Goal: Task Accomplishment & Management: Manage account settings

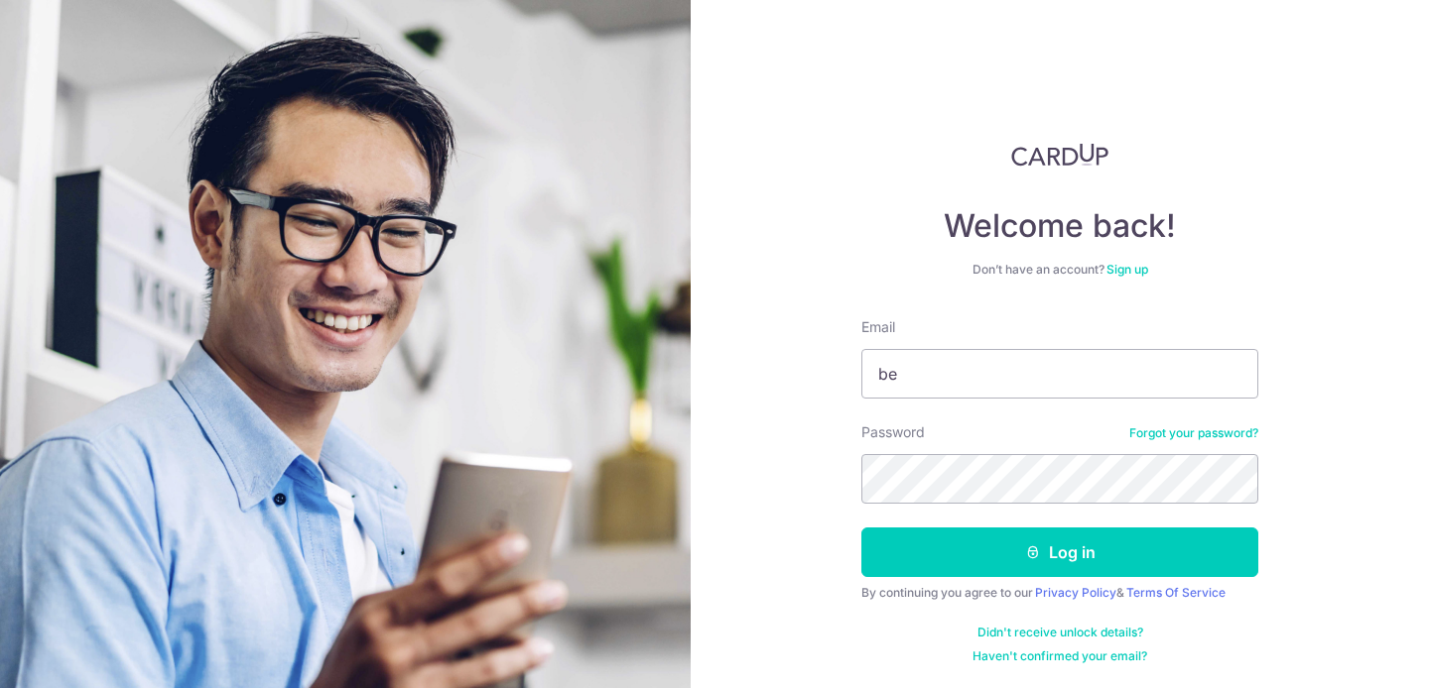
type input "[EMAIL_ADDRESS][DOMAIN_NAME]"
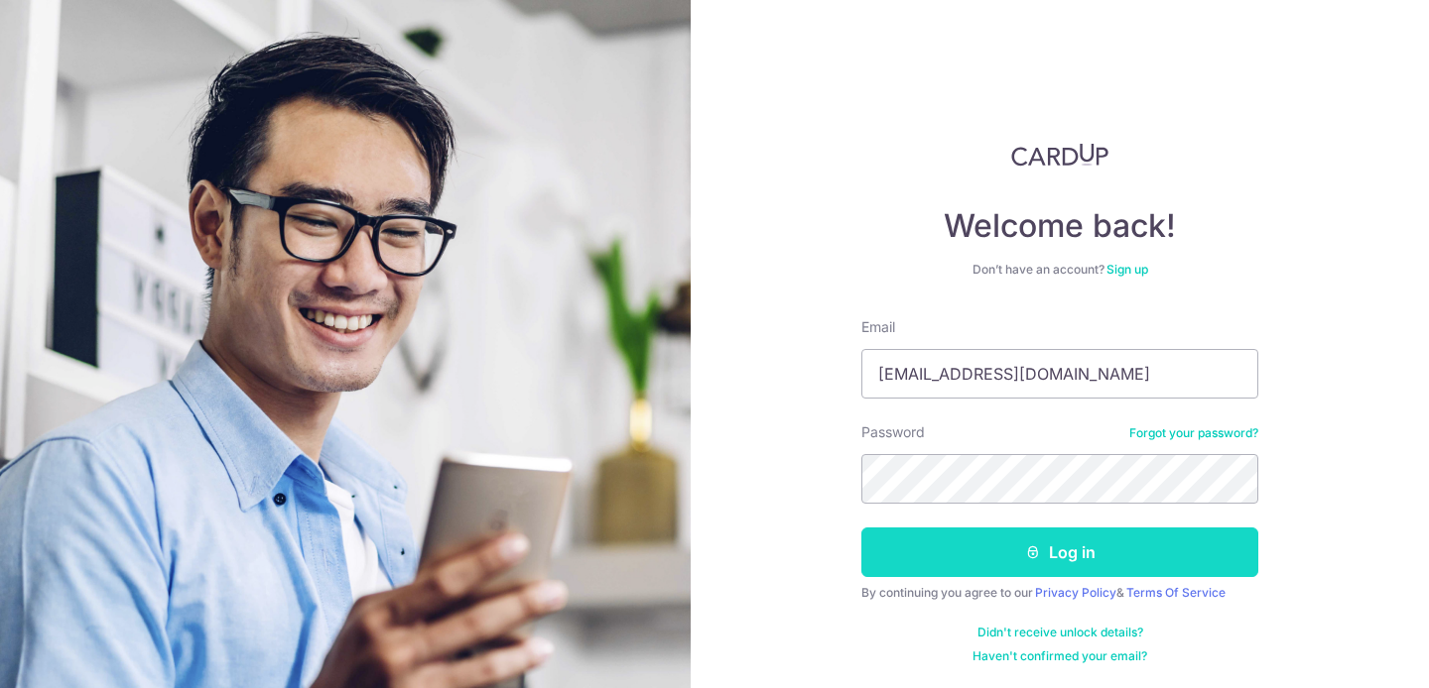
click at [1144, 556] on button "Log in" at bounding box center [1059, 553] width 397 height 50
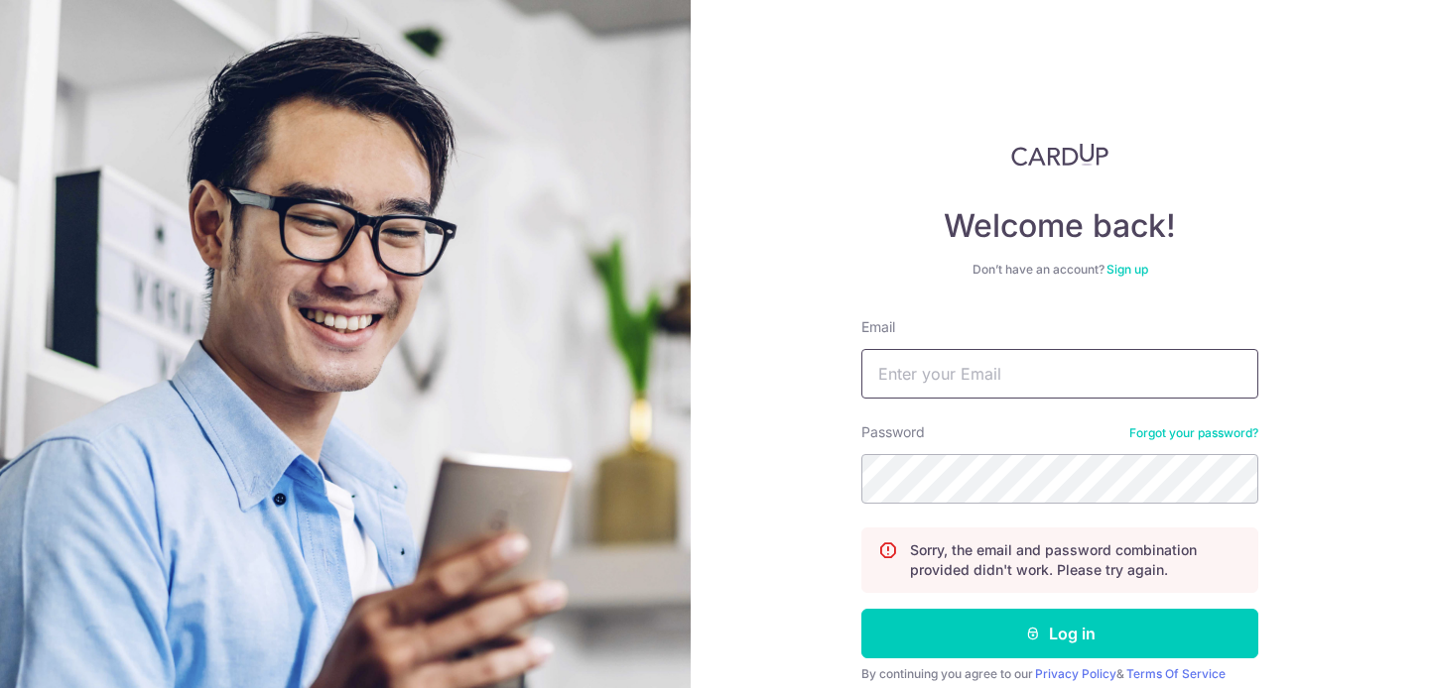
click at [1114, 372] on input "Email" at bounding box center [1059, 374] width 397 height 50
type input "benazir.shab@gmail.com"
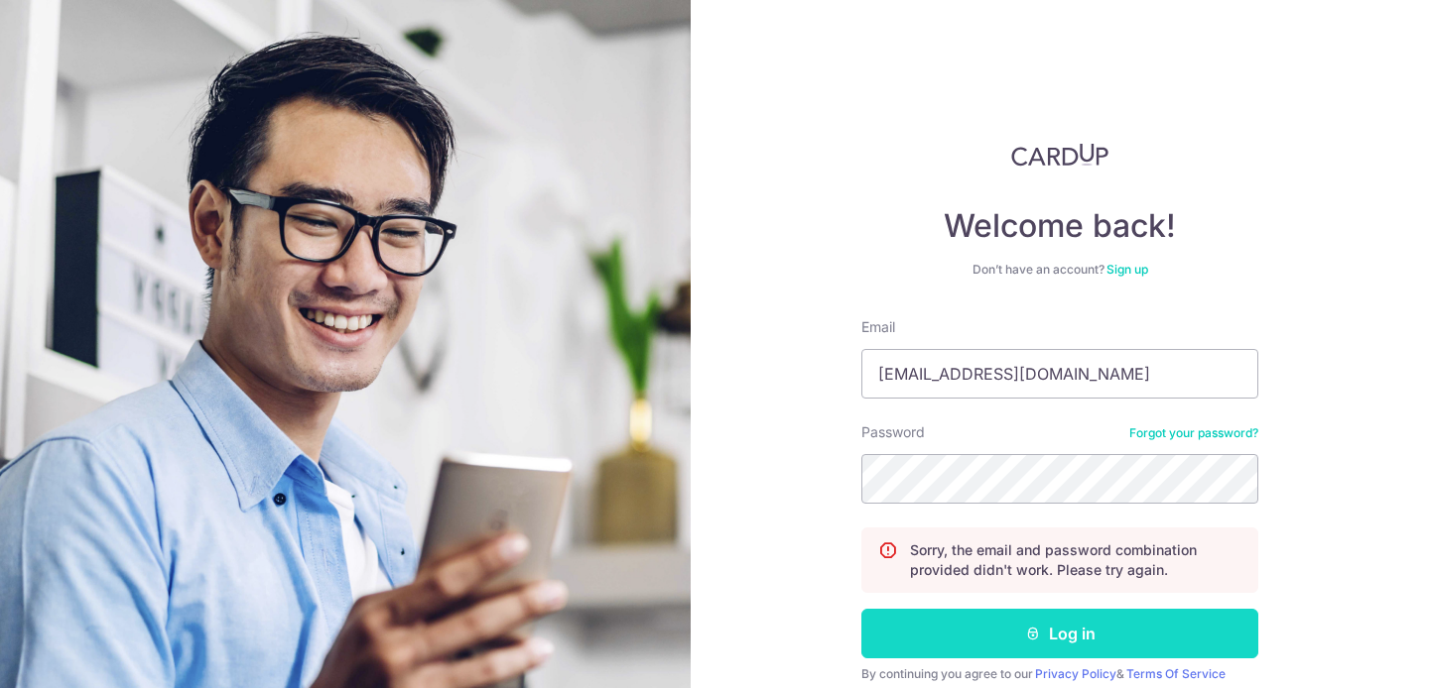
click at [1152, 633] on button "Log in" at bounding box center [1059, 634] width 397 height 50
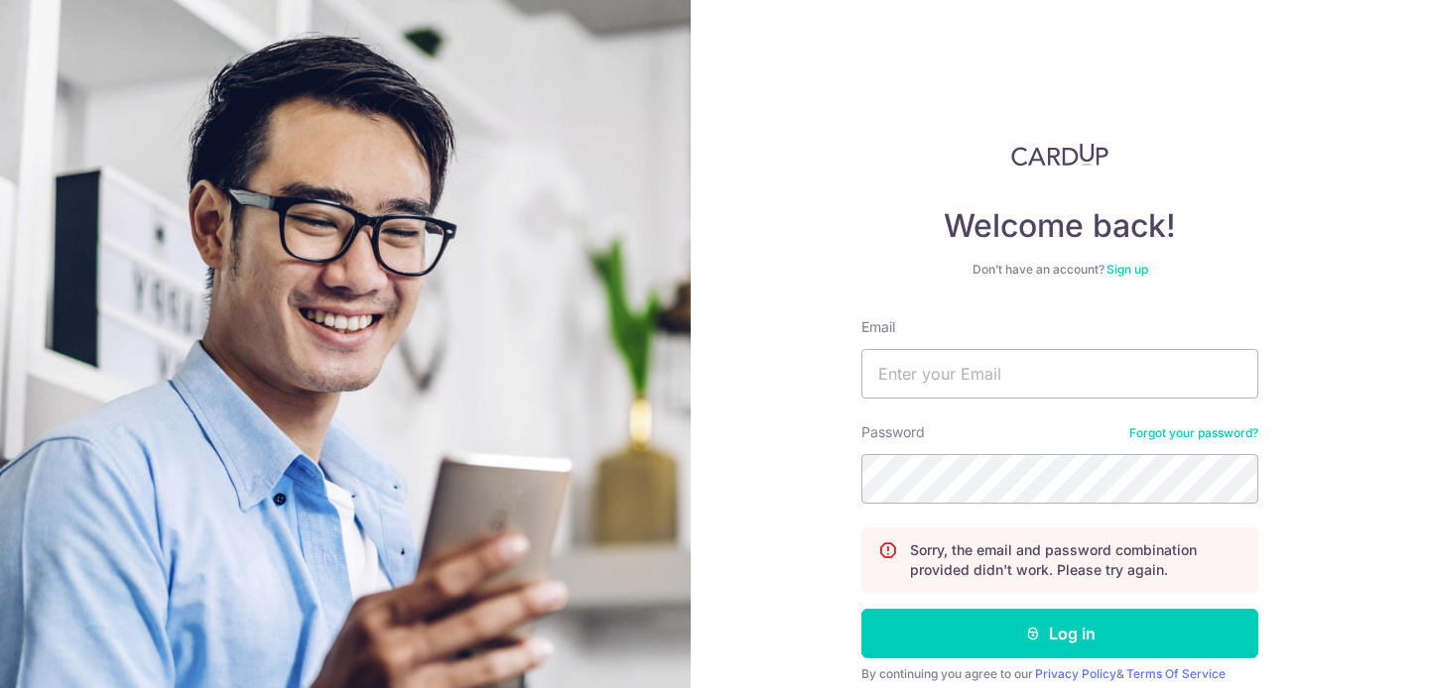
scroll to position [81, 0]
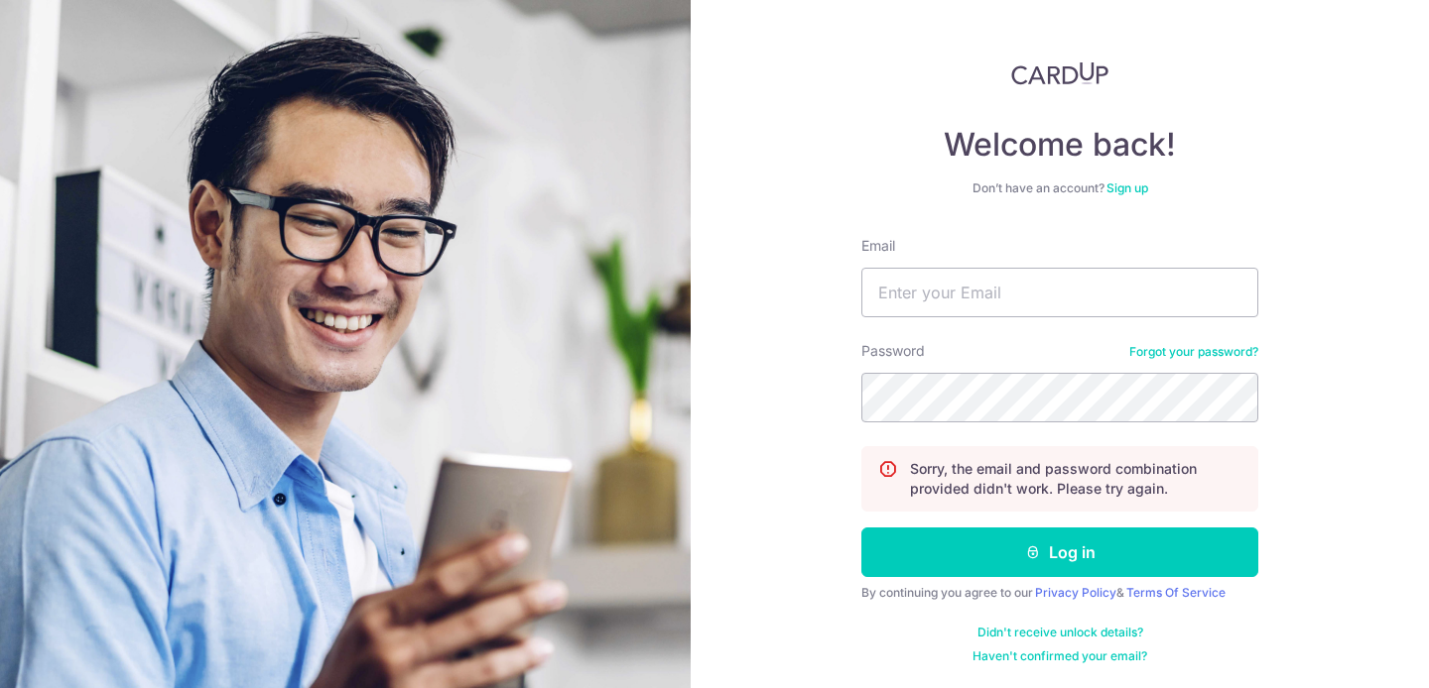
click at [1221, 346] on link "Forgot your password?" at bounding box center [1193, 352] width 129 height 16
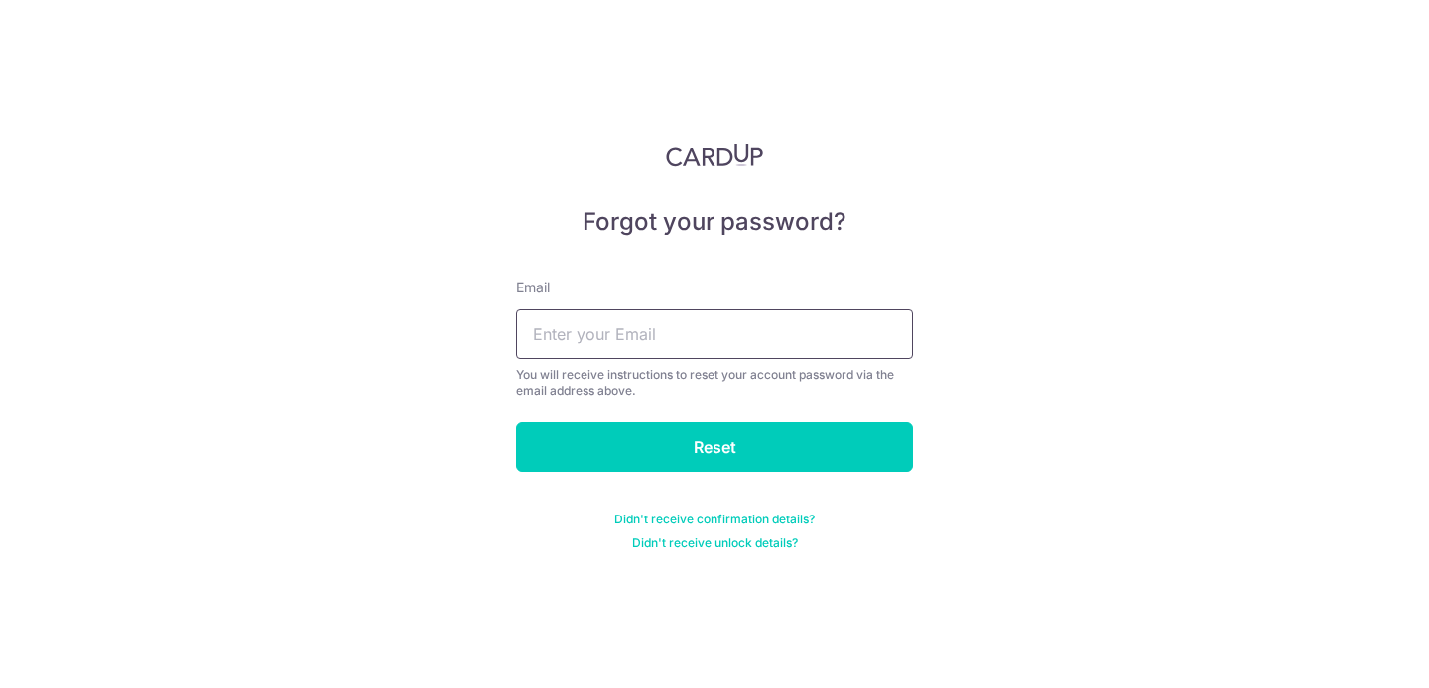
click at [804, 327] on input "text" at bounding box center [714, 335] width 397 height 50
type input "benazir.shab@gmail.com"
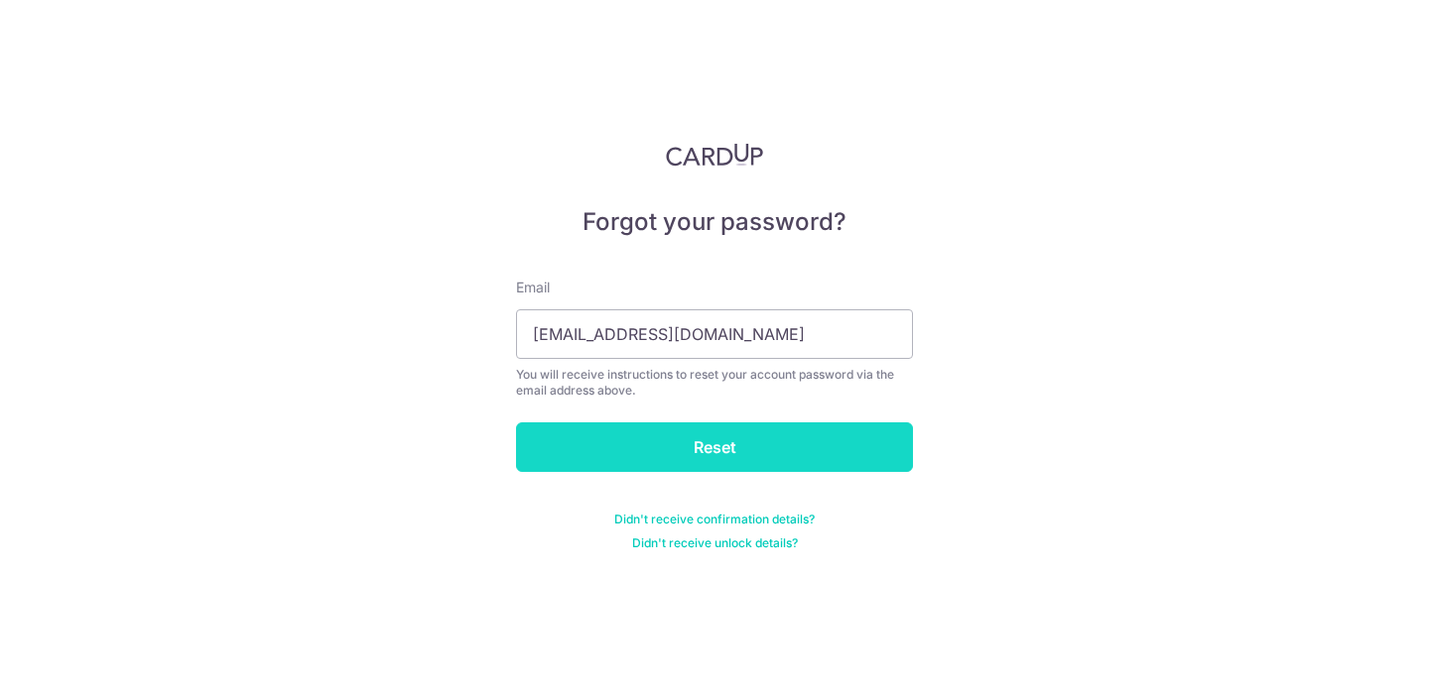
click at [719, 449] on input "Reset" at bounding box center [714, 448] width 397 height 50
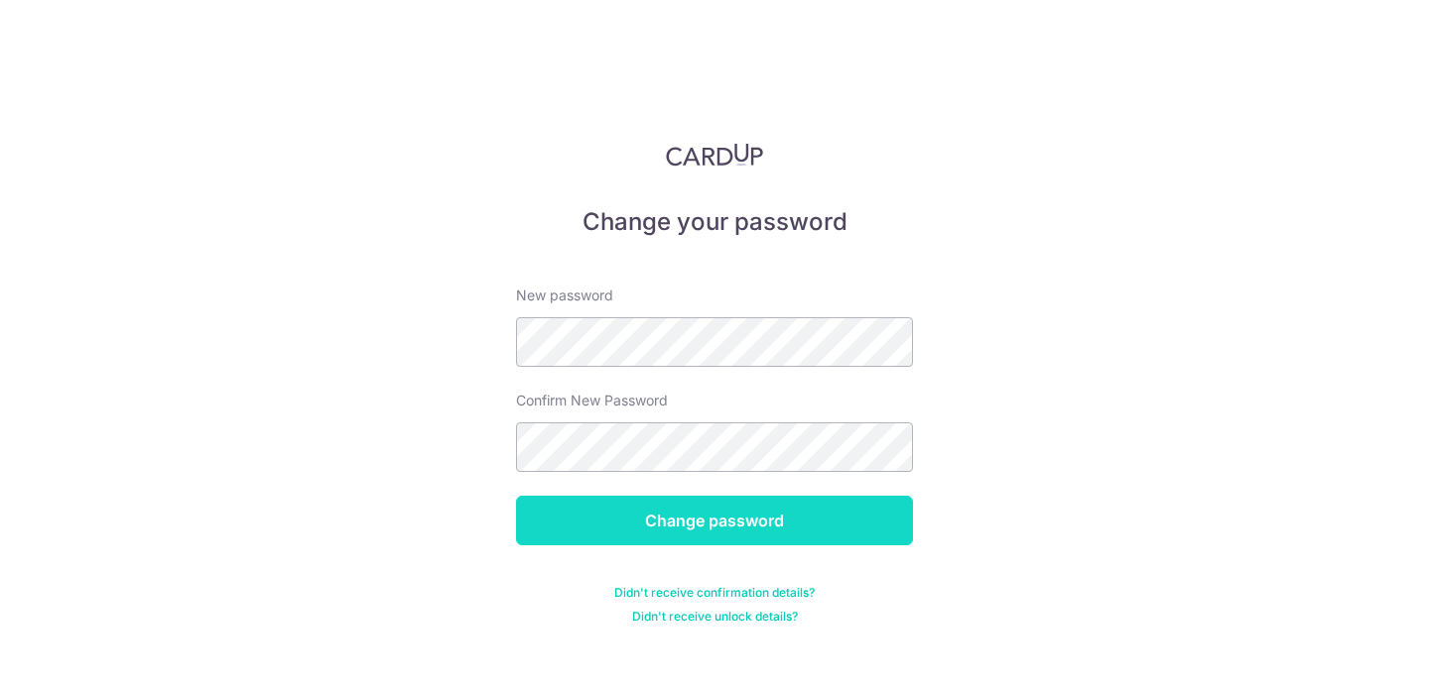
click at [740, 521] on input "Change password" at bounding box center [714, 521] width 397 height 50
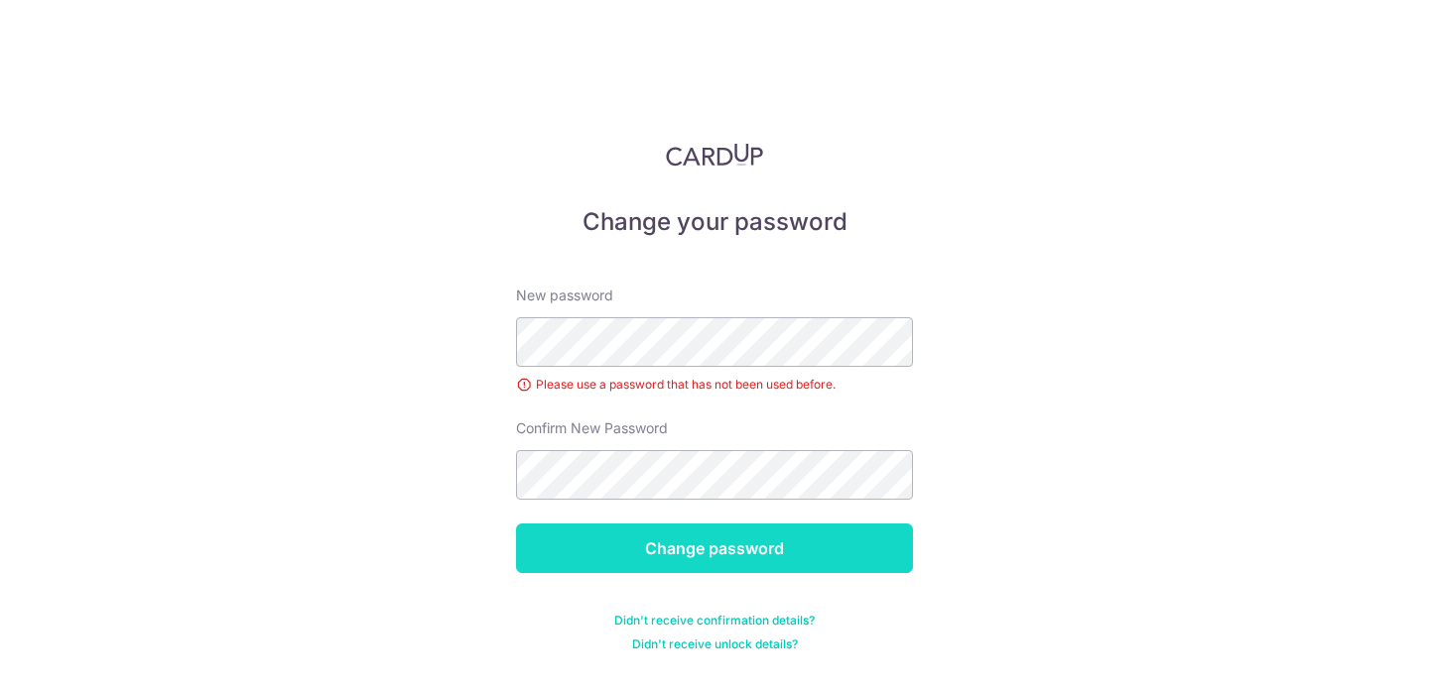
click at [728, 548] on input "Change password" at bounding box center [714, 549] width 397 height 50
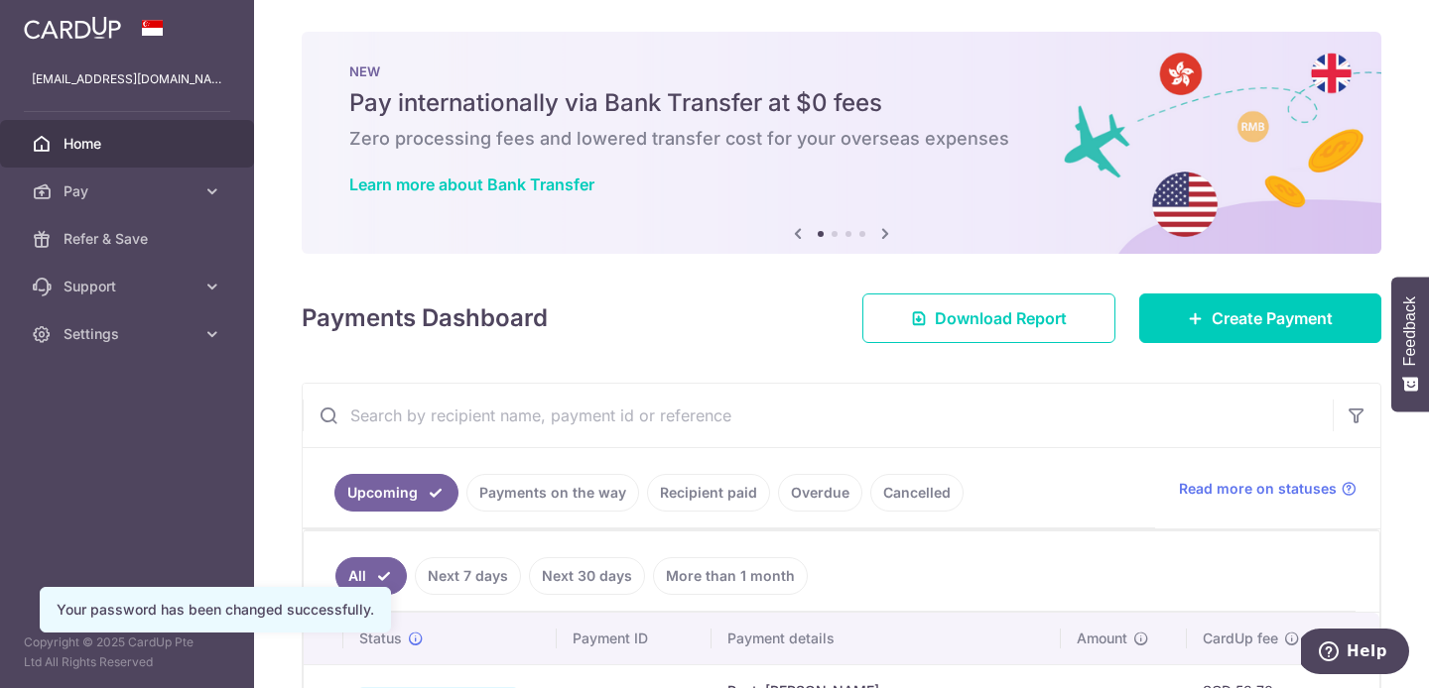
click at [527, 496] on link "Payments on the way" at bounding box center [552, 493] width 173 height 38
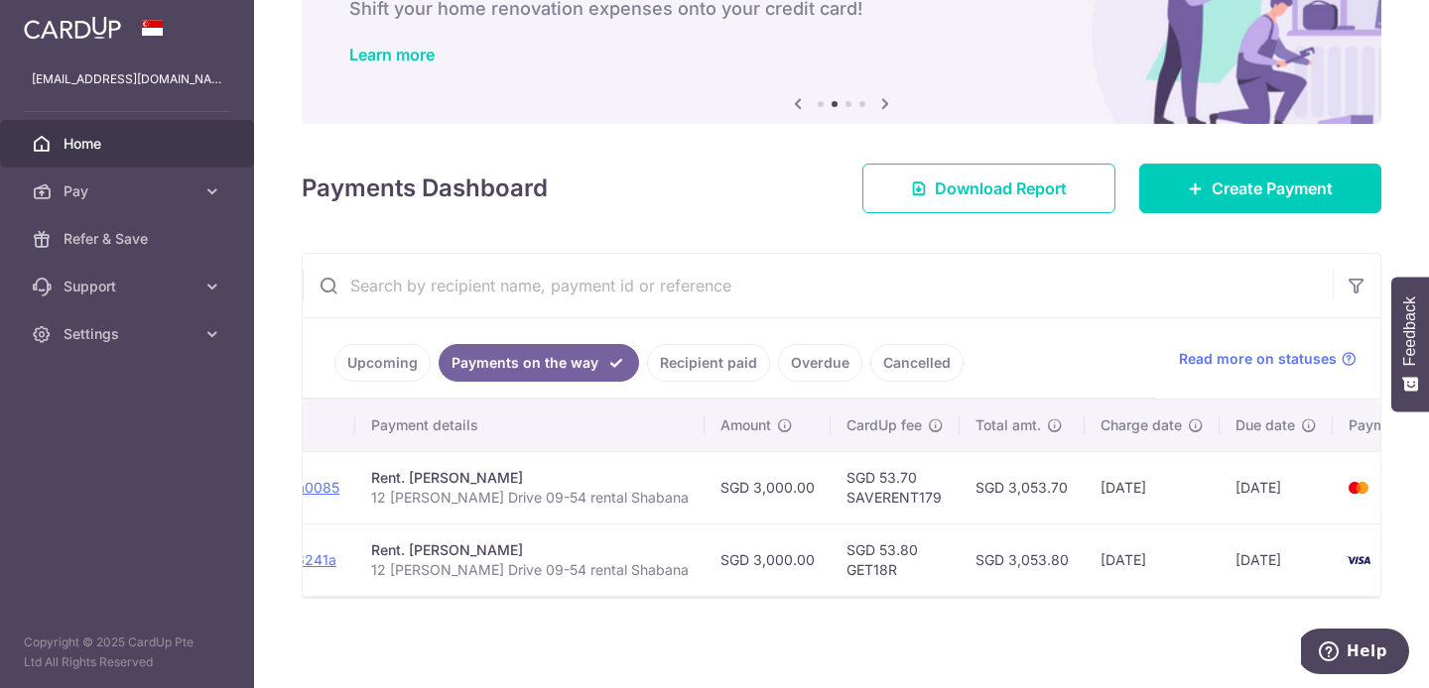
scroll to position [0, 346]
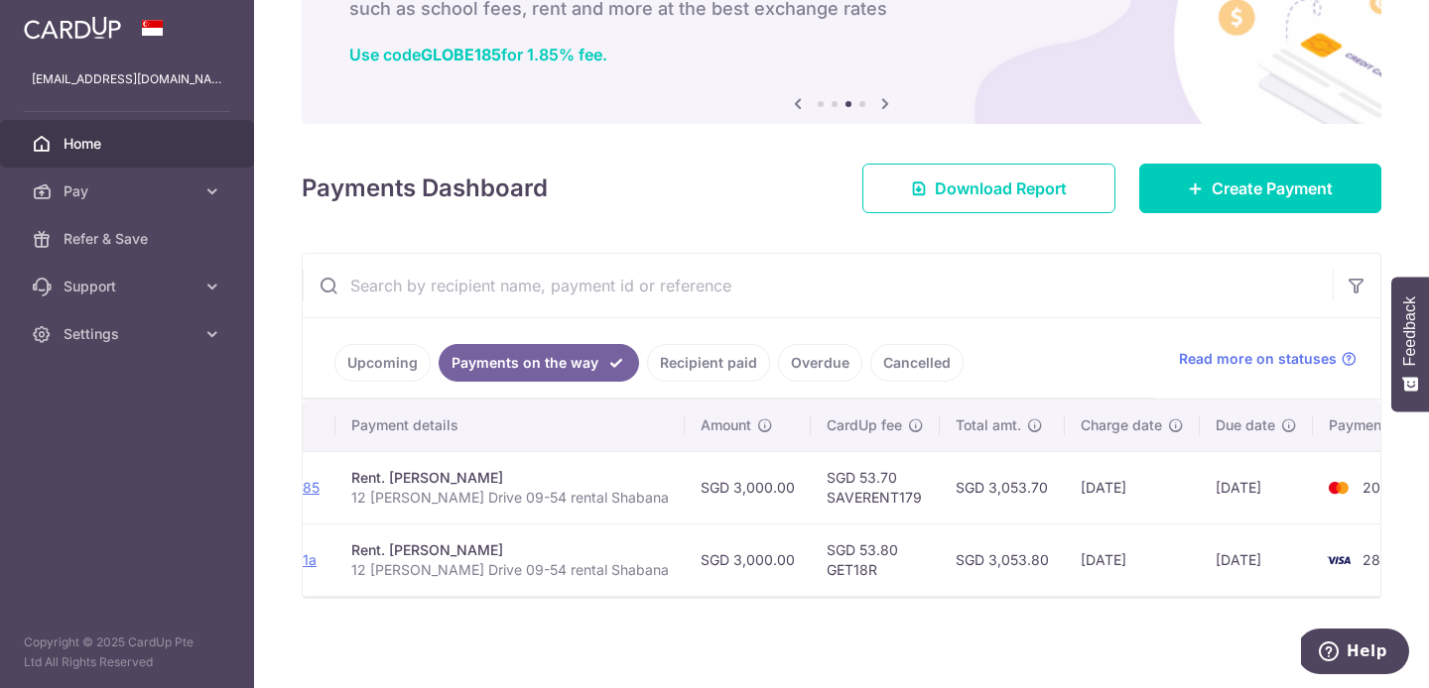
click at [933, 366] on link "Cancelled" at bounding box center [916, 363] width 93 height 38
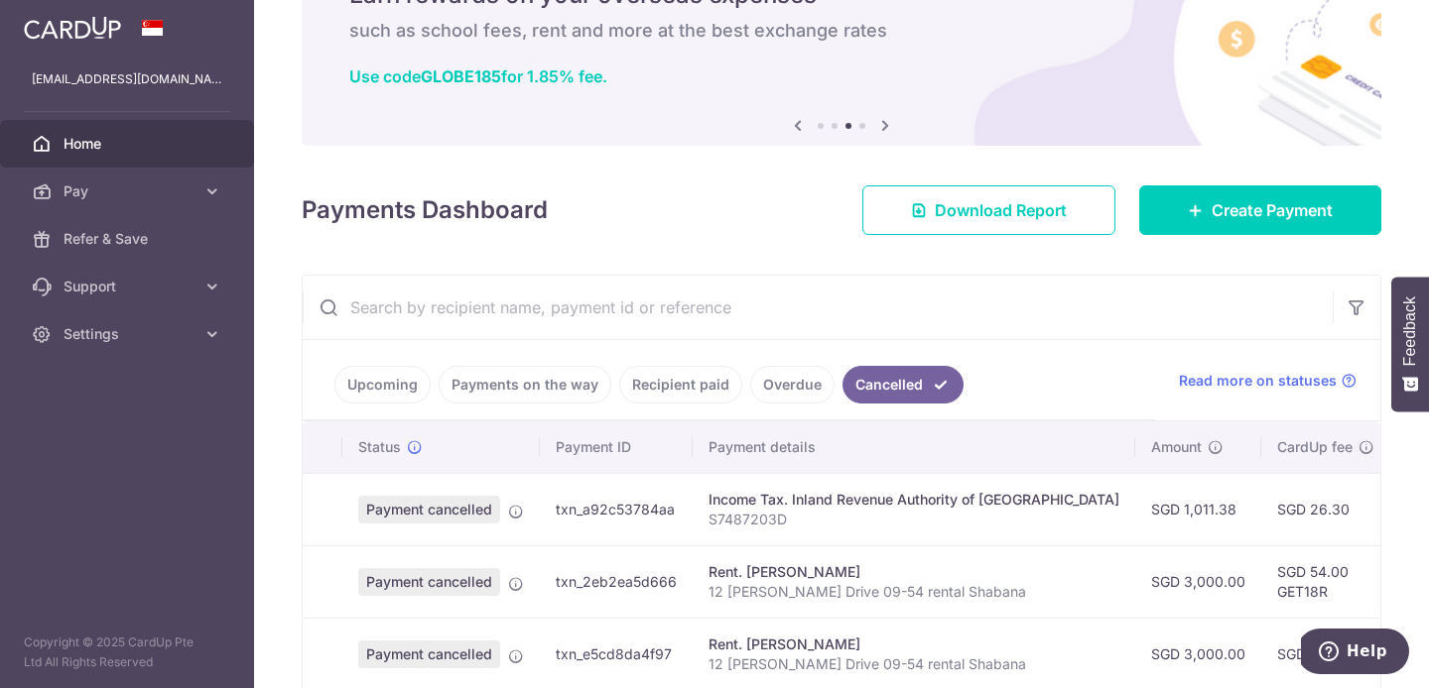
scroll to position [130, 0]
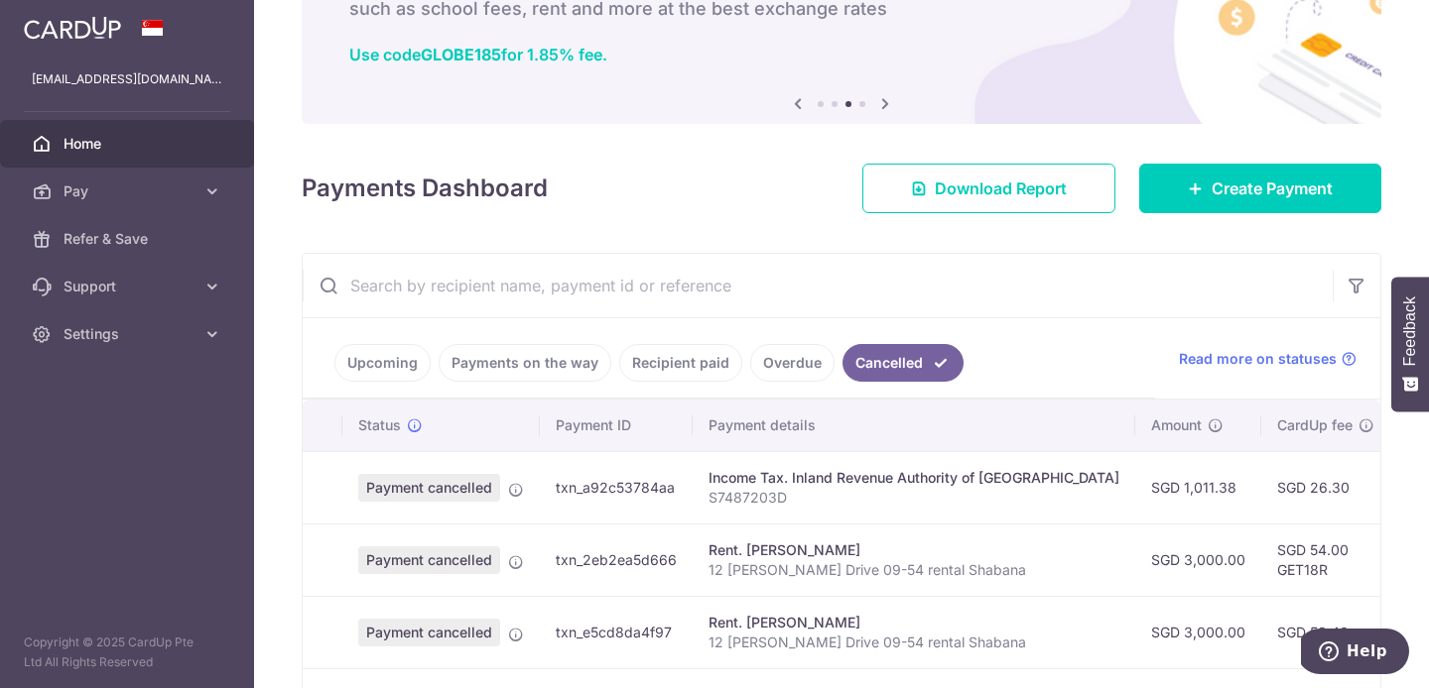
click at [778, 351] on link "Overdue" at bounding box center [792, 363] width 84 height 38
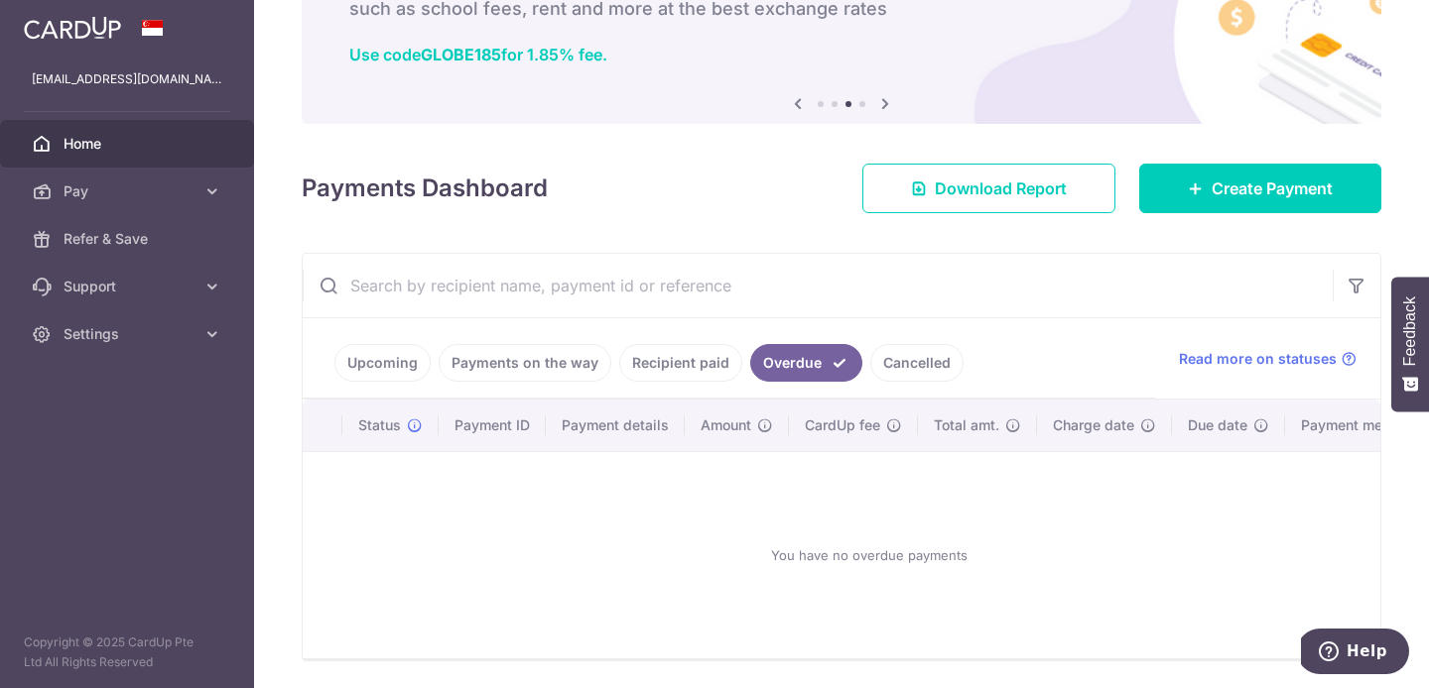
click at [648, 361] on link "Recipient paid" at bounding box center [680, 363] width 123 height 38
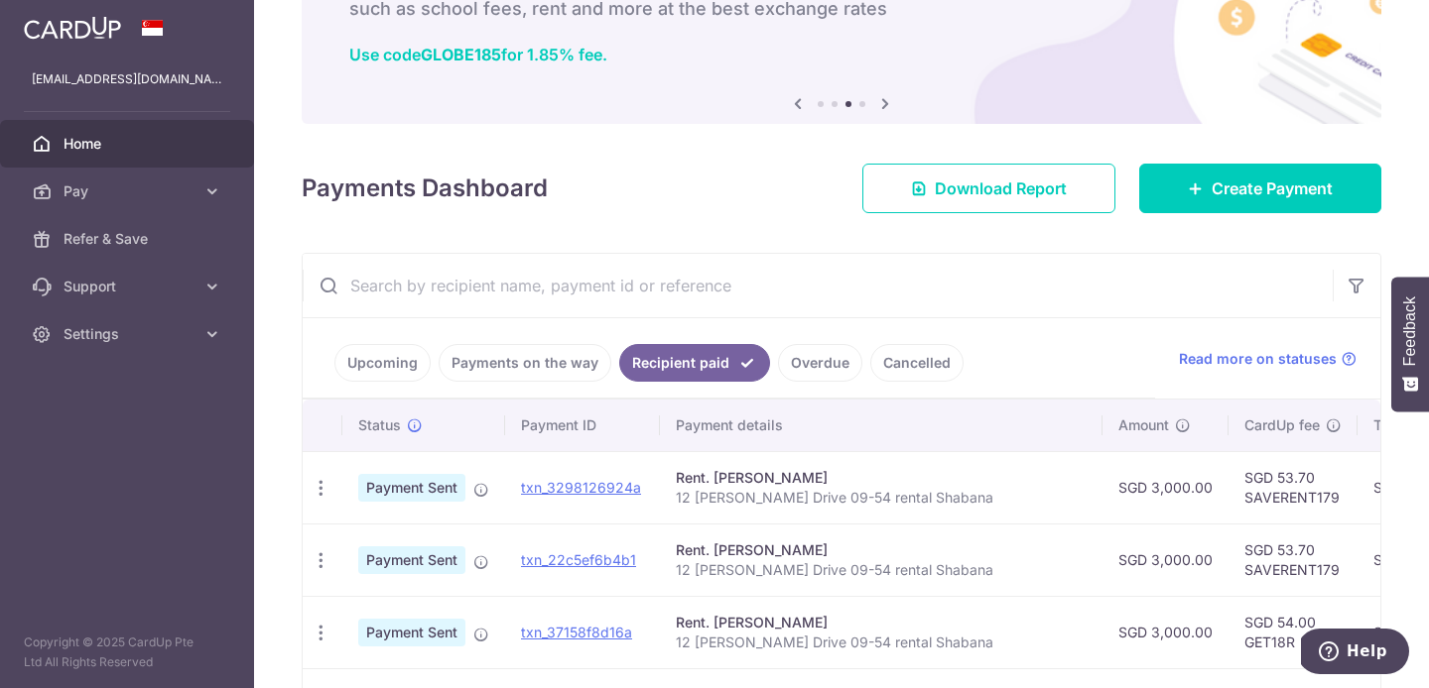
click at [383, 369] on link "Upcoming" at bounding box center [382, 363] width 96 height 38
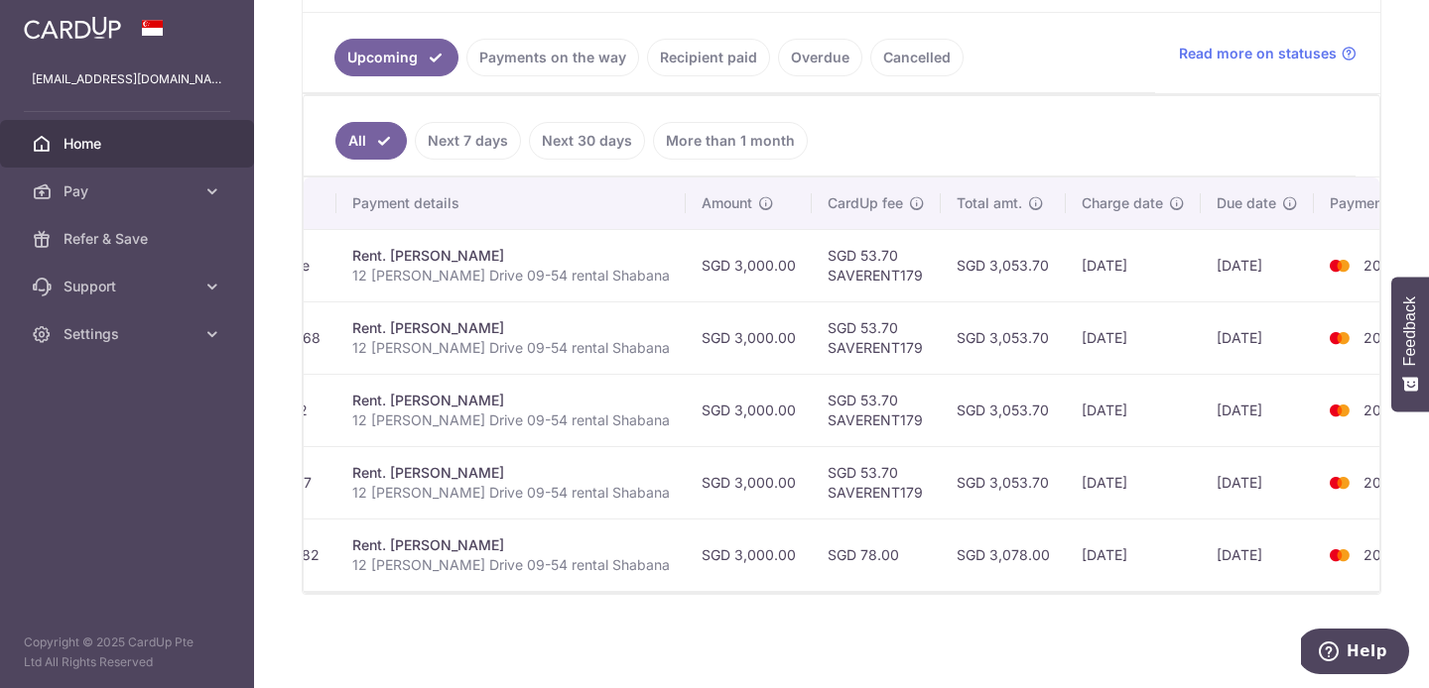
scroll to position [0, 0]
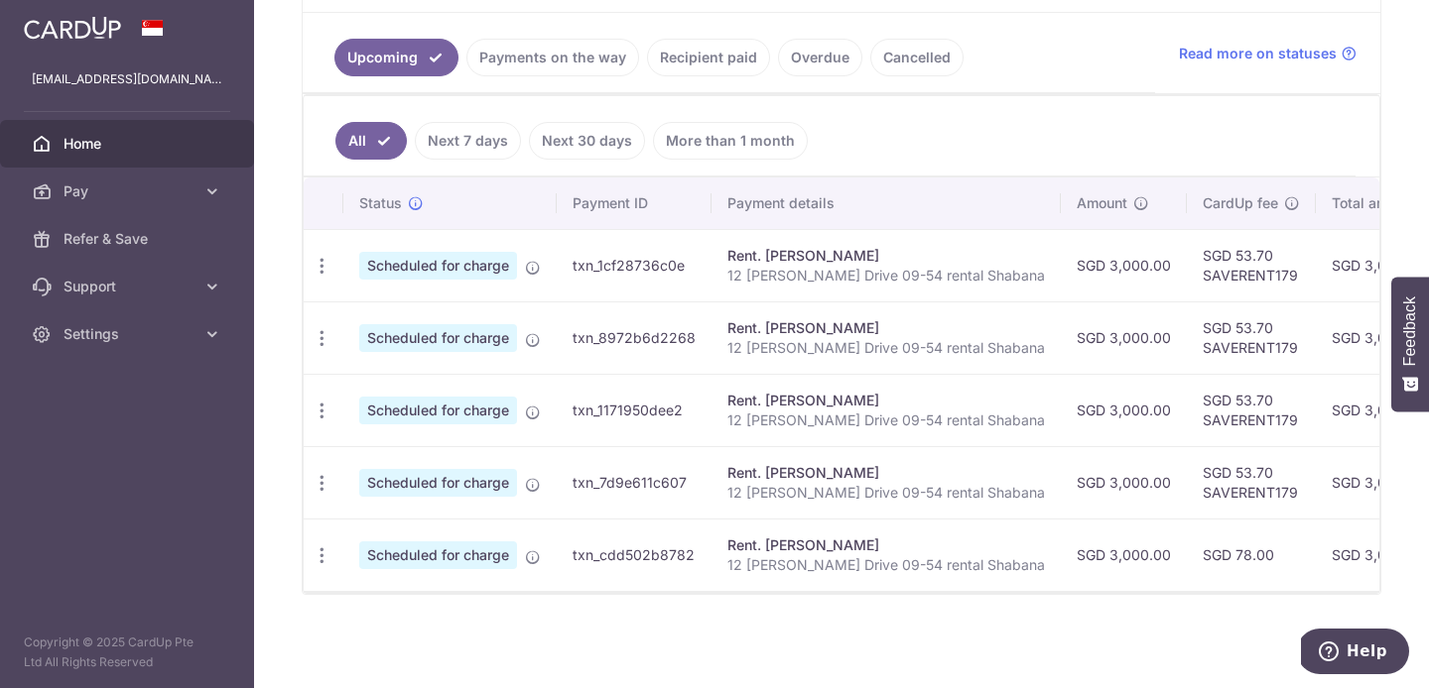
click at [589, 44] on link "Payments on the way" at bounding box center [552, 58] width 173 height 38
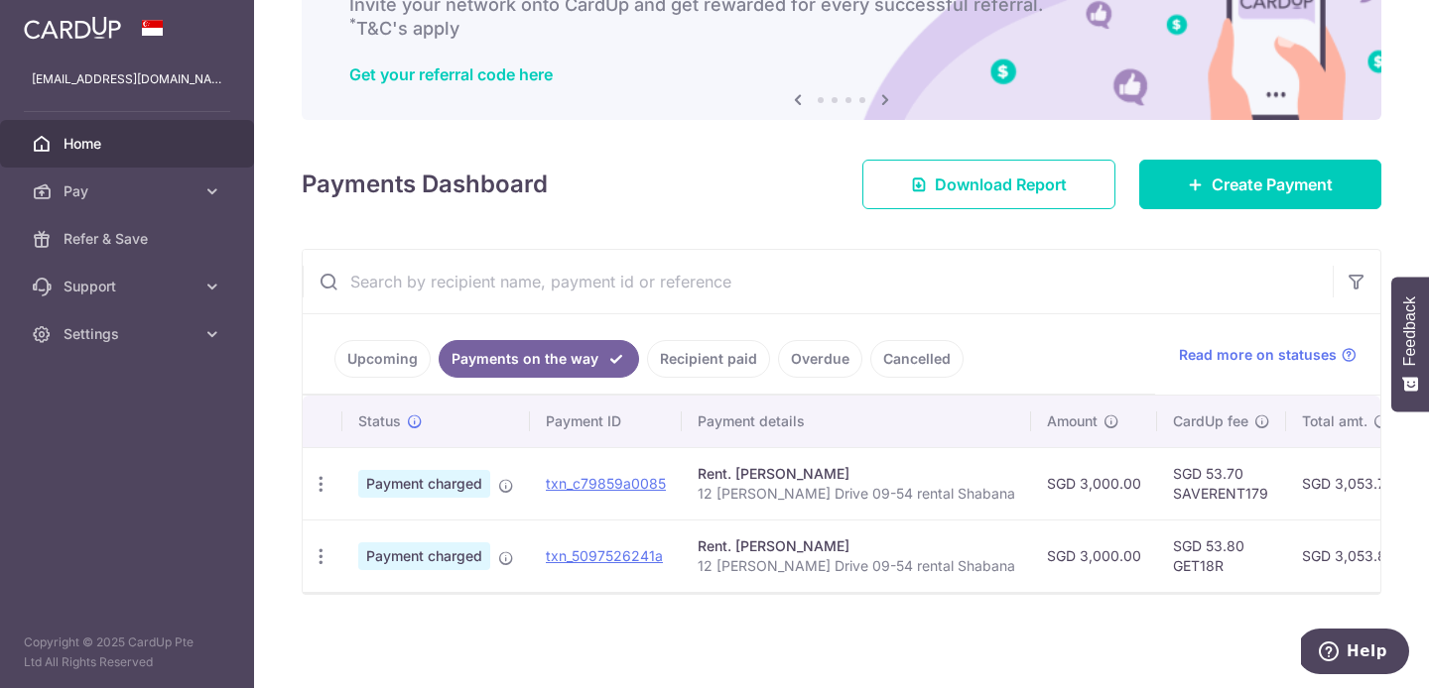
scroll to position [0, 346]
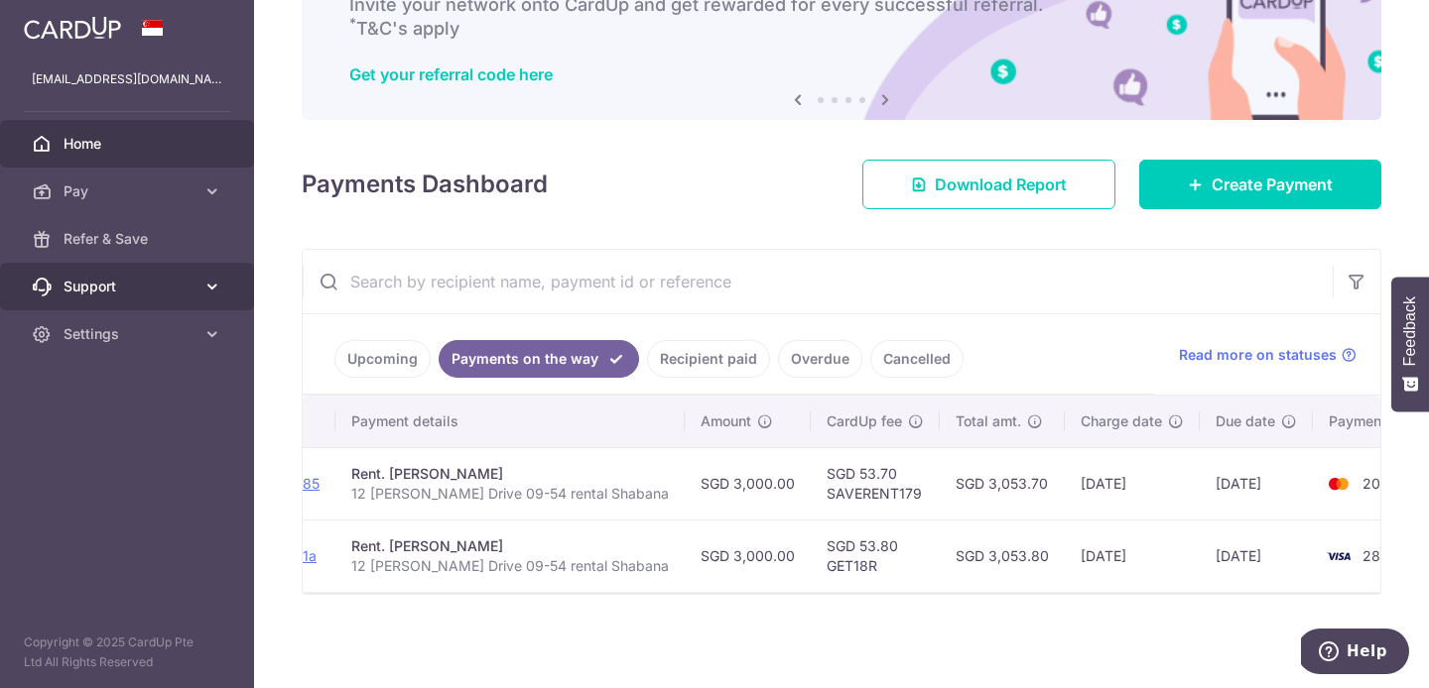
click at [223, 278] on link "Support" at bounding box center [127, 287] width 254 height 48
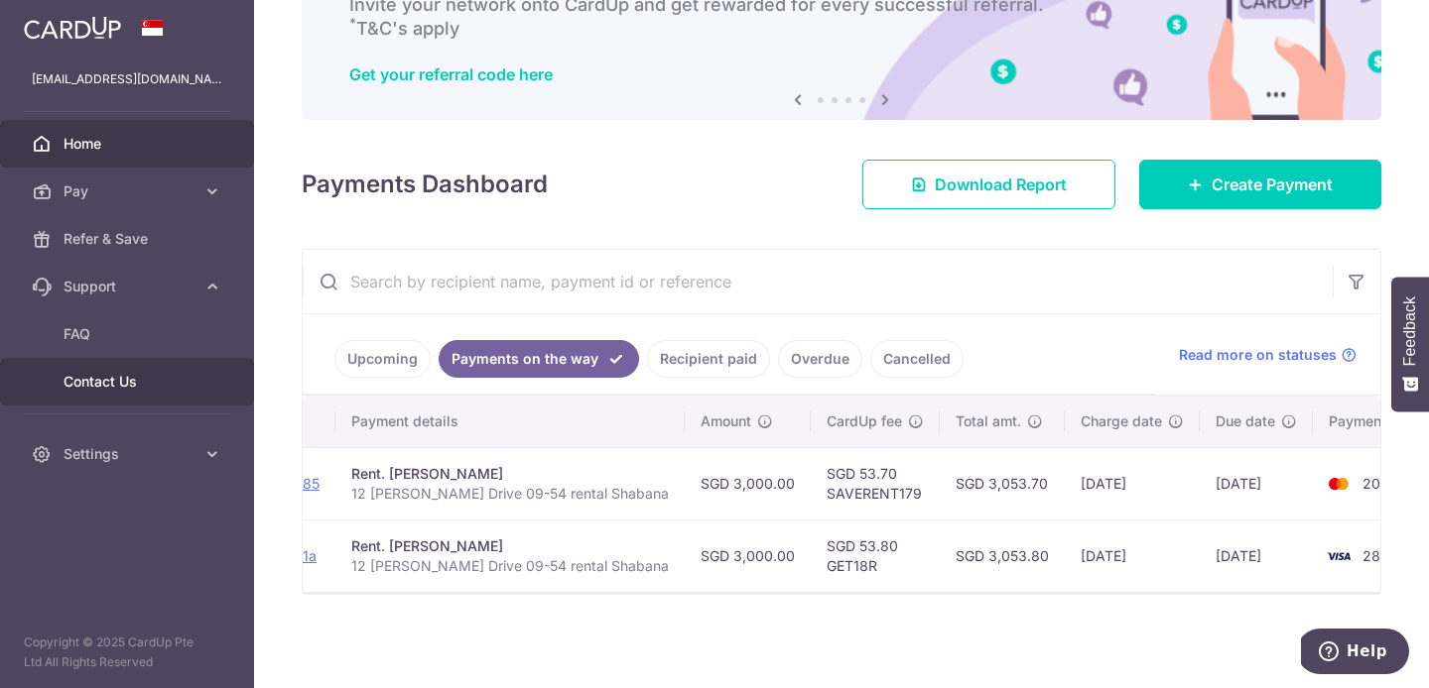
click at [120, 377] on span "Contact Us" at bounding box center [128, 382] width 131 height 20
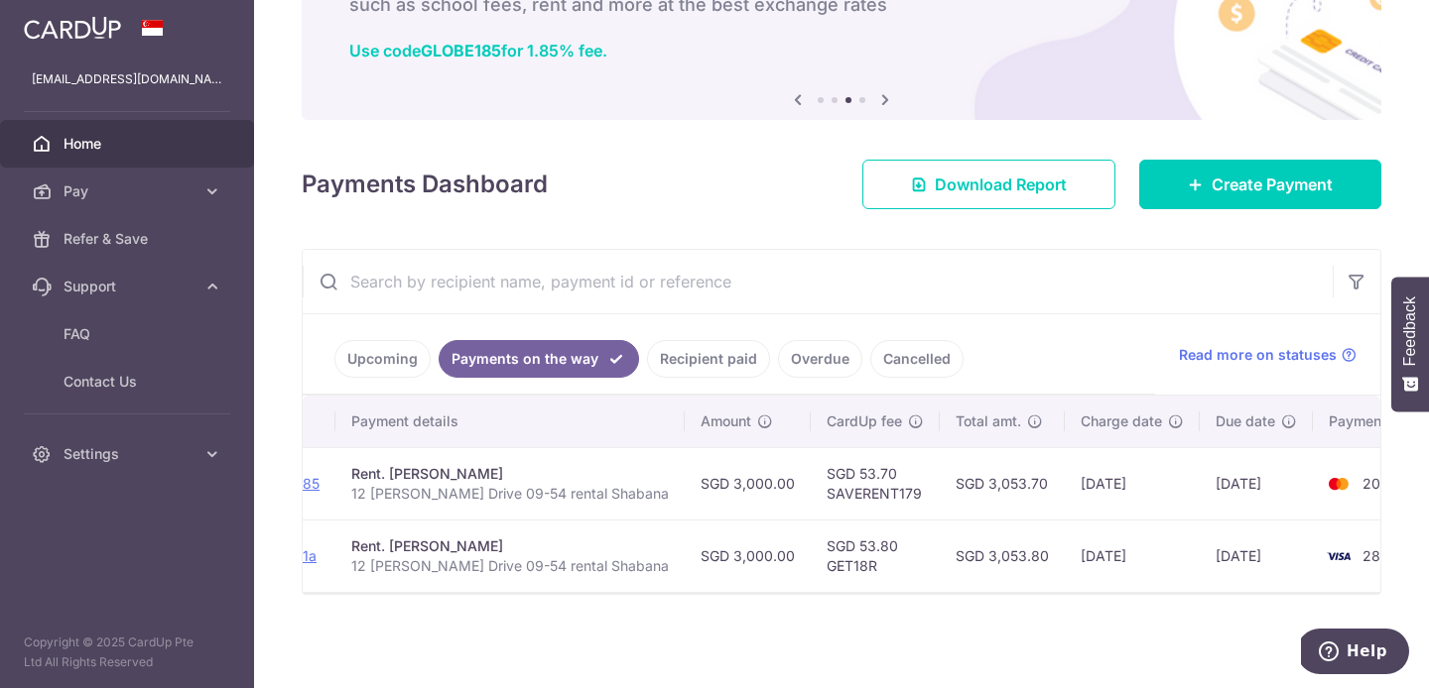
click at [910, 340] on link "Cancelled" at bounding box center [916, 359] width 93 height 38
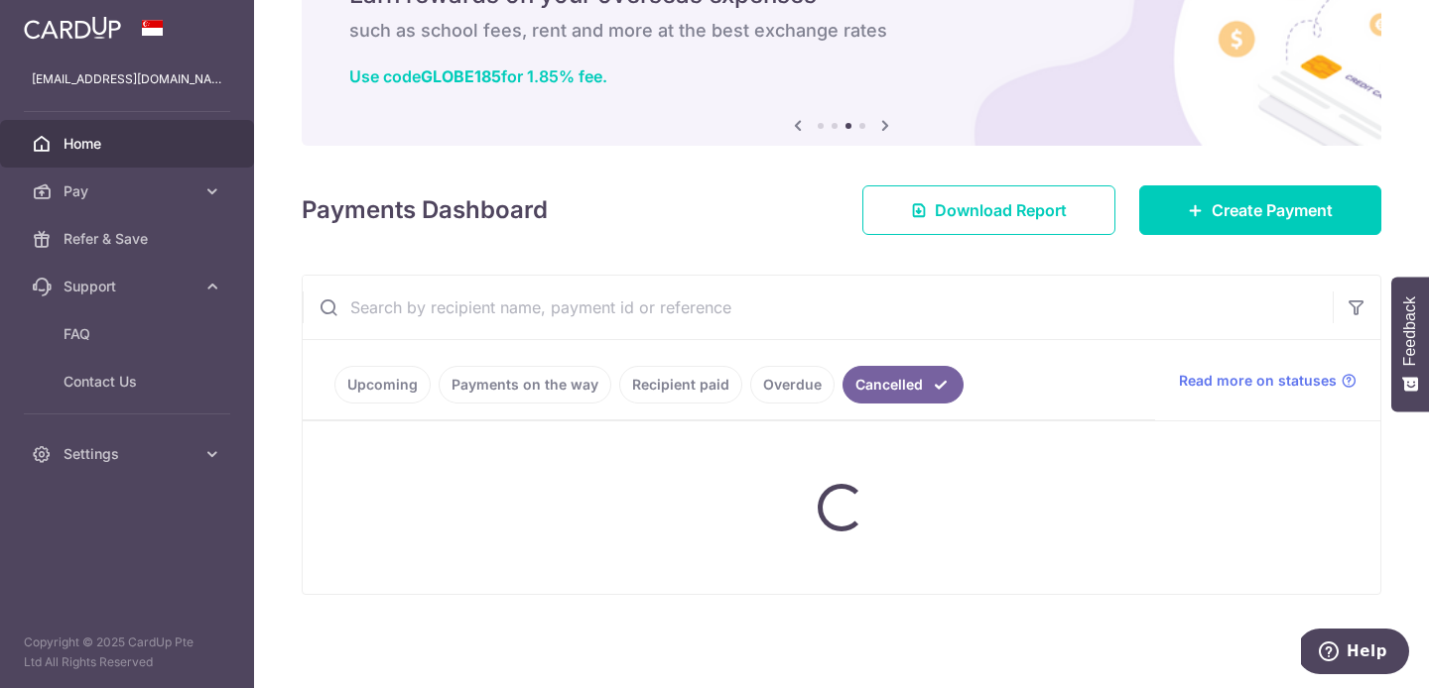
scroll to position [145, 0]
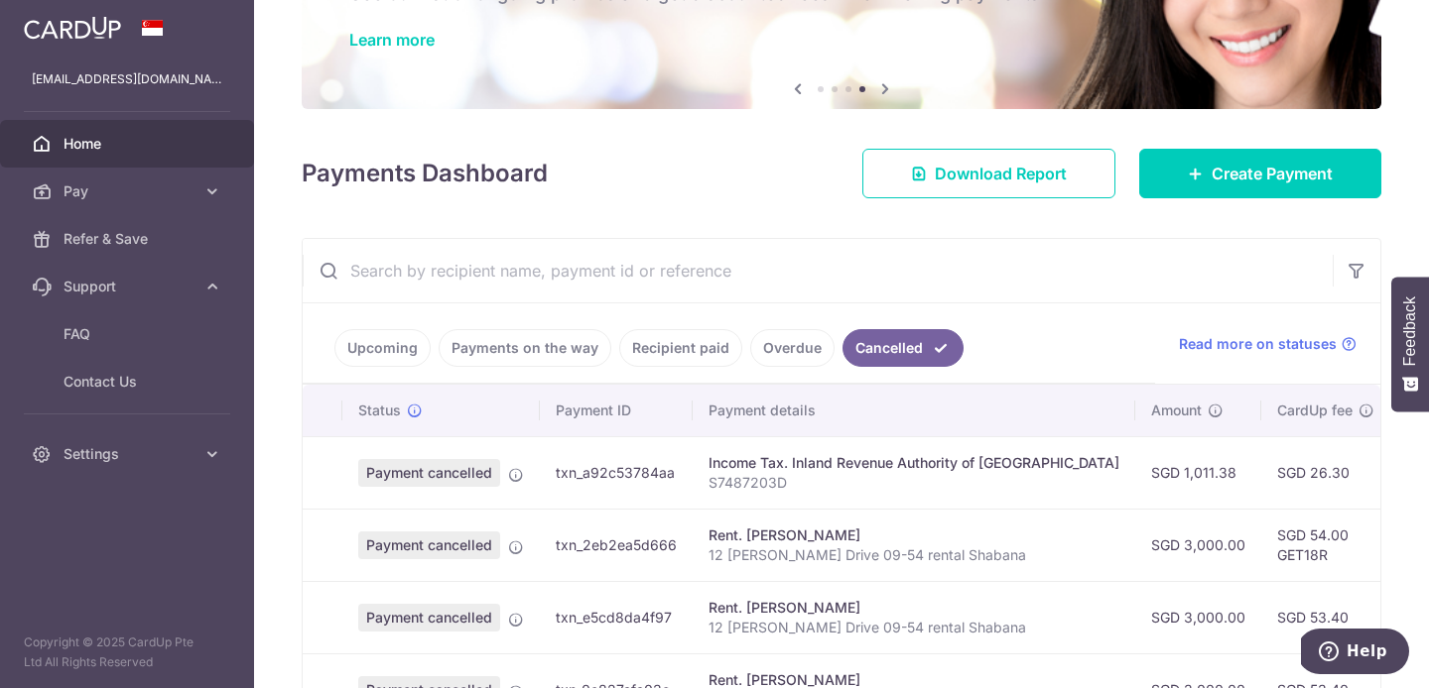
click at [533, 340] on link "Payments on the way" at bounding box center [524, 348] width 173 height 38
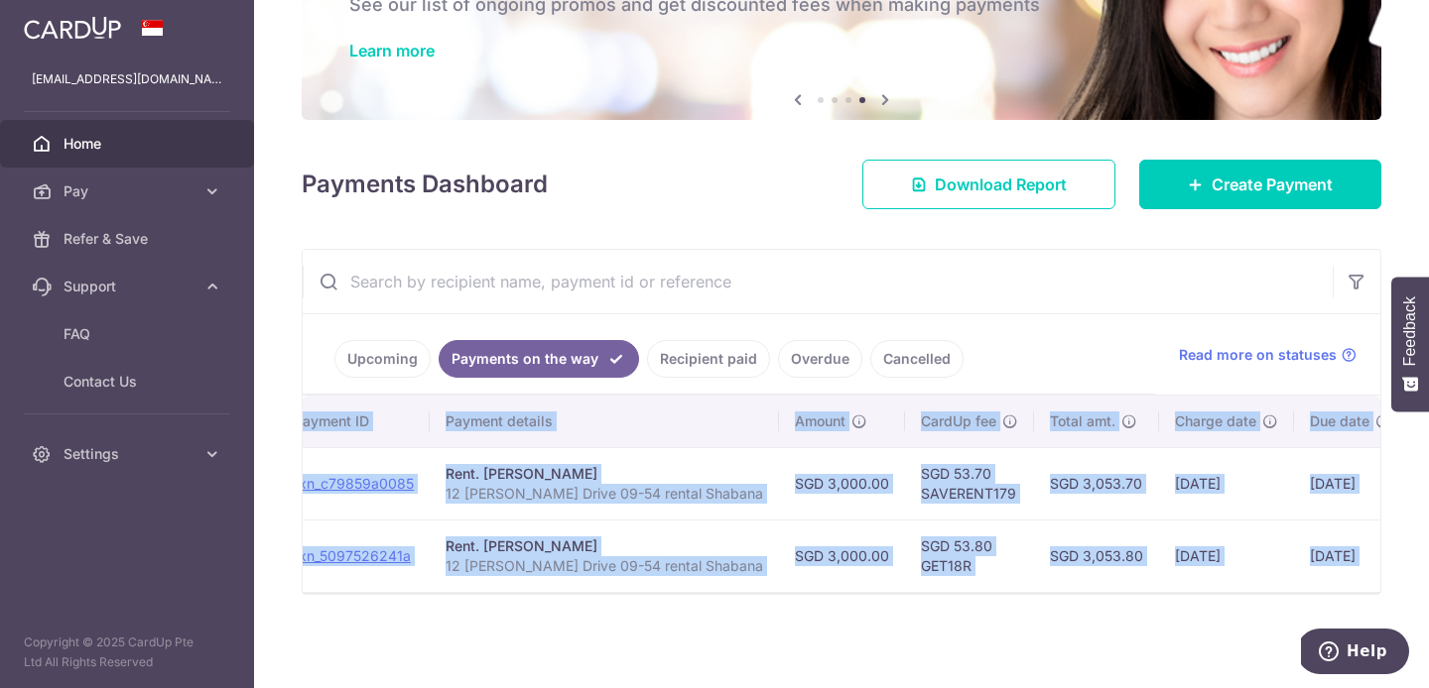
scroll to position [0, 346]
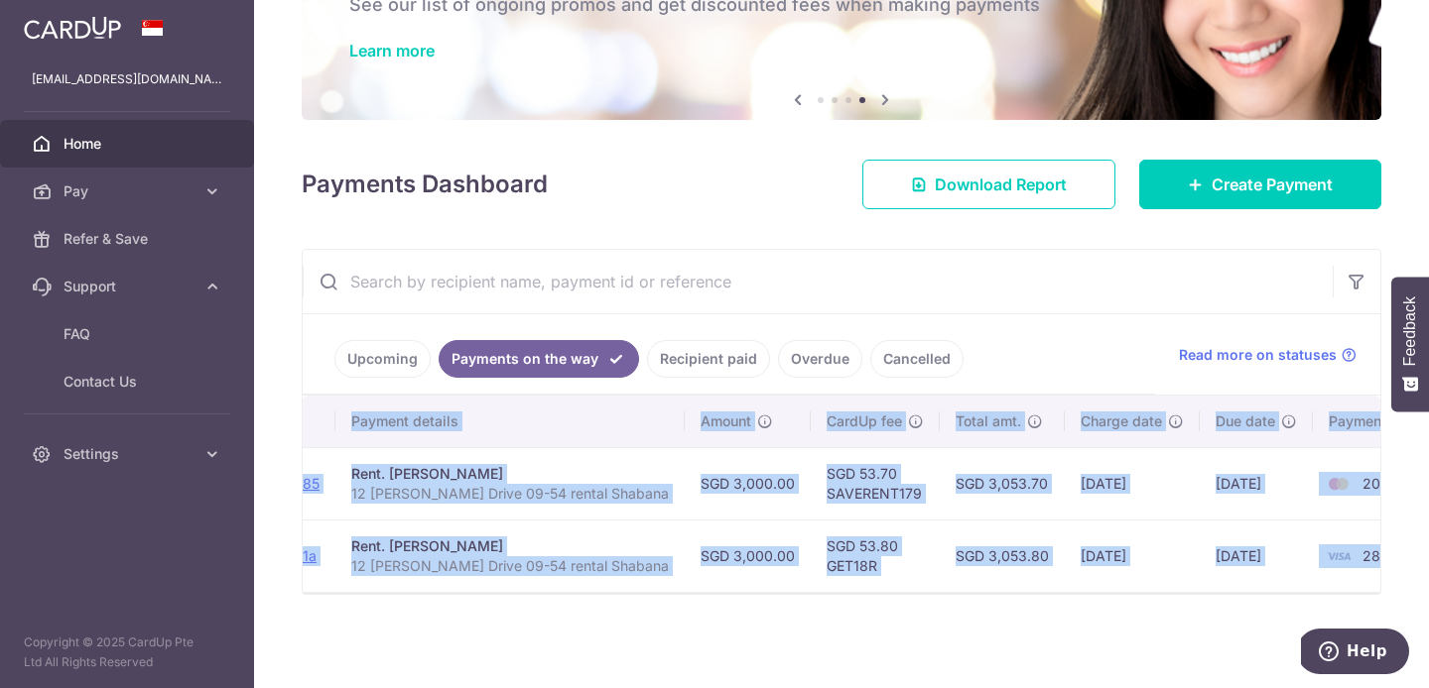
drag, startPoint x: 1089, startPoint y: 592, endPoint x: 1376, endPoint y: 588, distance: 286.7
click at [1376, 588] on div "× Pause Schedule Pause all future payments in this series Pause just this one p…" at bounding box center [841, 344] width 1175 height 688
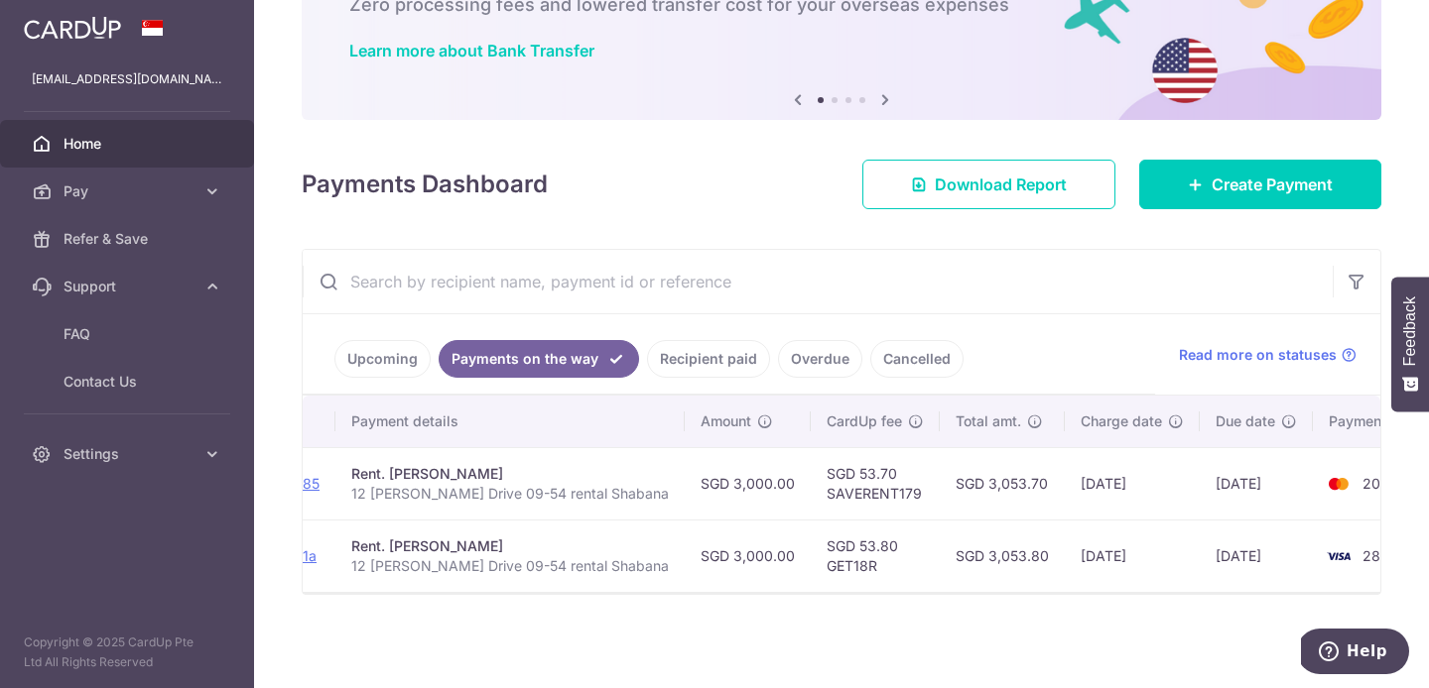
click at [382, 342] on link "Upcoming" at bounding box center [382, 359] width 96 height 38
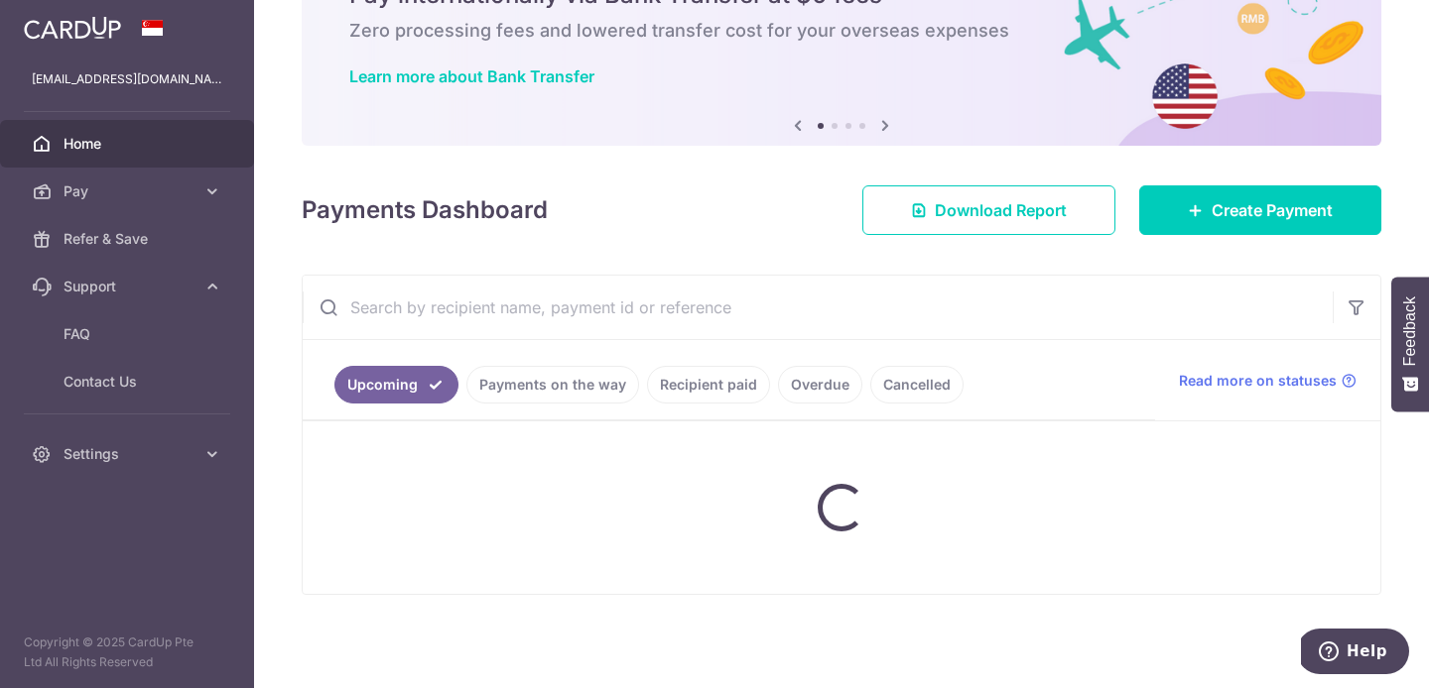
scroll to position [145, 0]
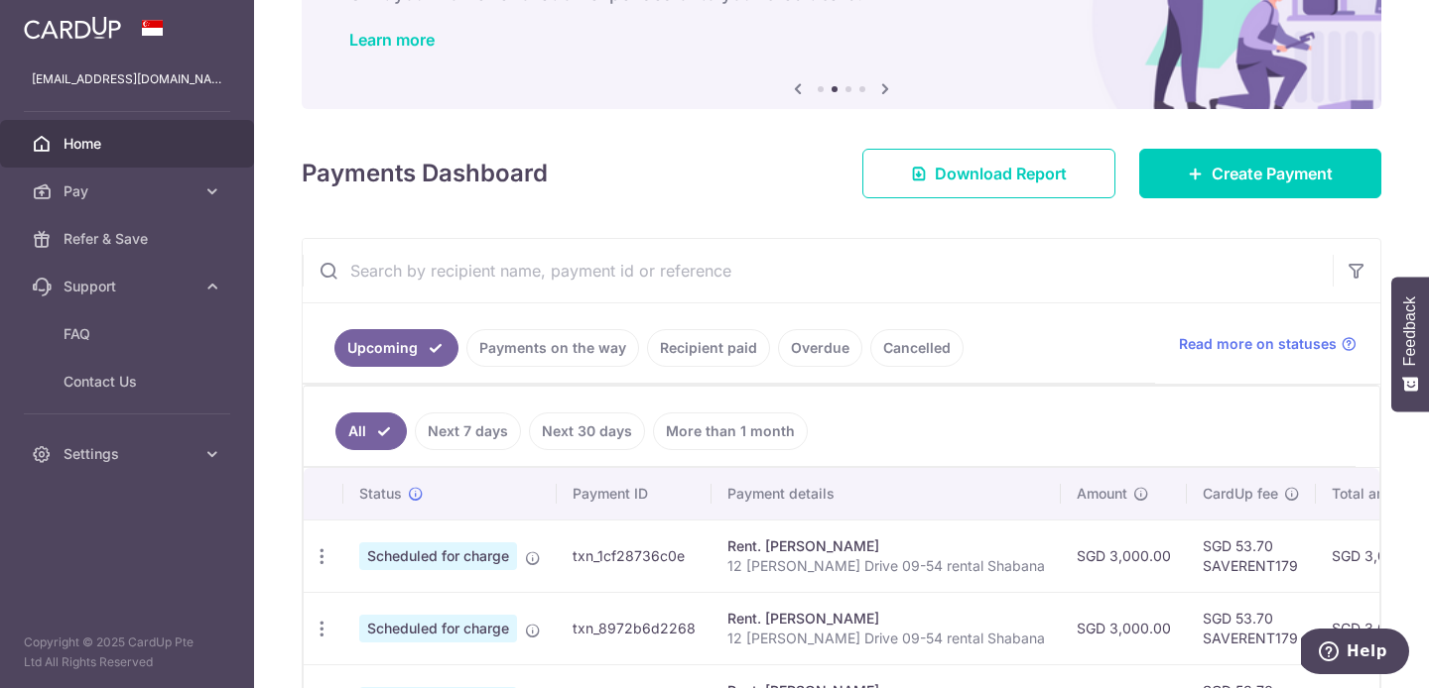
click at [920, 343] on link "Cancelled" at bounding box center [916, 348] width 93 height 38
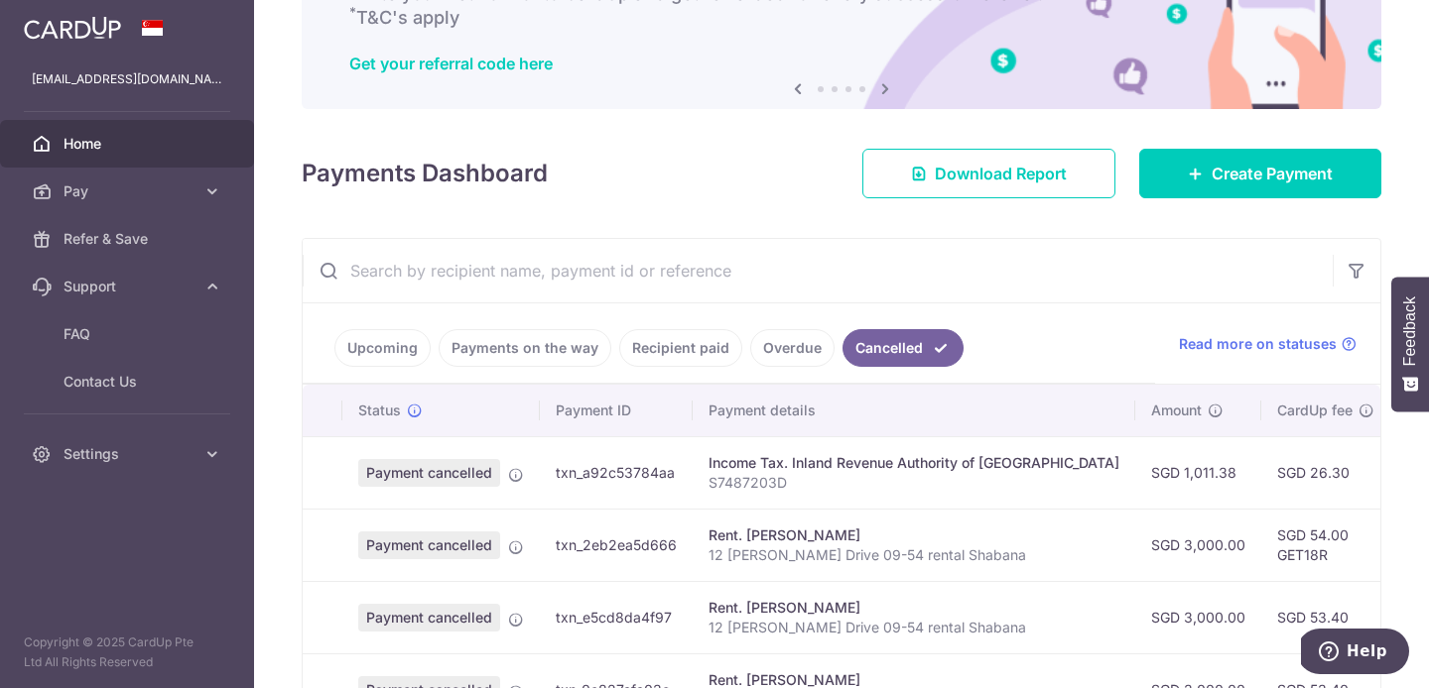
click at [390, 355] on link "Upcoming" at bounding box center [382, 348] width 96 height 38
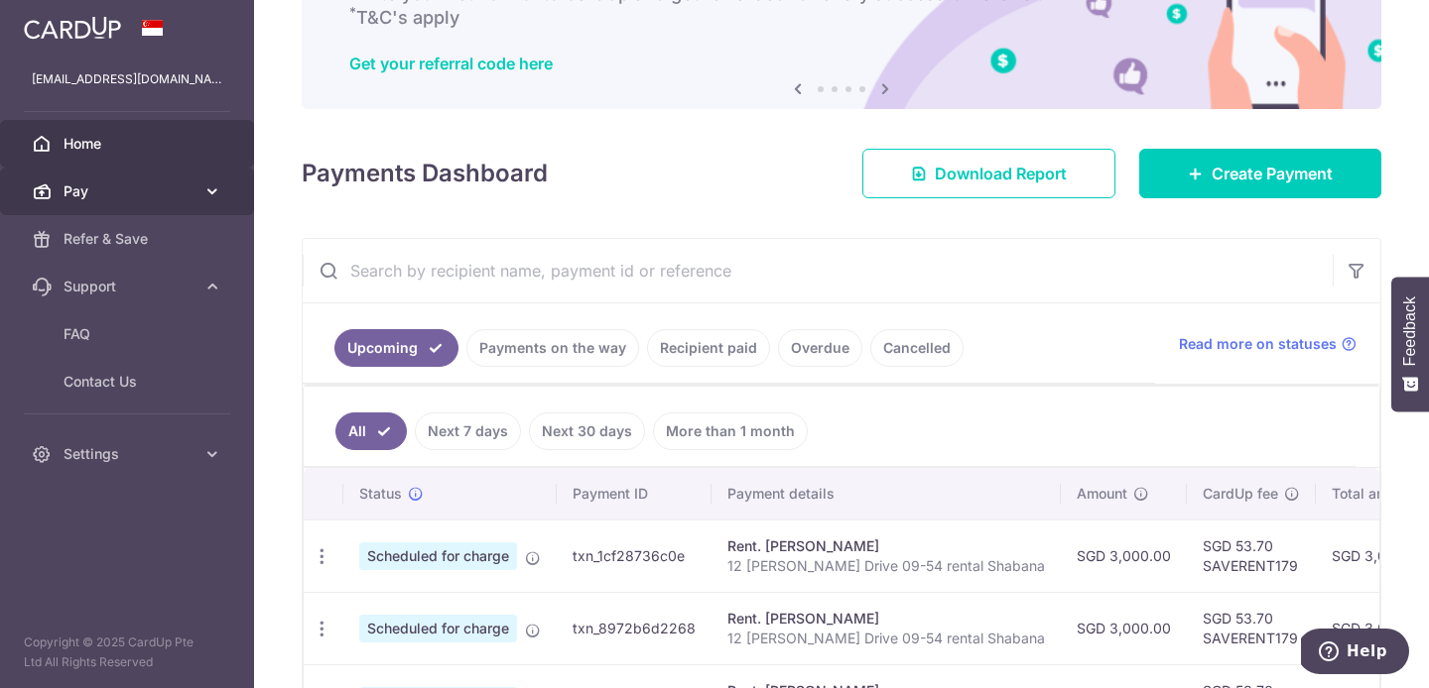
click at [214, 188] on icon at bounding box center [212, 192] width 20 height 20
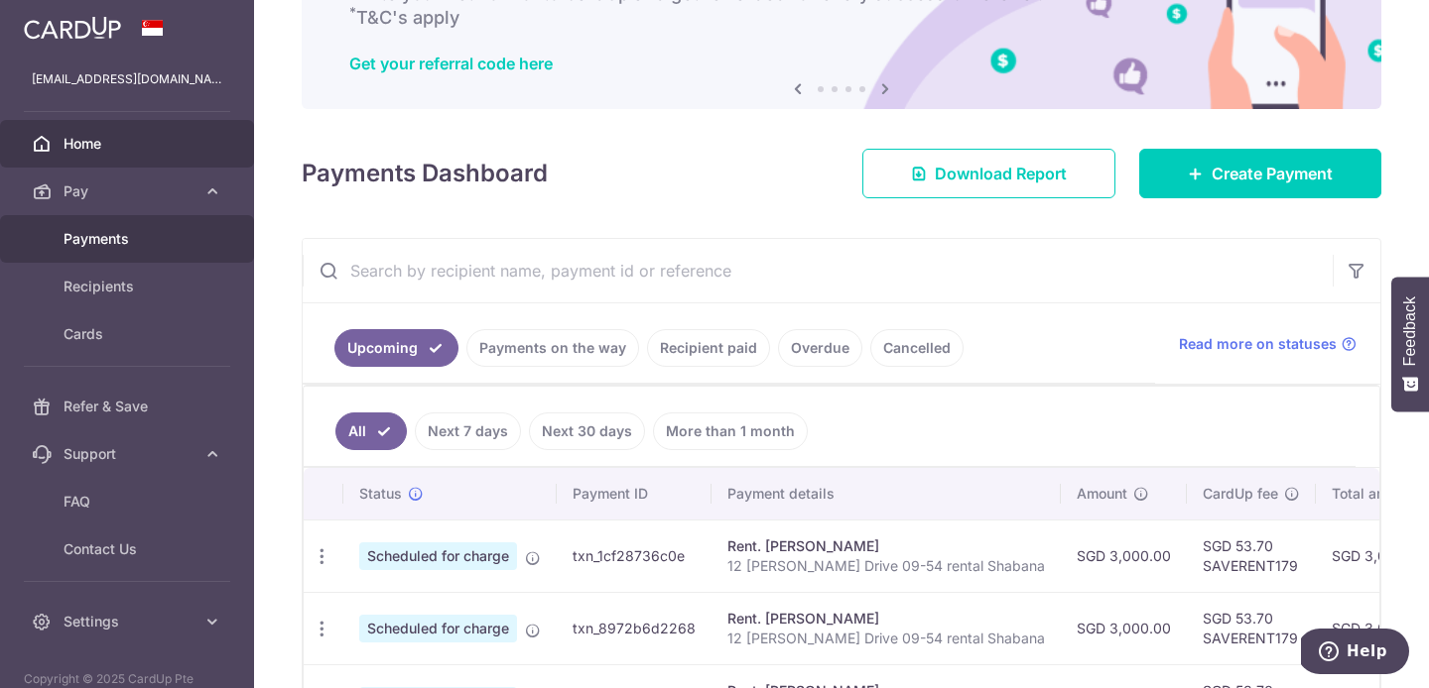
click at [127, 231] on span "Payments" at bounding box center [128, 239] width 131 height 20
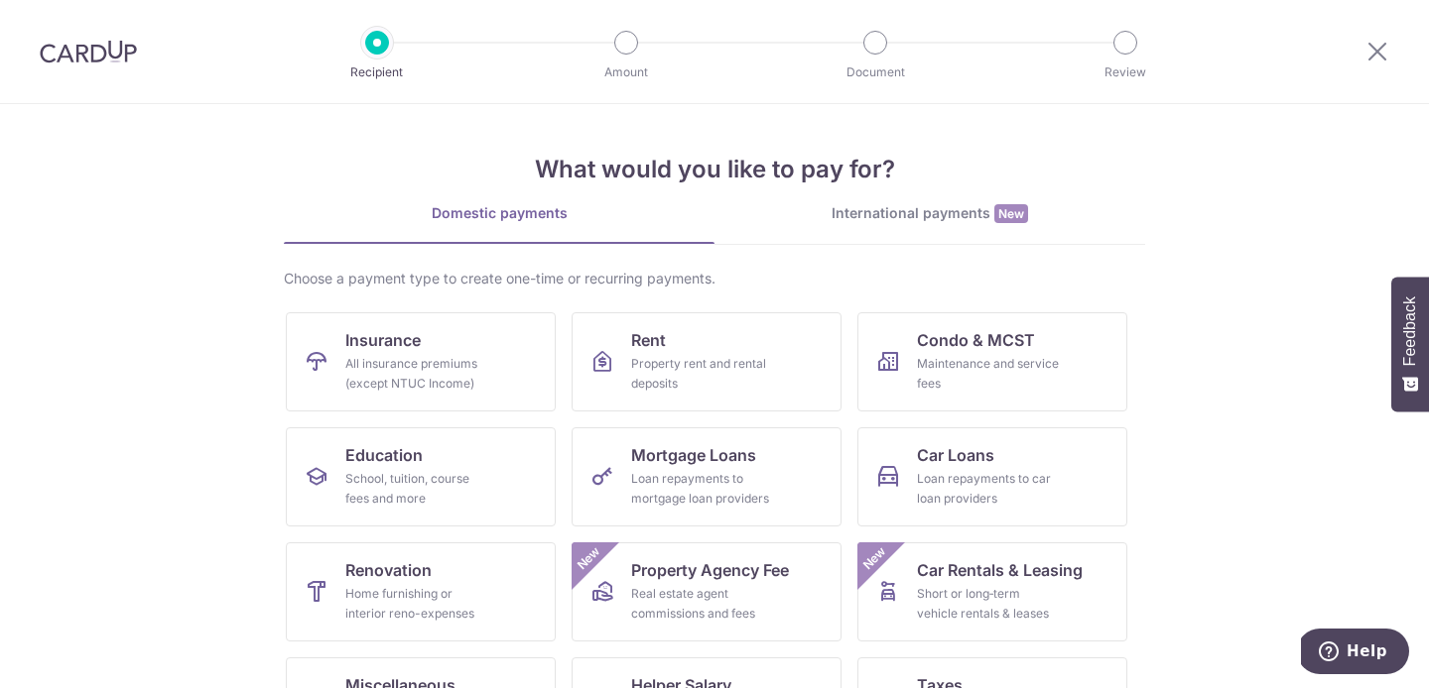
click at [101, 62] on img at bounding box center [88, 52] width 97 height 24
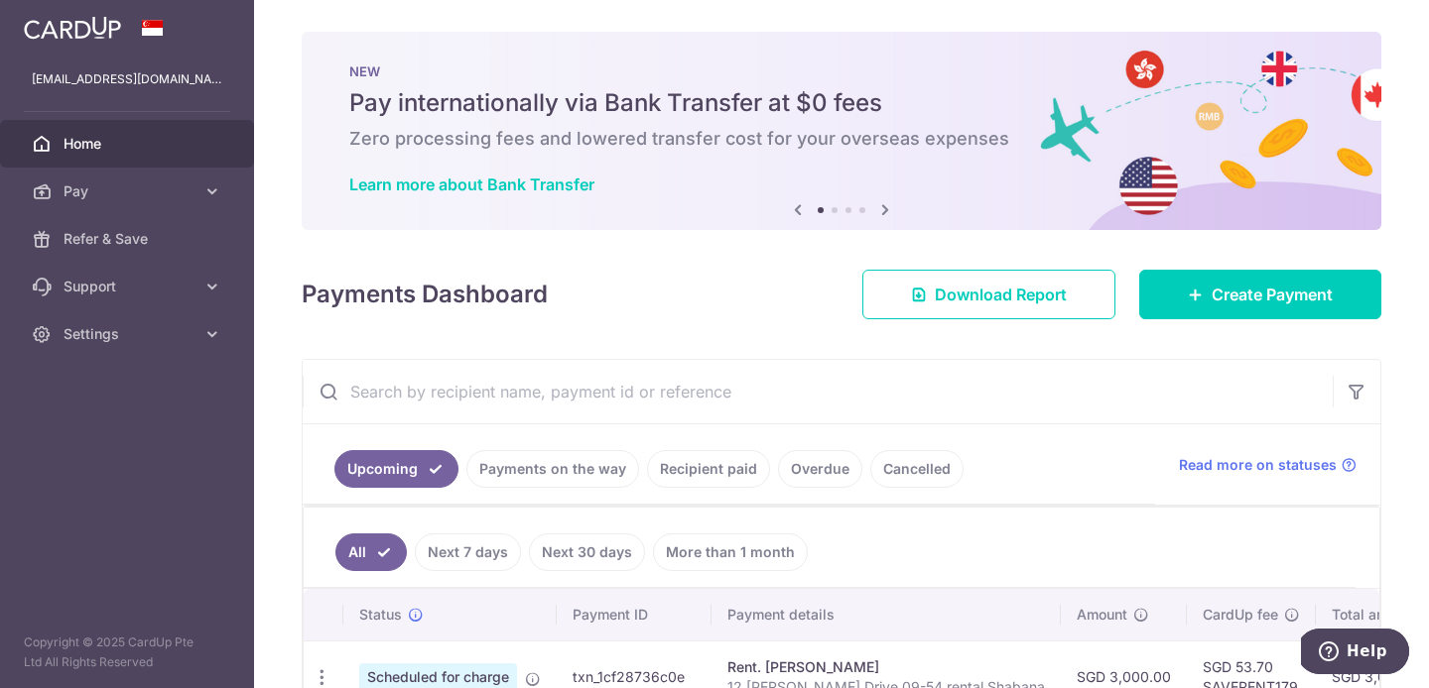
scroll to position [169, 0]
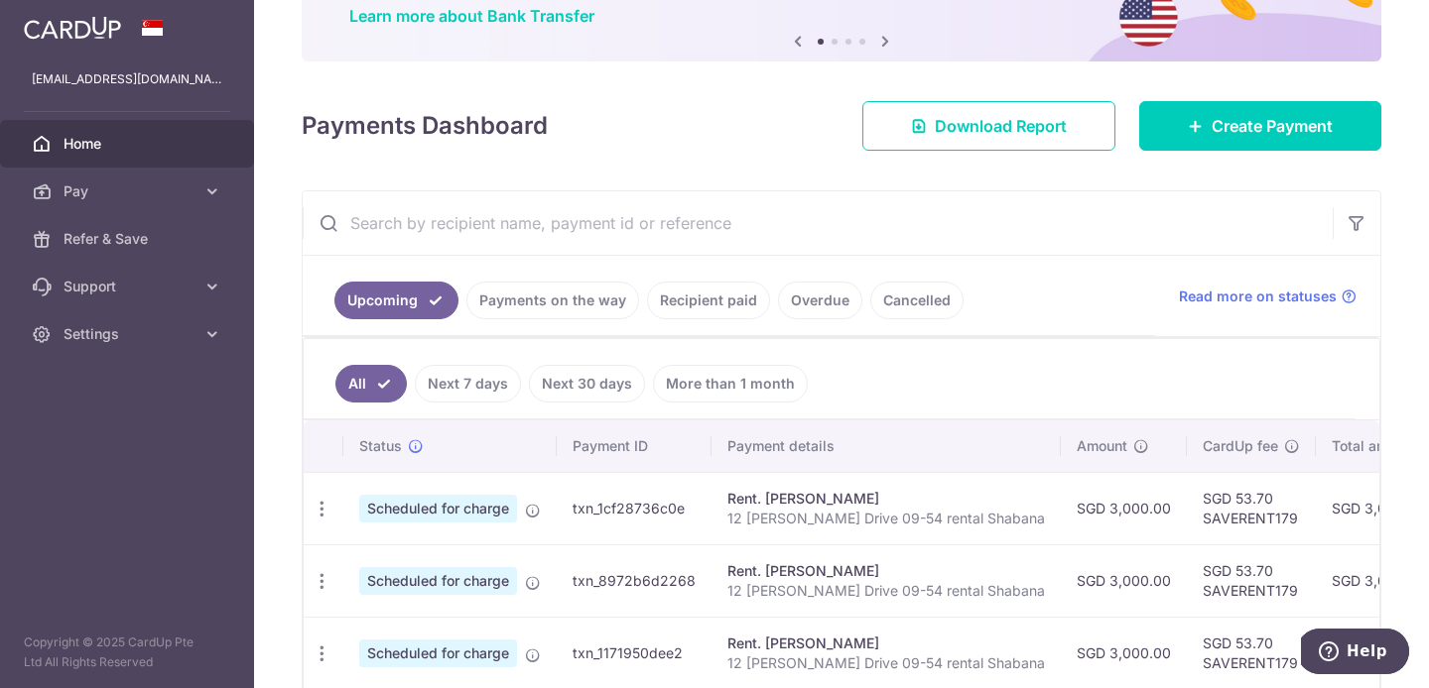
click at [928, 312] on link "Cancelled" at bounding box center [916, 301] width 93 height 38
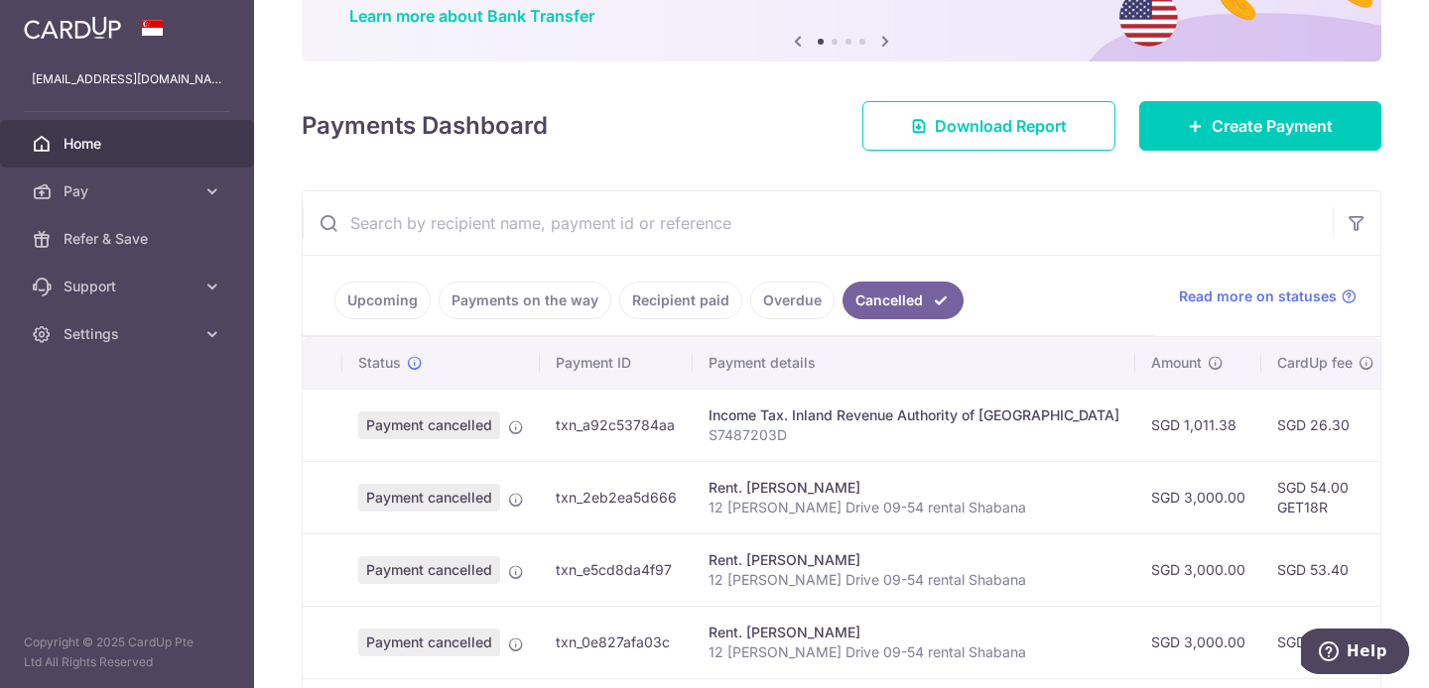
click at [390, 297] on link "Upcoming" at bounding box center [382, 301] width 96 height 38
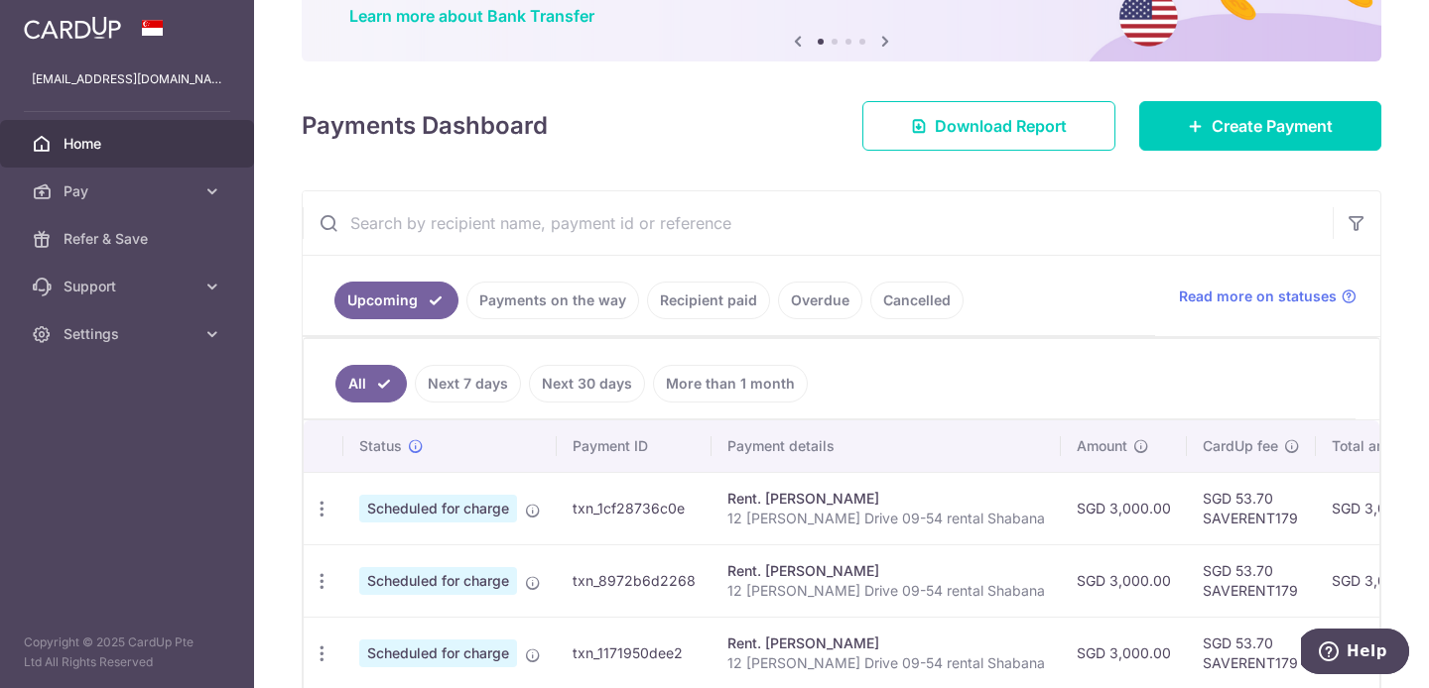
click at [596, 296] on link "Payments on the way" at bounding box center [552, 301] width 173 height 38
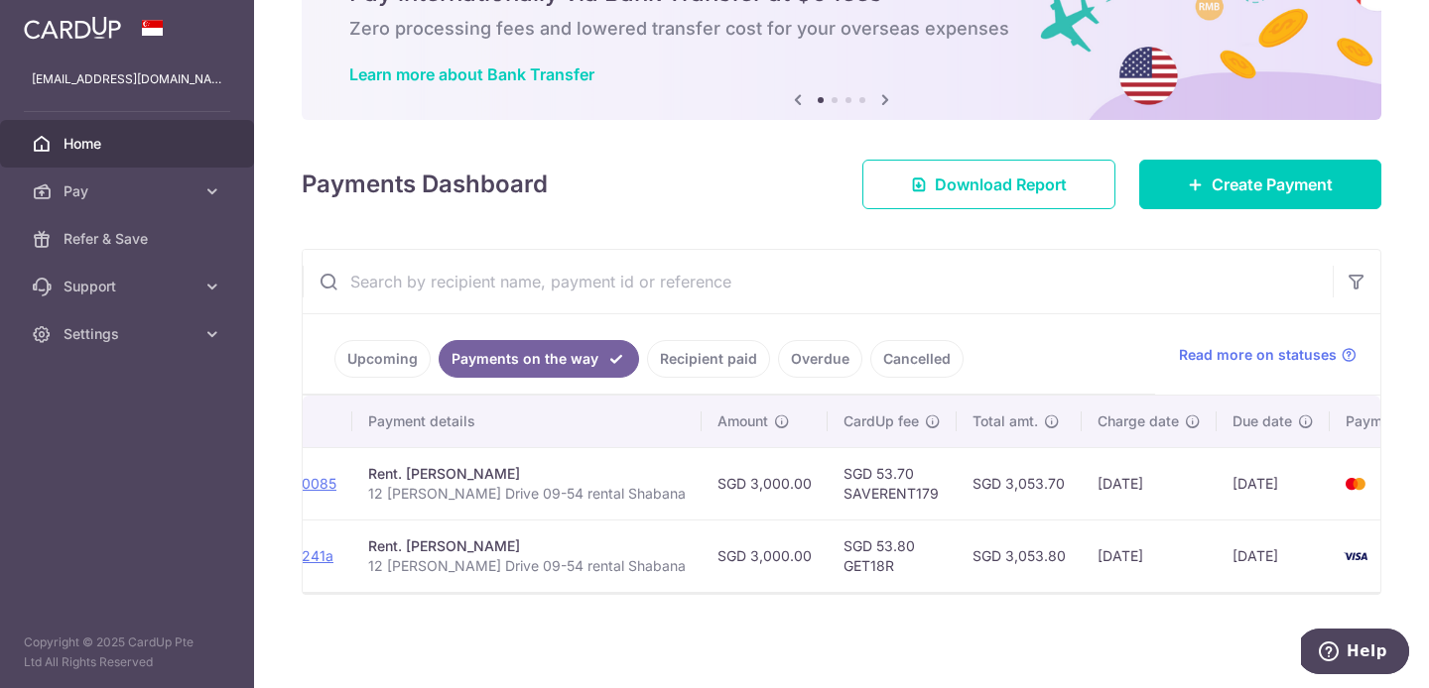
scroll to position [0, 346]
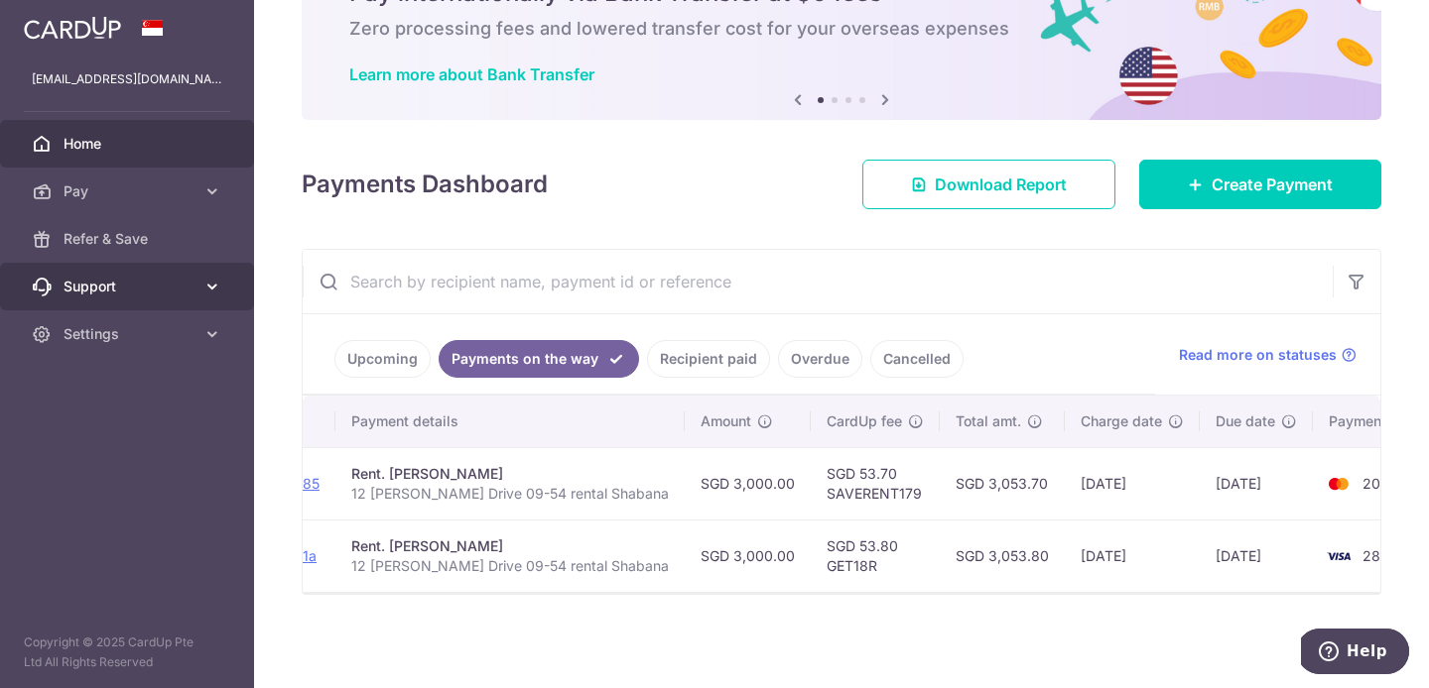
click at [213, 275] on link "Support" at bounding box center [127, 287] width 254 height 48
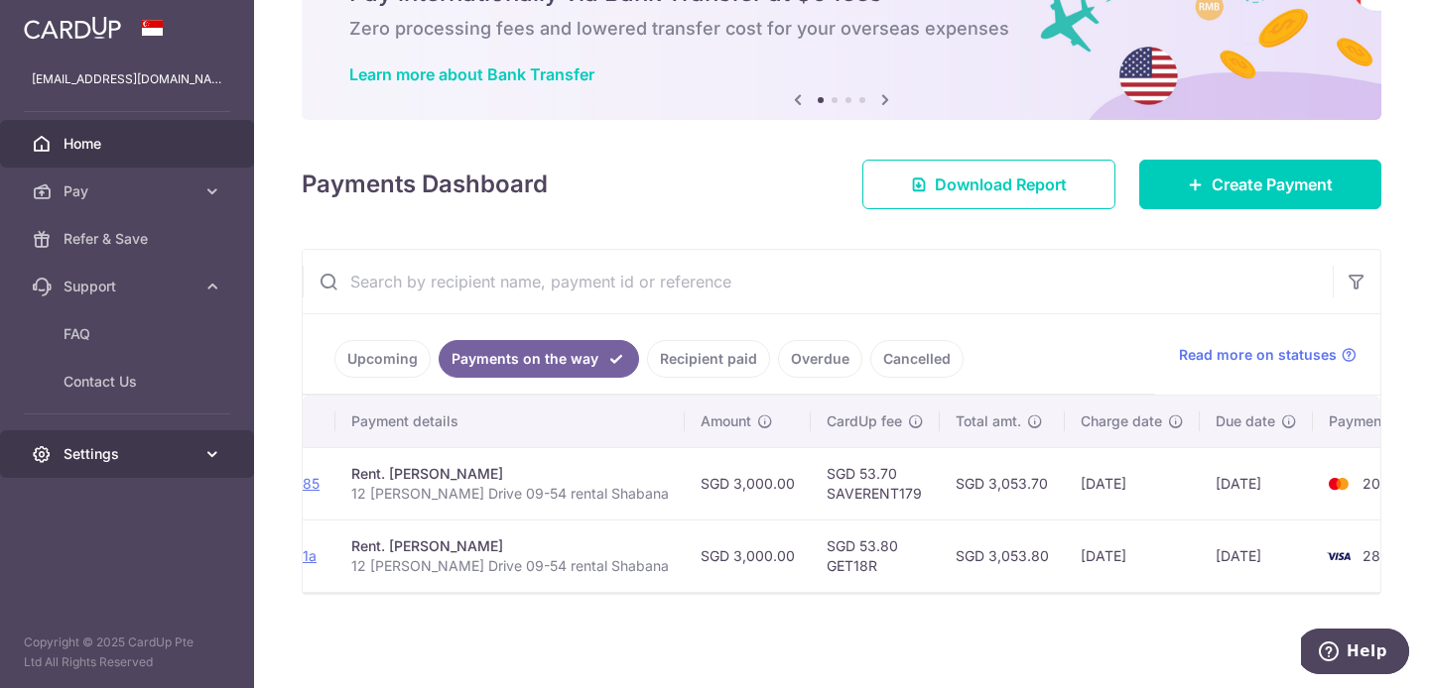
click at [211, 453] on icon at bounding box center [212, 454] width 20 height 20
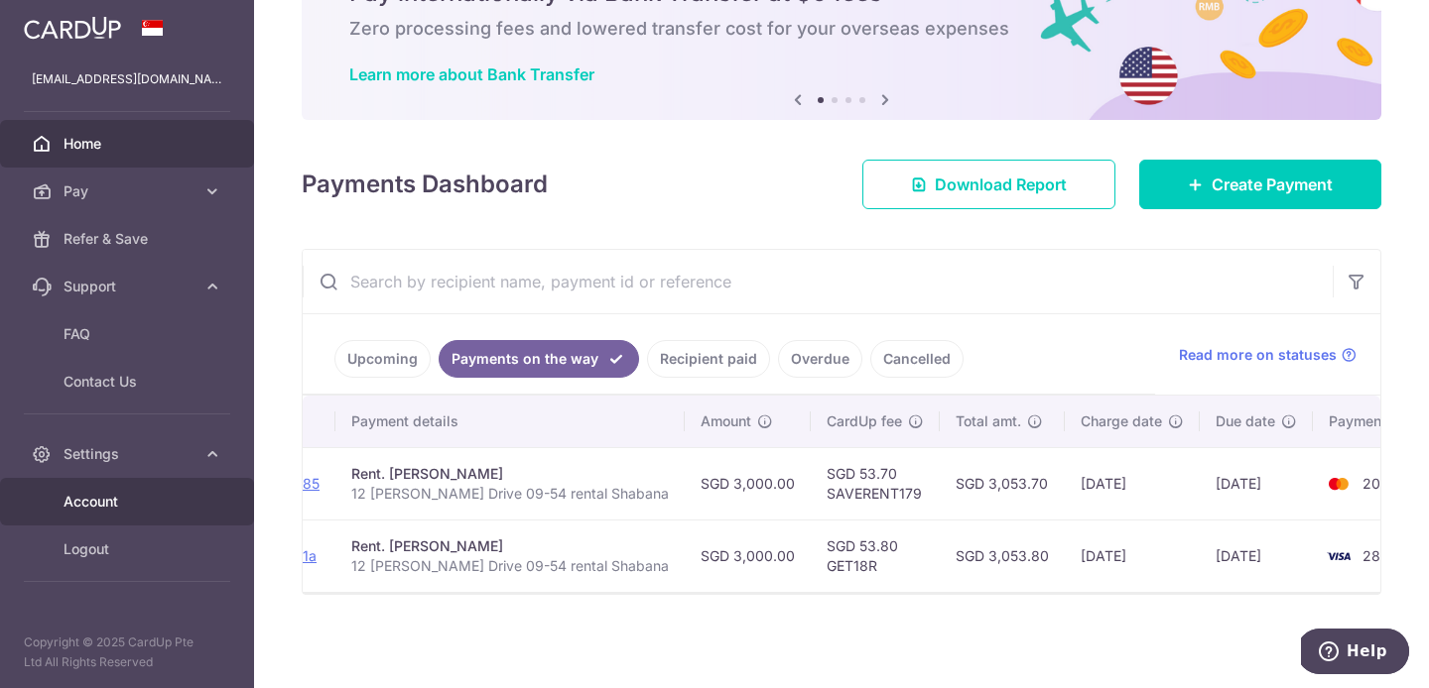
click at [121, 498] on span "Account" at bounding box center [128, 502] width 131 height 20
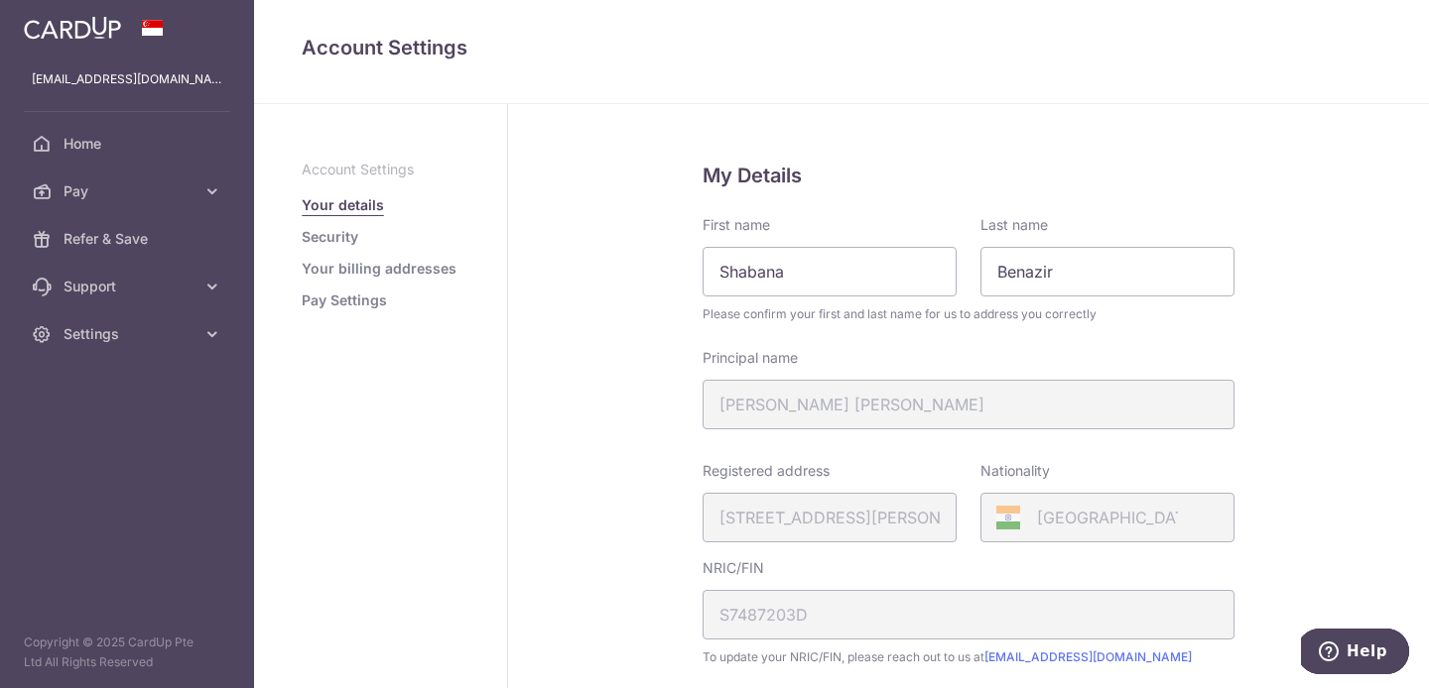
click at [336, 235] on link "Security" at bounding box center [330, 237] width 57 height 20
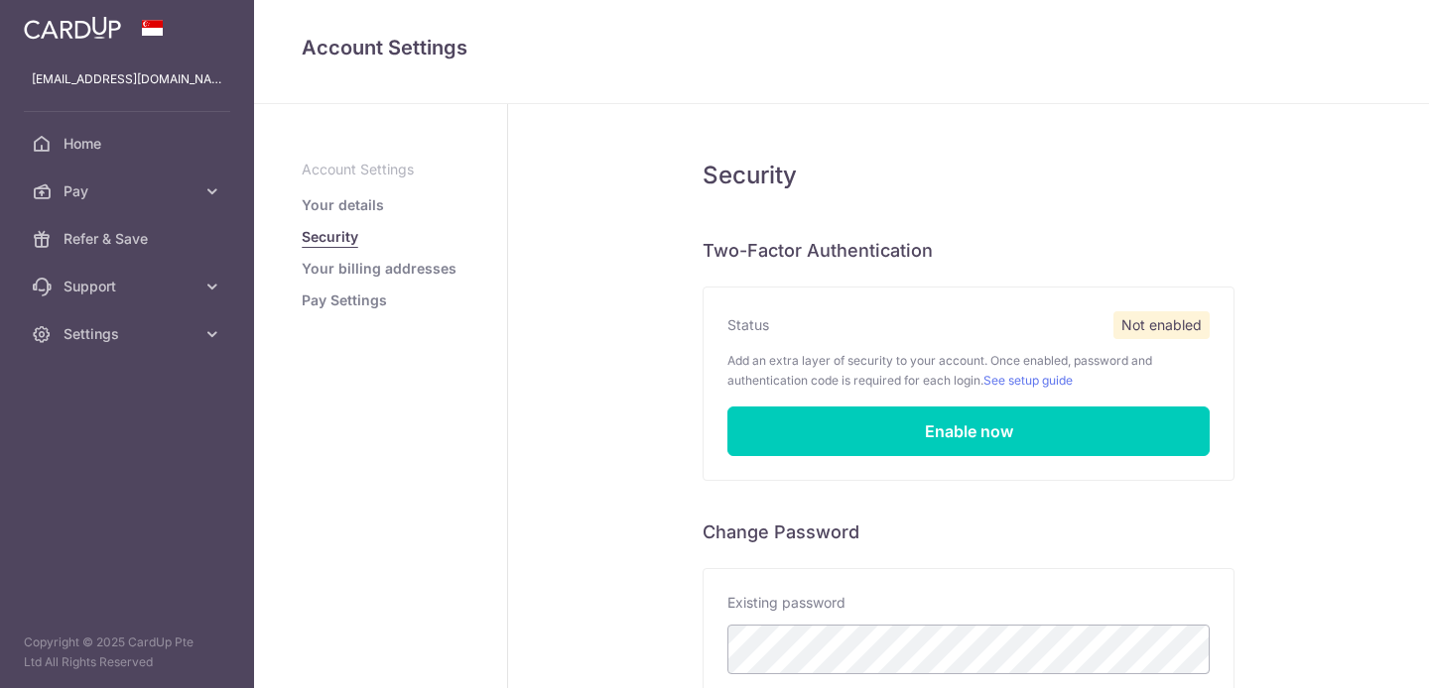
click at [330, 306] on link "Pay Settings" at bounding box center [344, 301] width 85 height 20
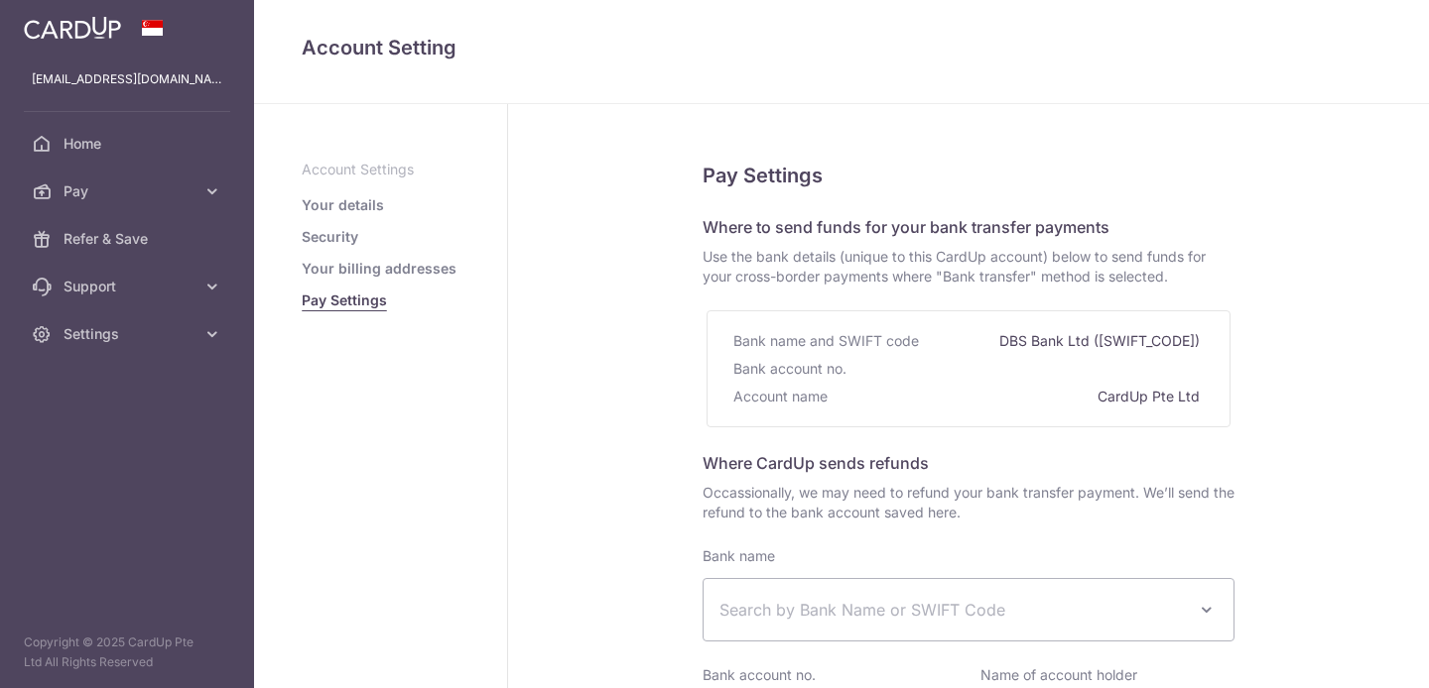
select select
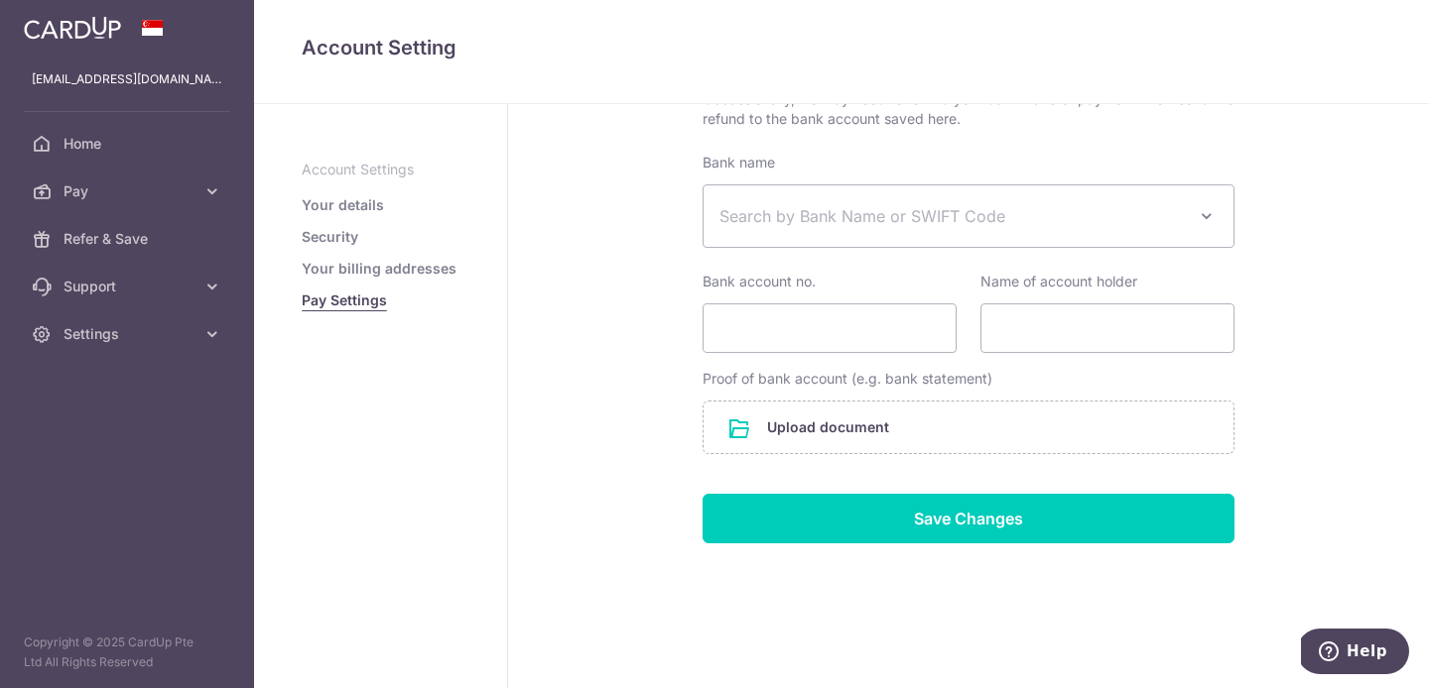
scroll to position [398, 0]
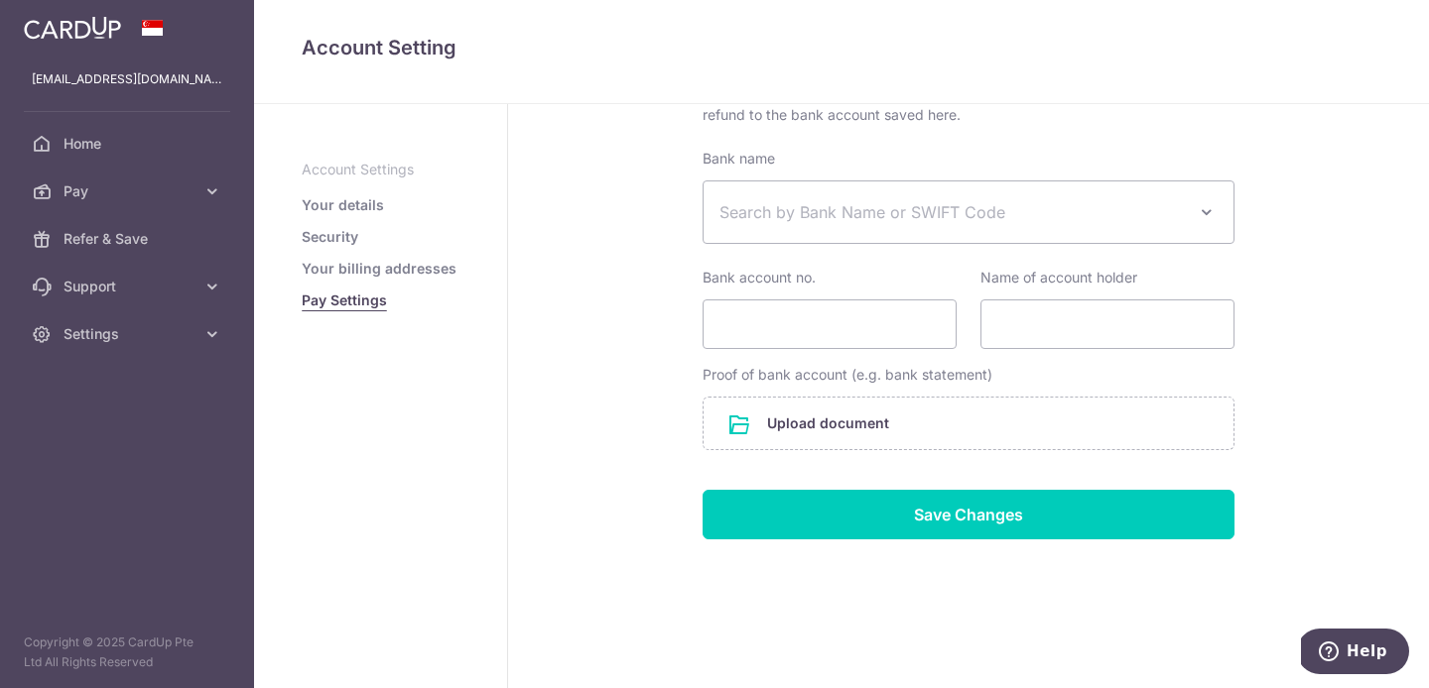
click at [352, 266] on link "Your billing addresses" at bounding box center [379, 269] width 155 height 20
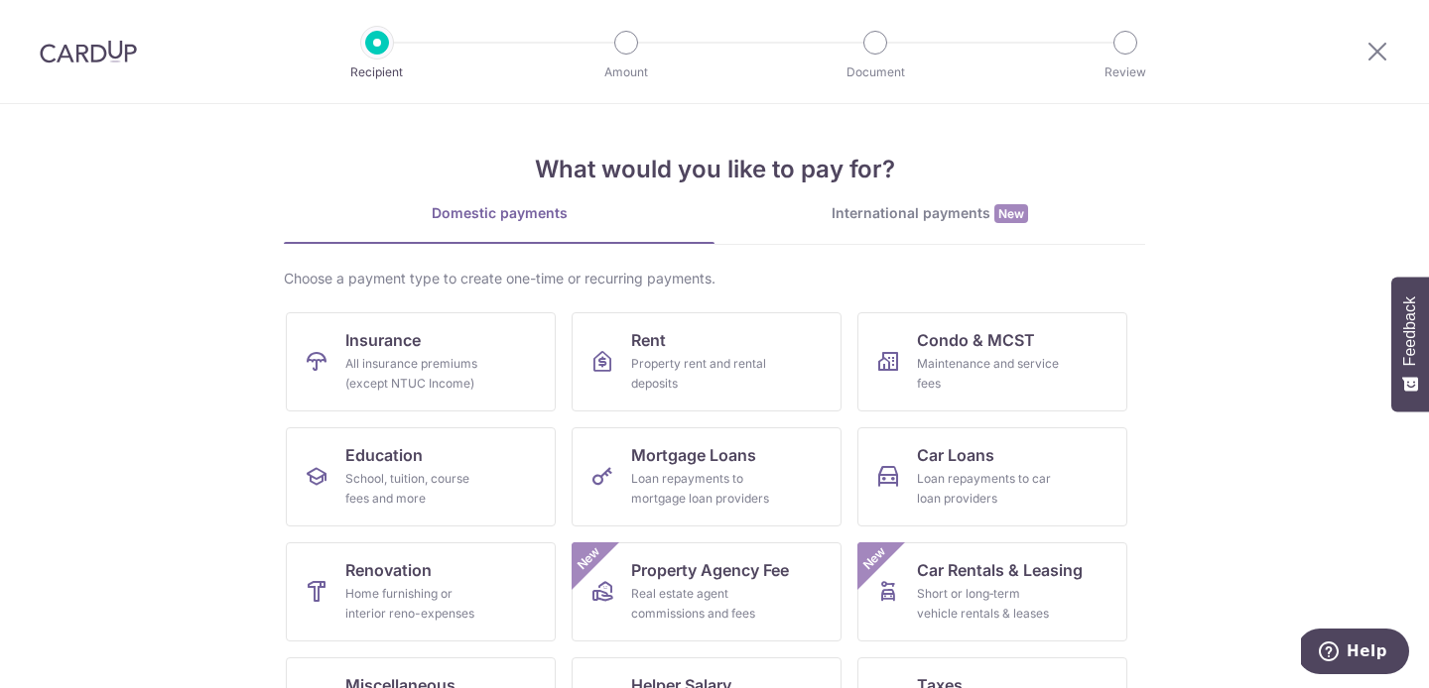
click at [57, 56] on img at bounding box center [88, 52] width 97 height 24
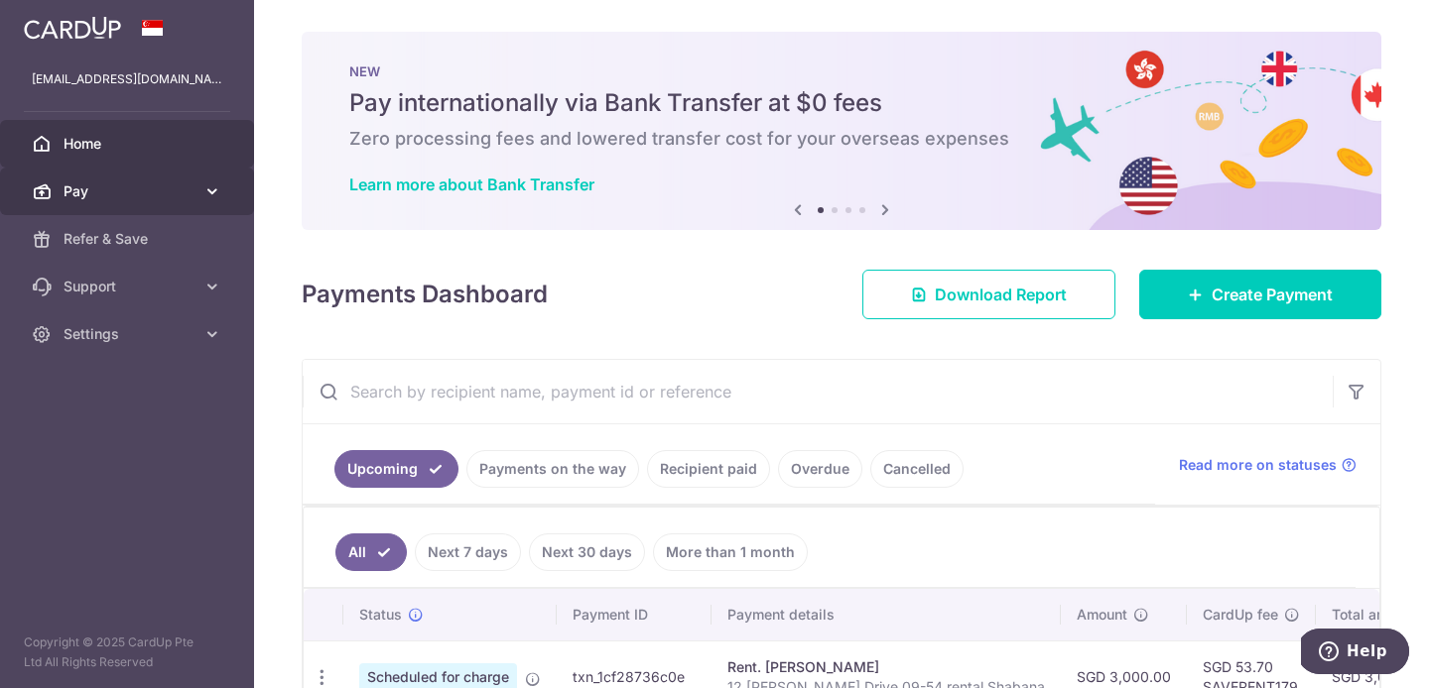
click at [210, 192] on icon at bounding box center [212, 192] width 20 height 20
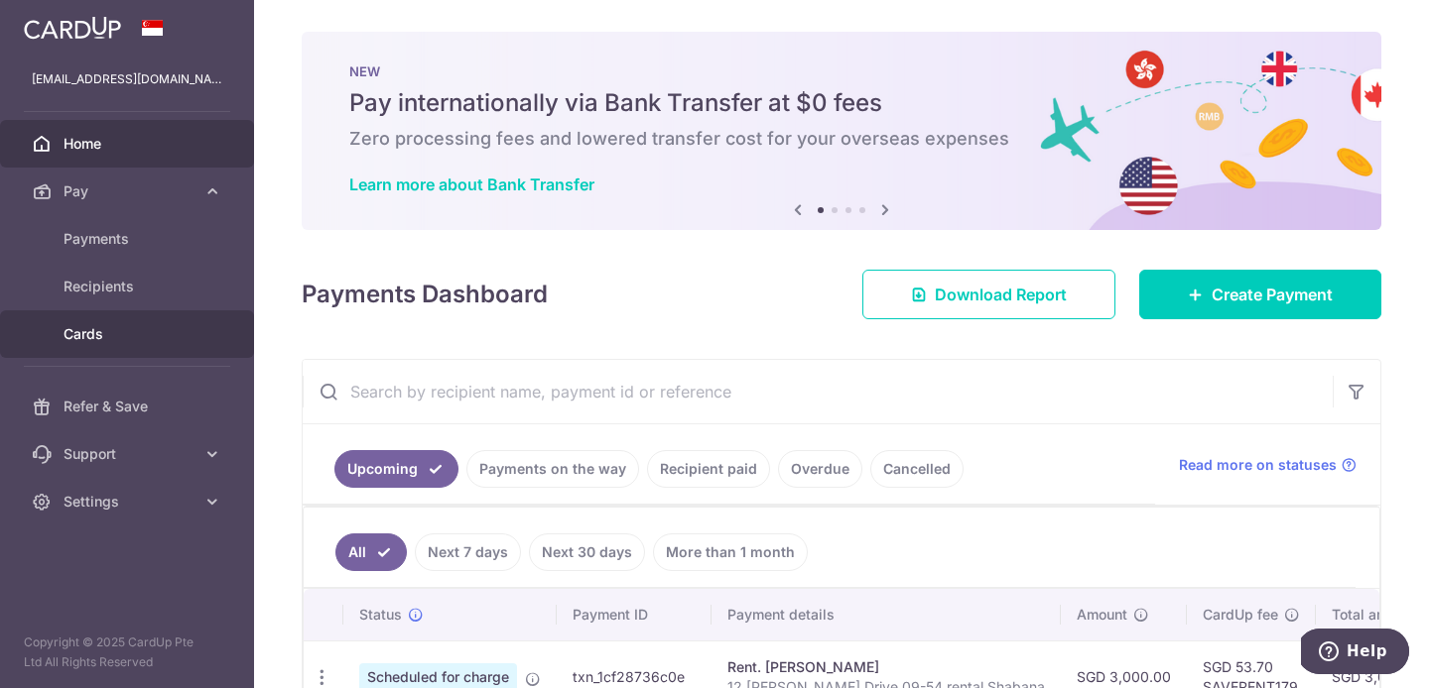
click at [111, 341] on span "Cards" at bounding box center [128, 334] width 131 height 20
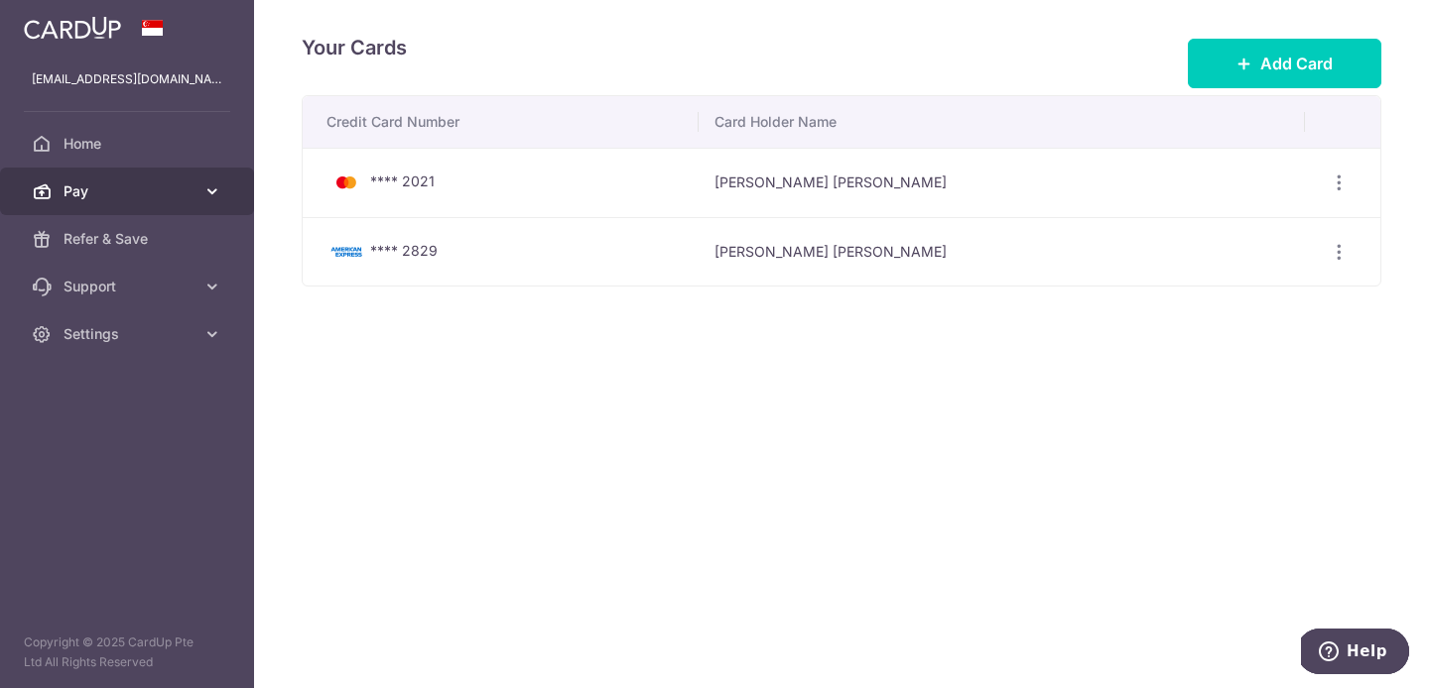
click at [204, 186] on icon at bounding box center [212, 192] width 20 height 20
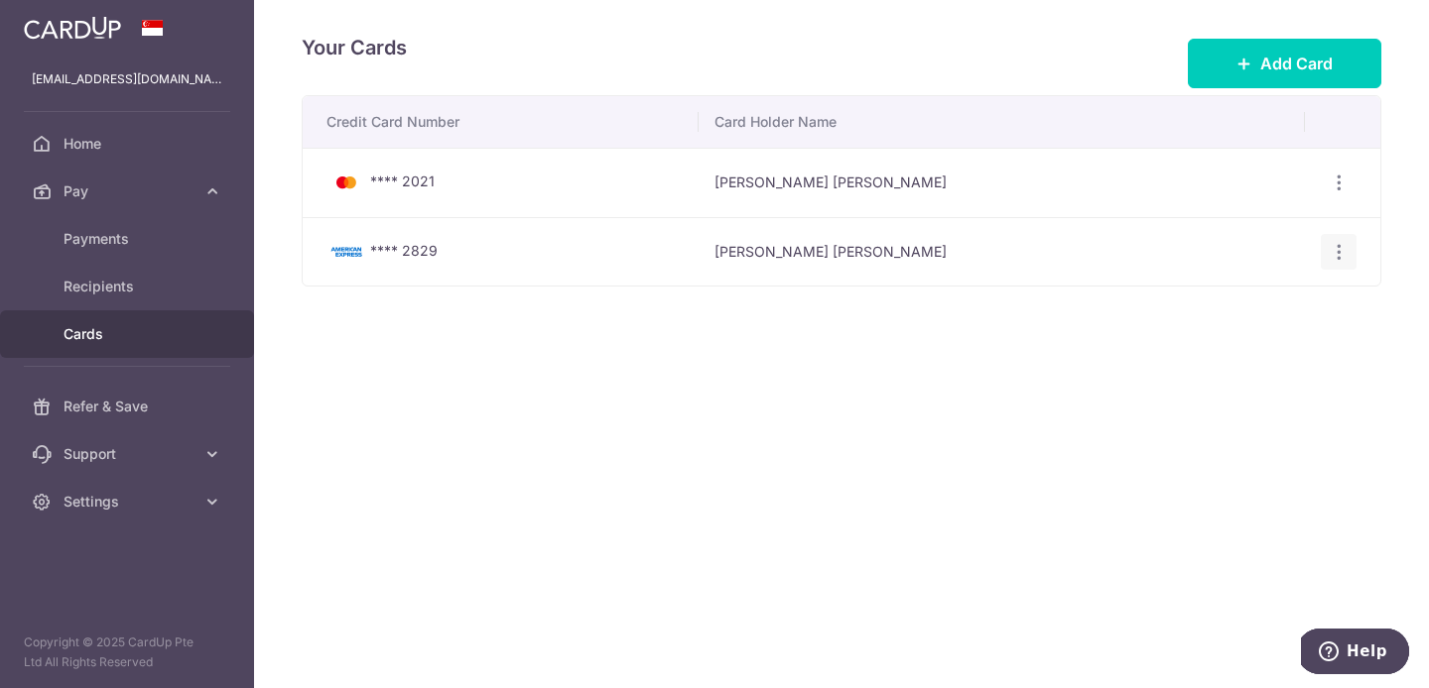
click at [1341, 193] on icon "button" at bounding box center [1338, 183] width 21 height 21
click at [1253, 354] on span "Delete" at bounding box center [1271, 354] width 135 height 24
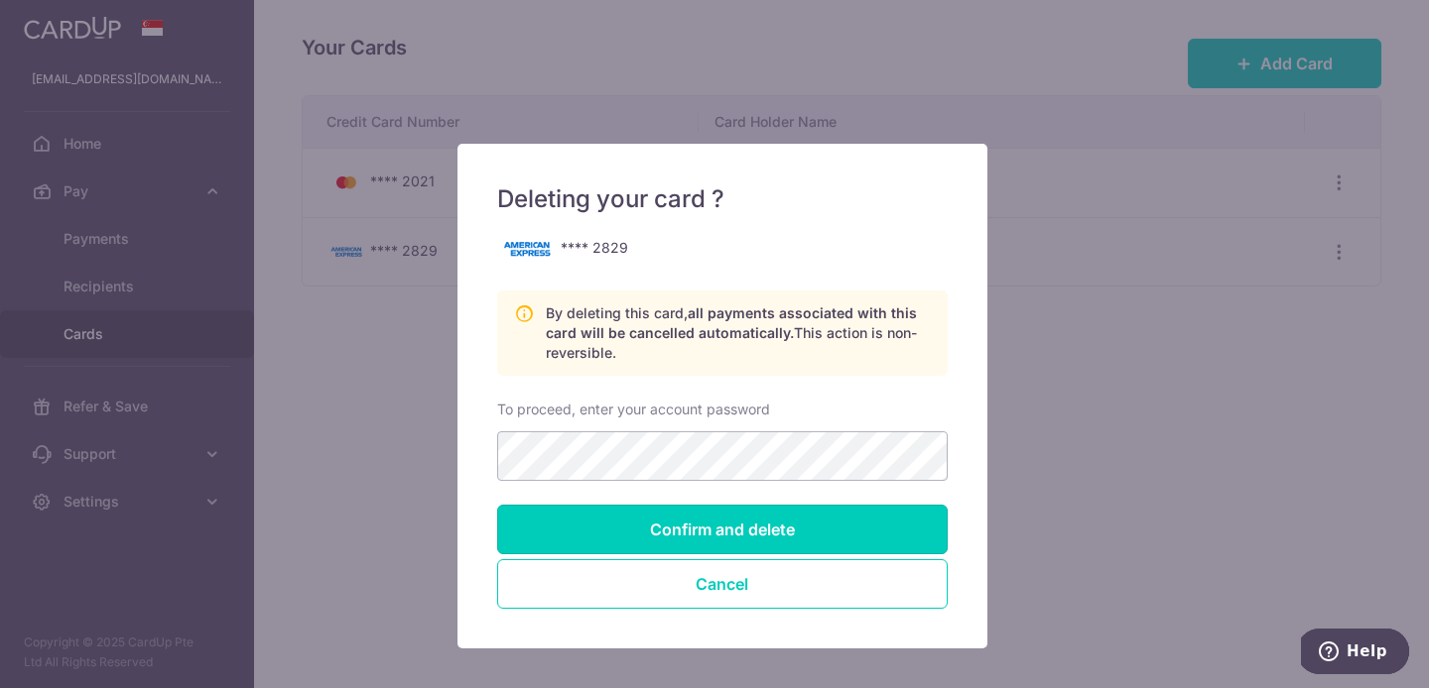
click at [822, 452] on form "**** 2829 By deleting this card, all payments associated with this card will be…" at bounding box center [722, 420] width 450 height 378
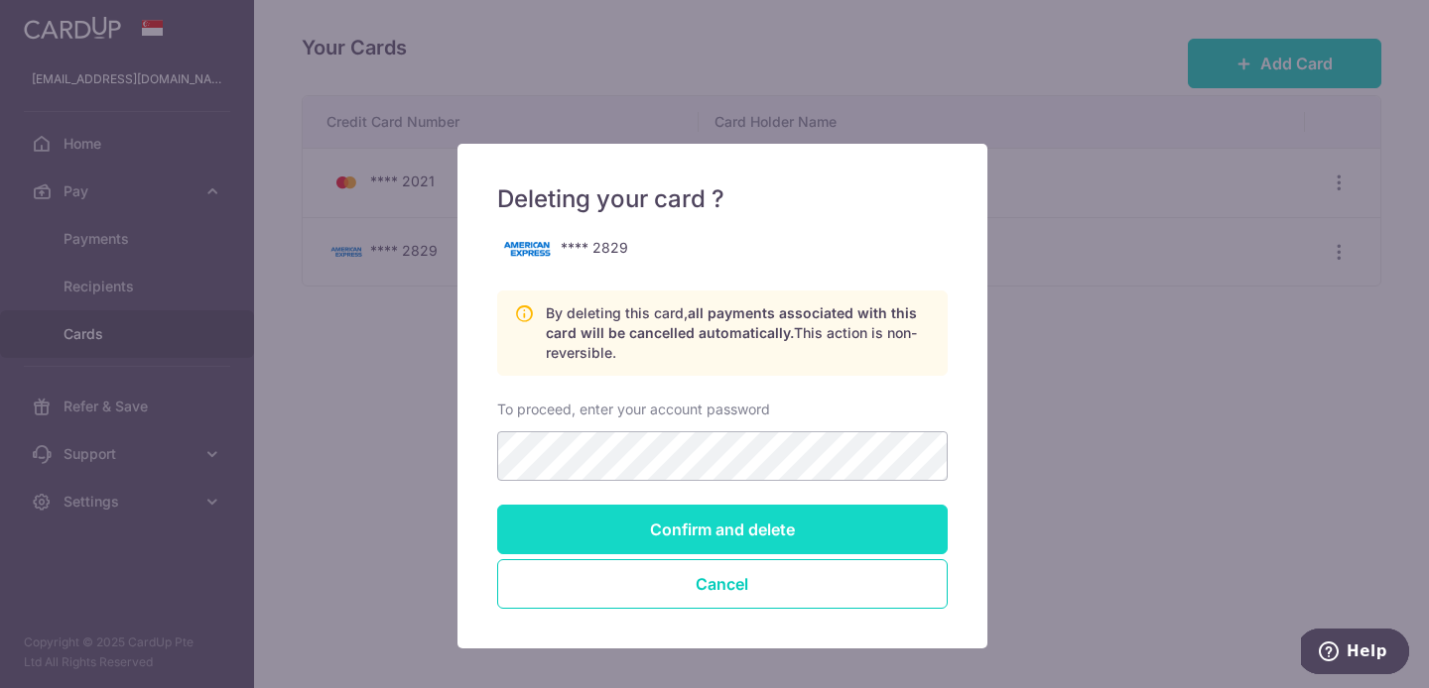
click at [810, 530] on input "Confirm and delete" at bounding box center [722, 530] width 450 height 50
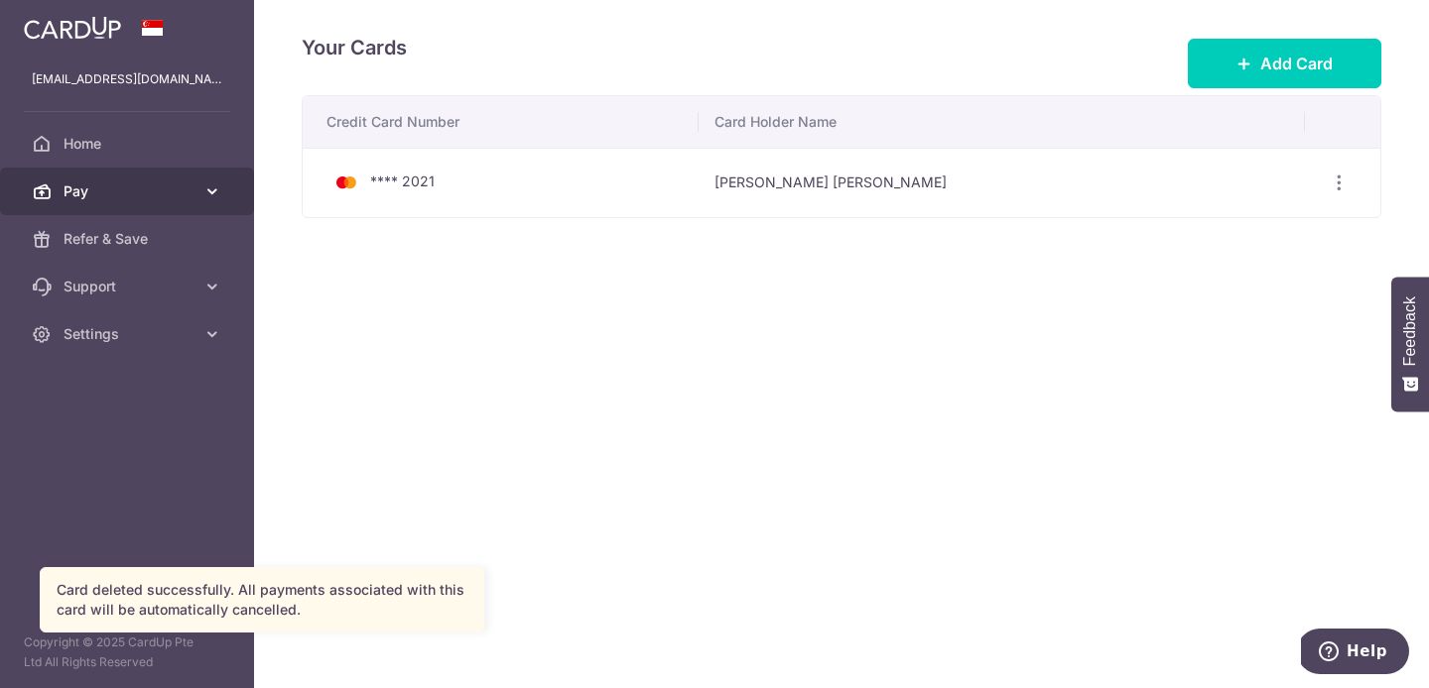
click at [90, 190] on span "Pay" at bounding box center [128, 192] width 131 height 20
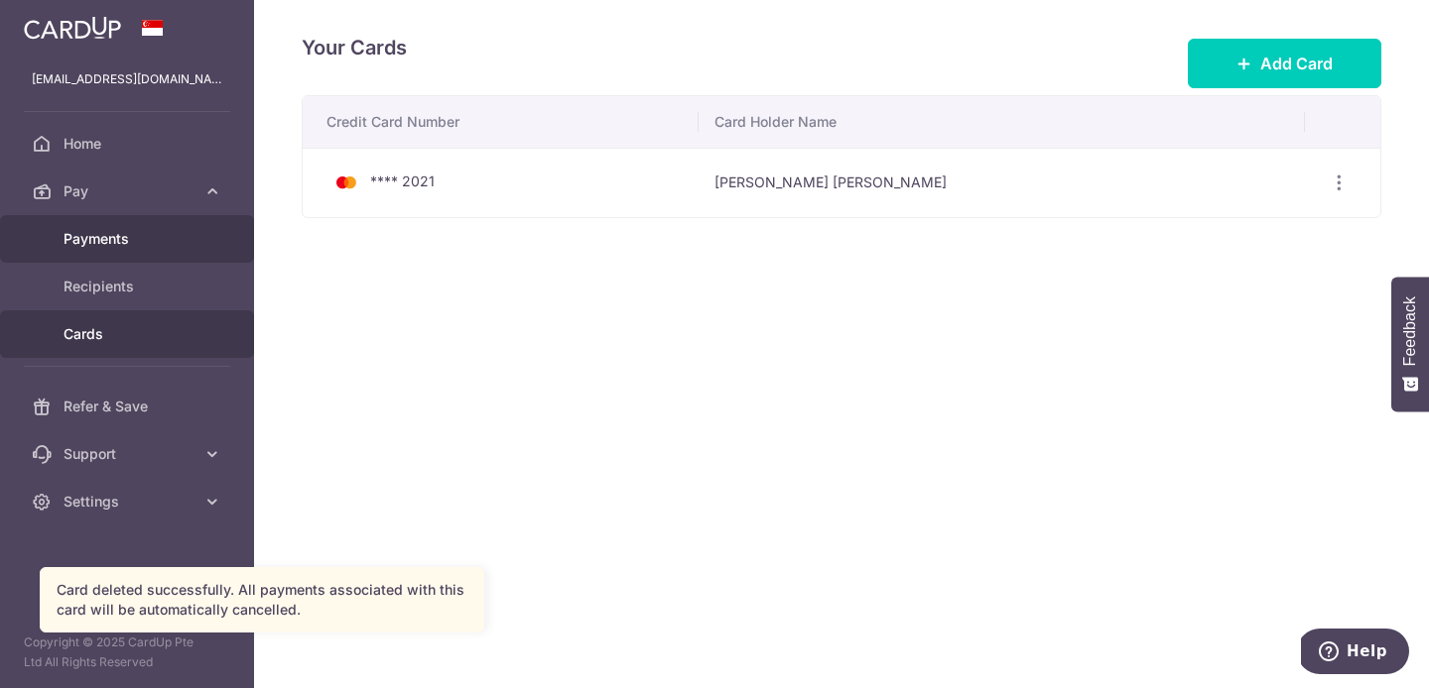
click at [89, 245] on span "Payments" at bounding box center [128, 239] width 131 height 20
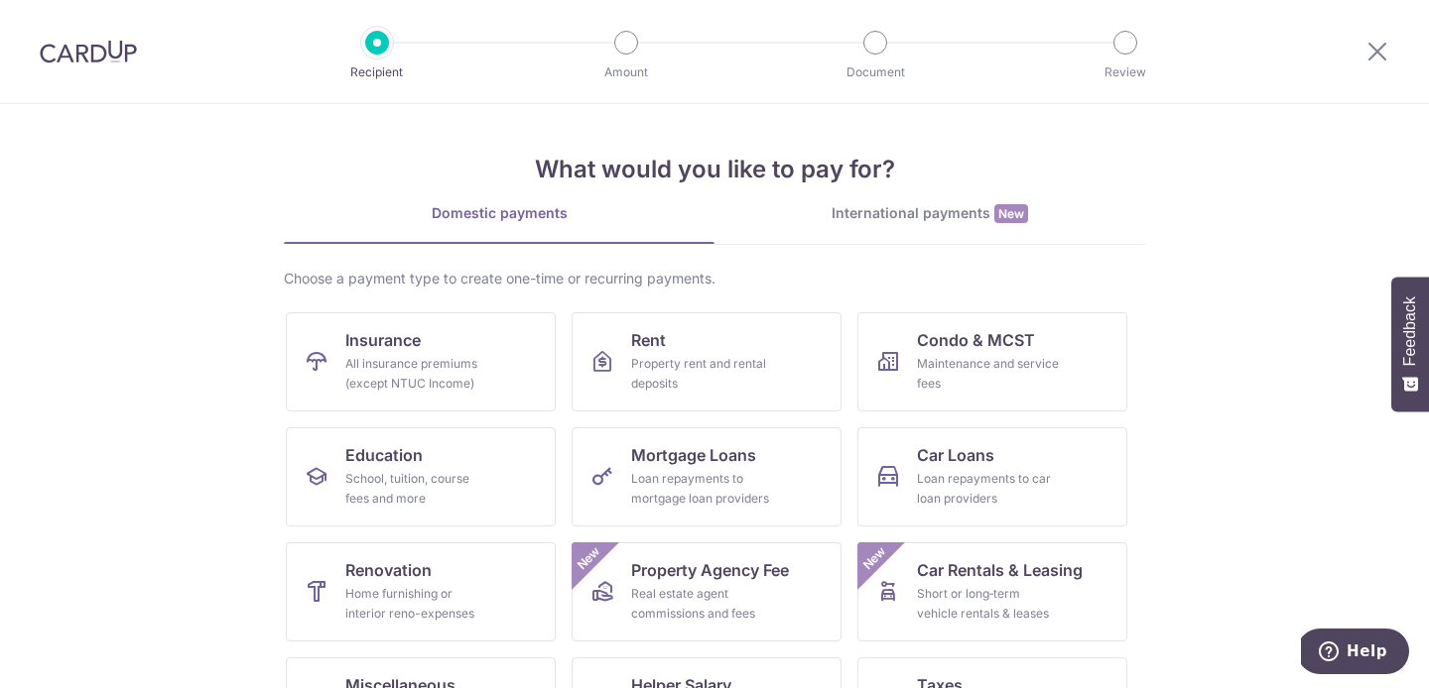
click at [104, 45] on img at bounding box center [88, 52] width 97 height 24
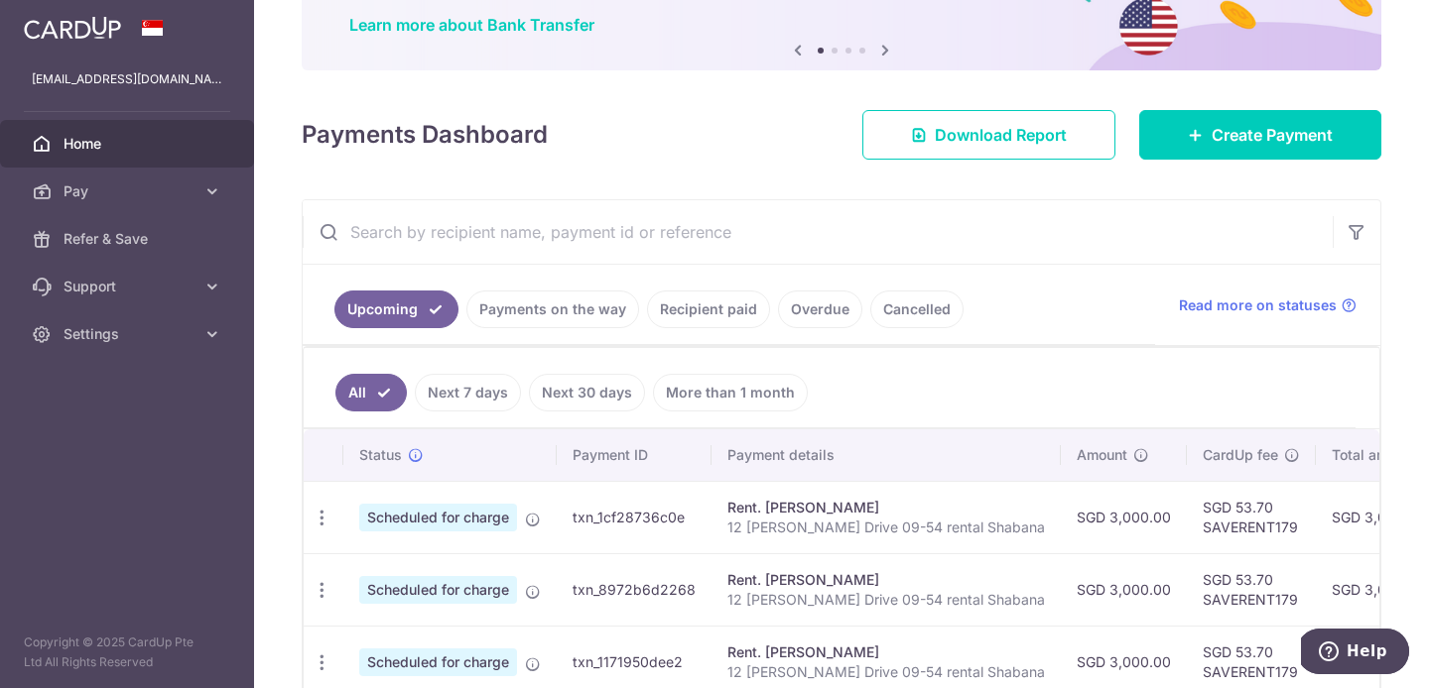
scroll to position [155, 0]
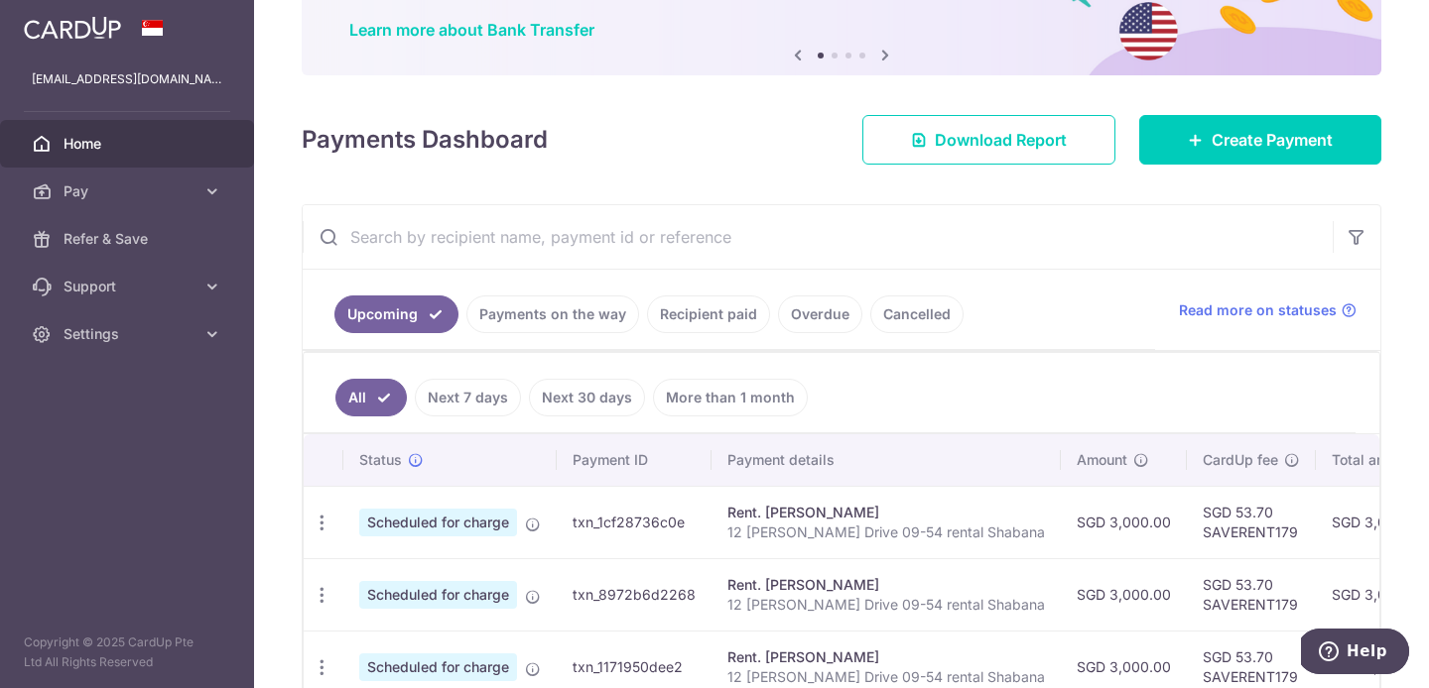
click at [481, 381] on link "Next 7 days" at bounding box center [468, 398] width 106 height 38
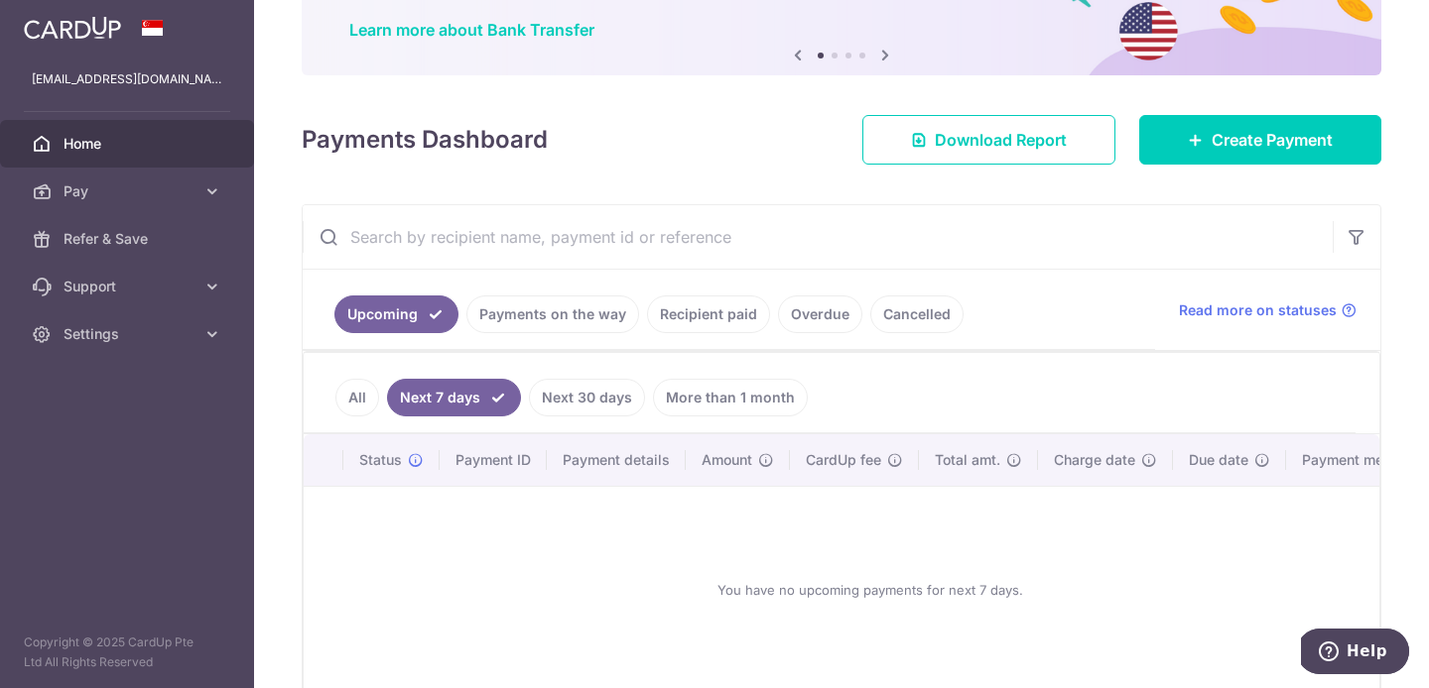
click at [600, 401] on link "Next 30 days" at bounding box center [587, 398] width 116 height 38
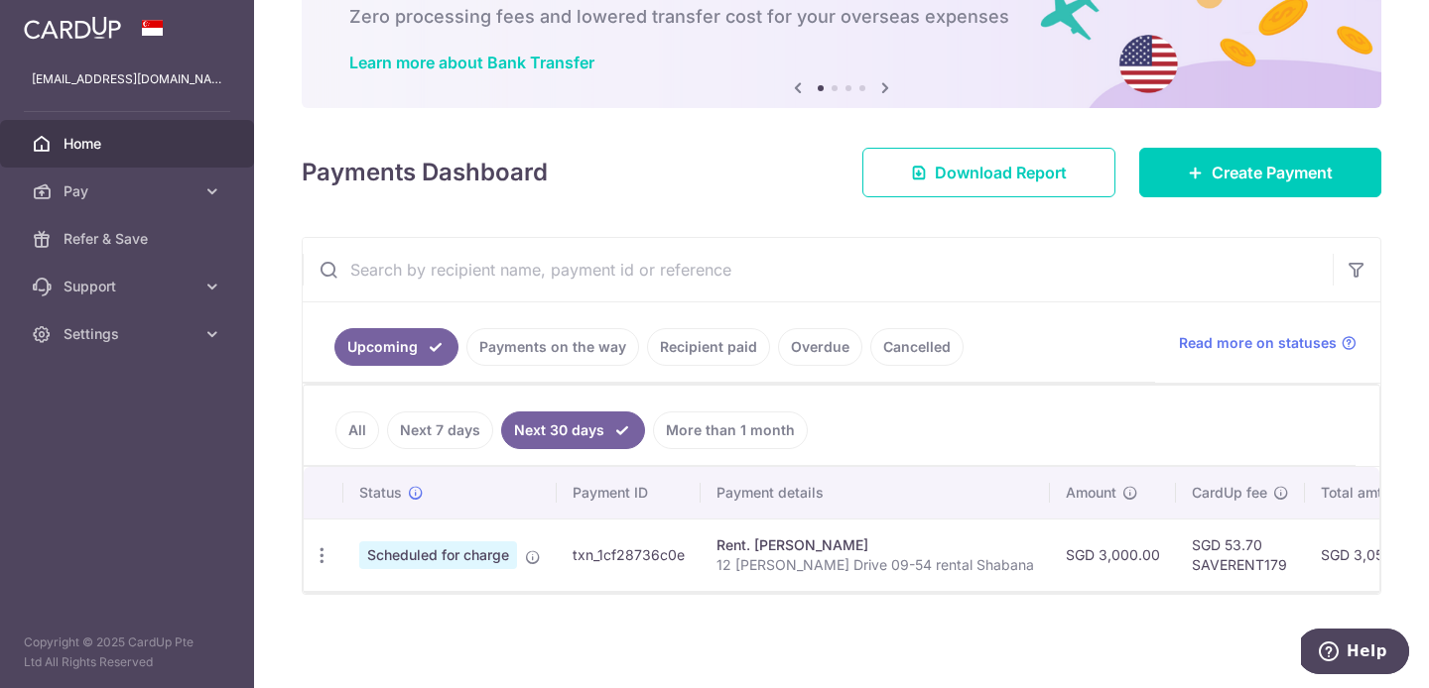
scroll to position [0, 366]
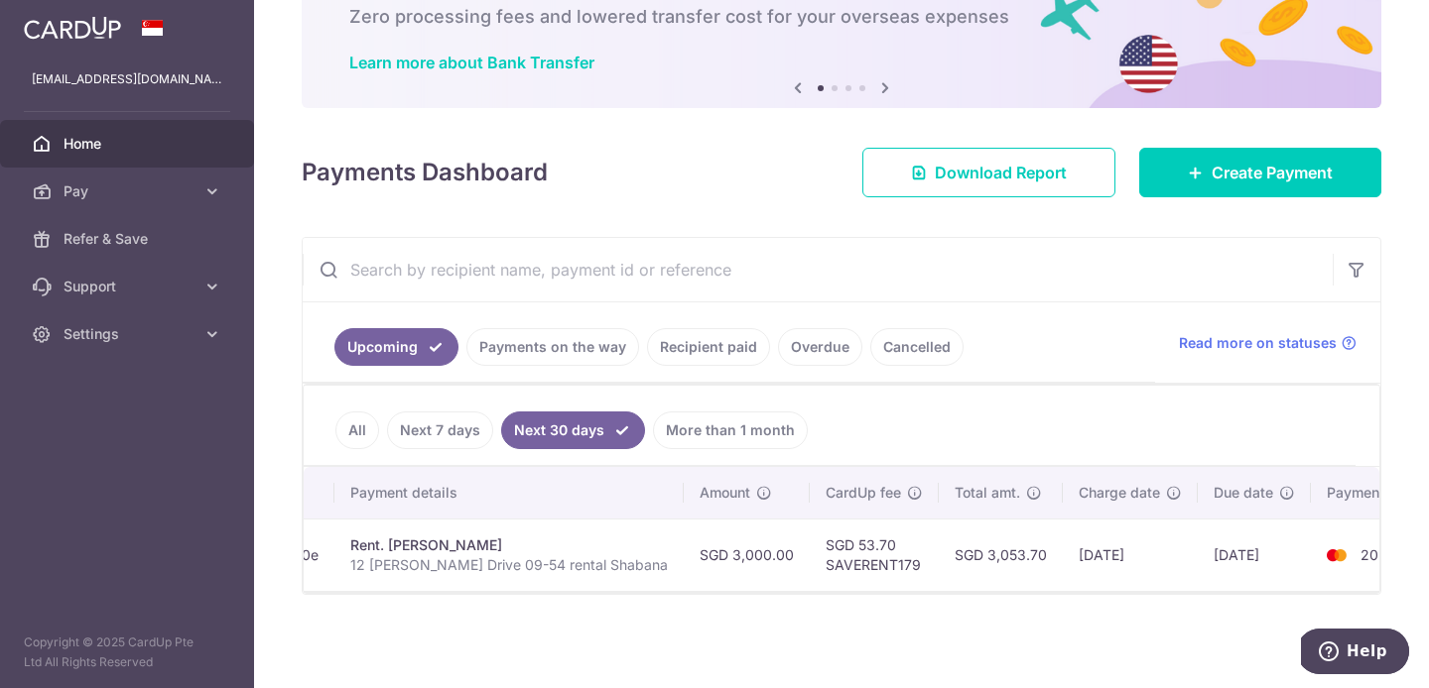
click at [697, 420] on link "More than 1 month" at bounding box center [730, 431] width 155 height 38
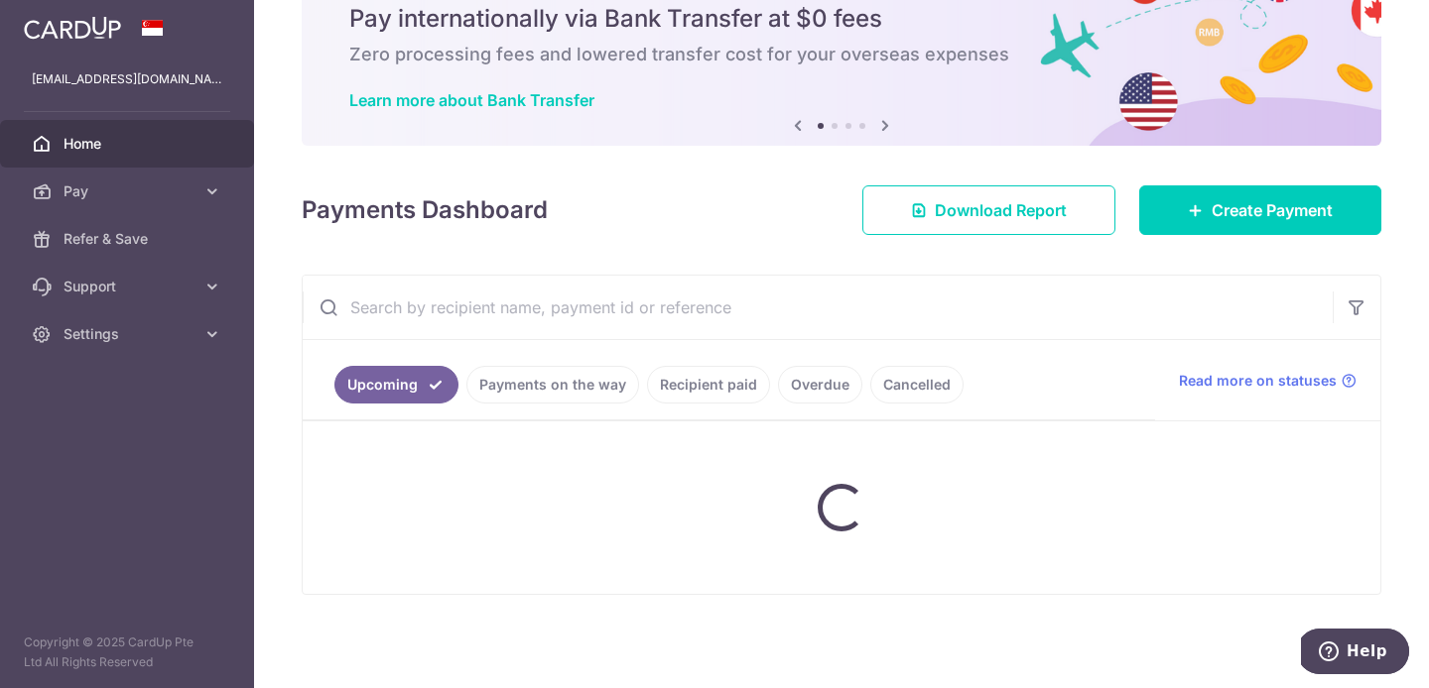
scroll to position [133, 0]
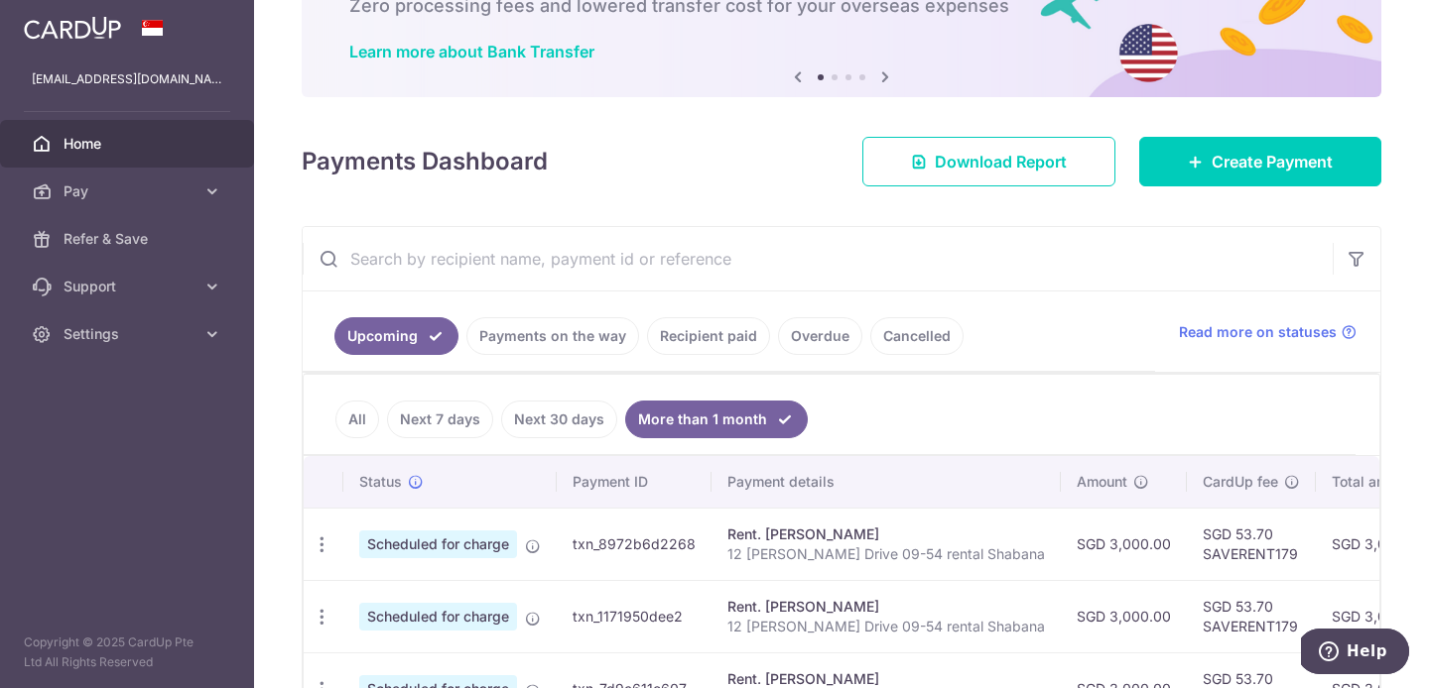
click at [568, 424] on link "Next 30 days" at bounding box center [559, 420] width 116 height 38
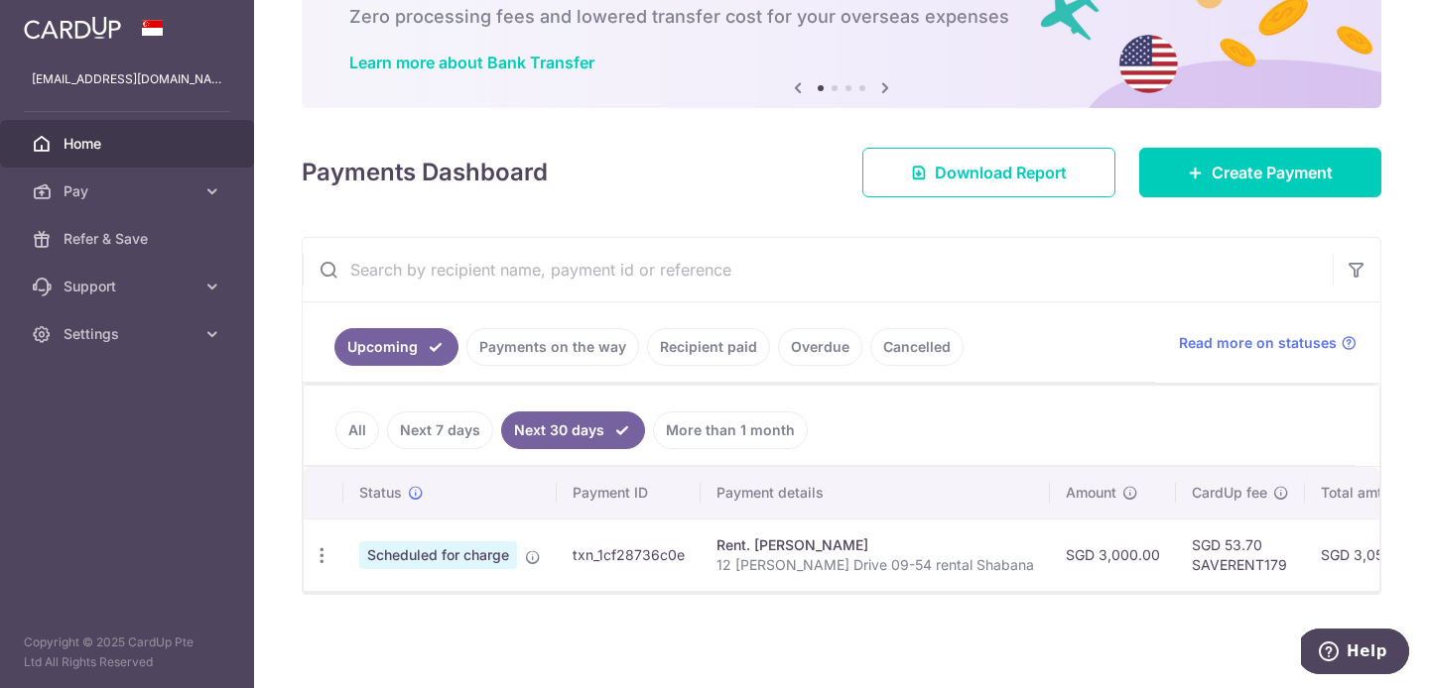
click at [454, 420] on link "Next 7 days" at bounding box center [440, 431] width 106 height 38
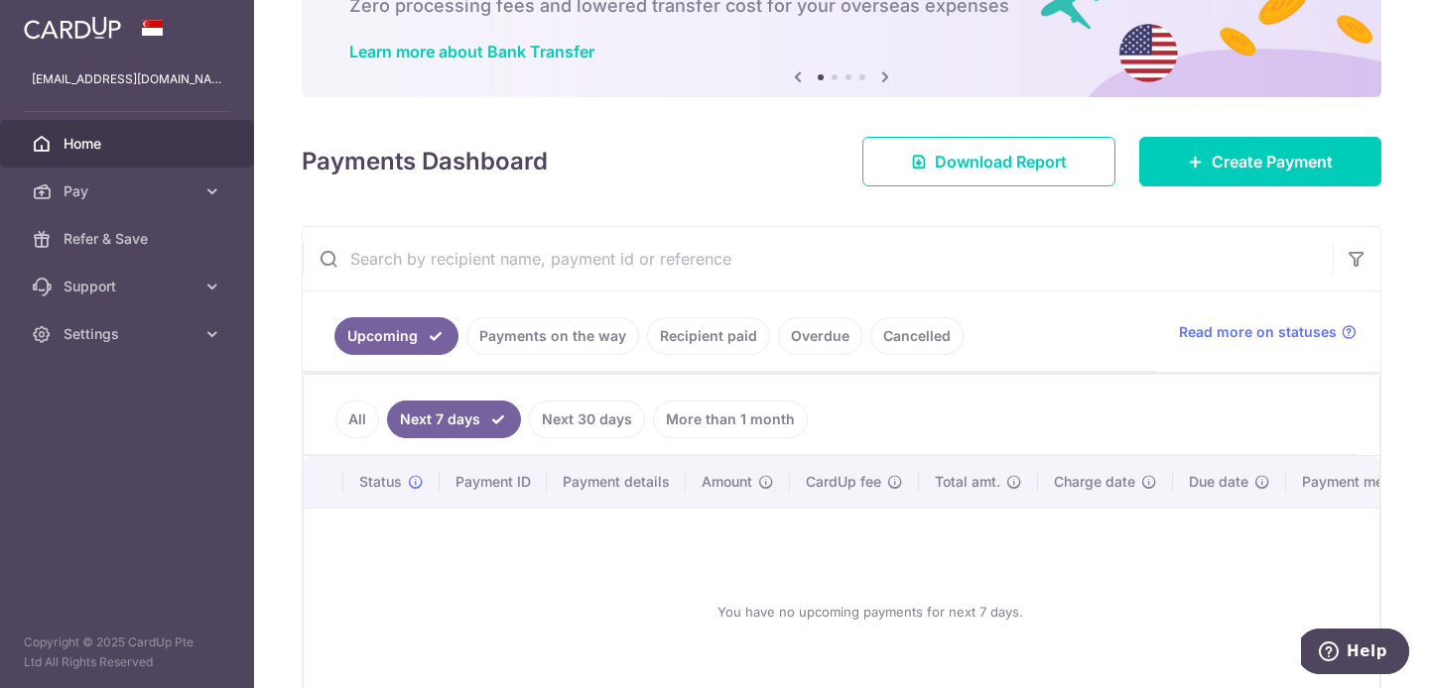
click at [358, 419] on link "All" at bounding box center [357, 420] width 44 height 38
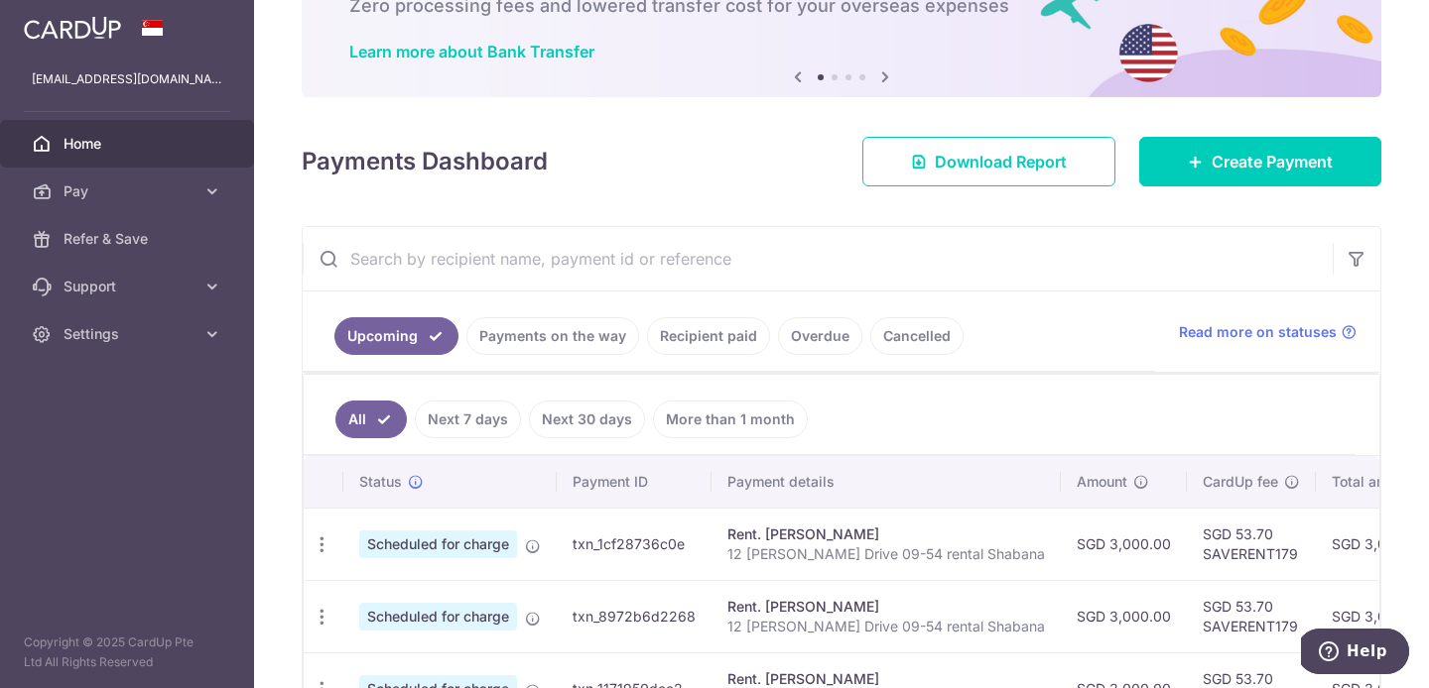
click at [542, 334] on link "Payments on the way" at bounding box center [552, 336] width 173 height 38
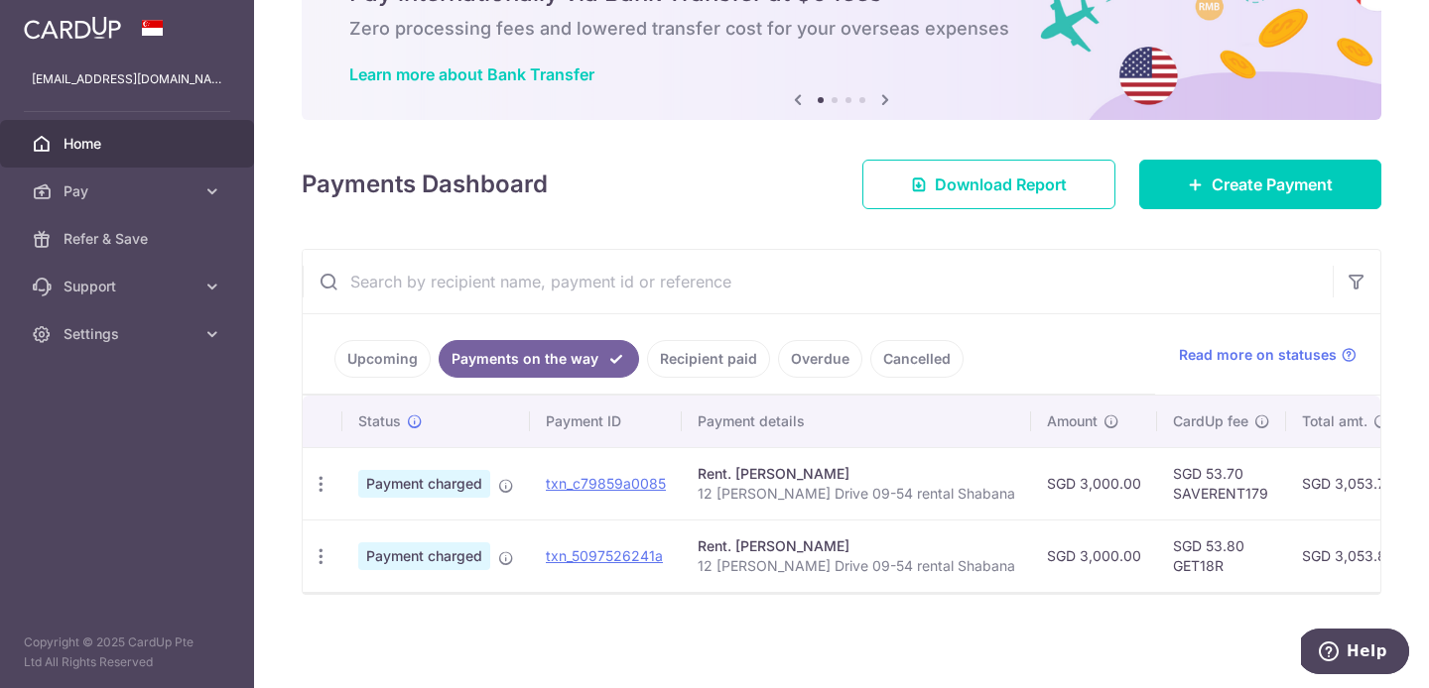
scroll to position [0, 346]
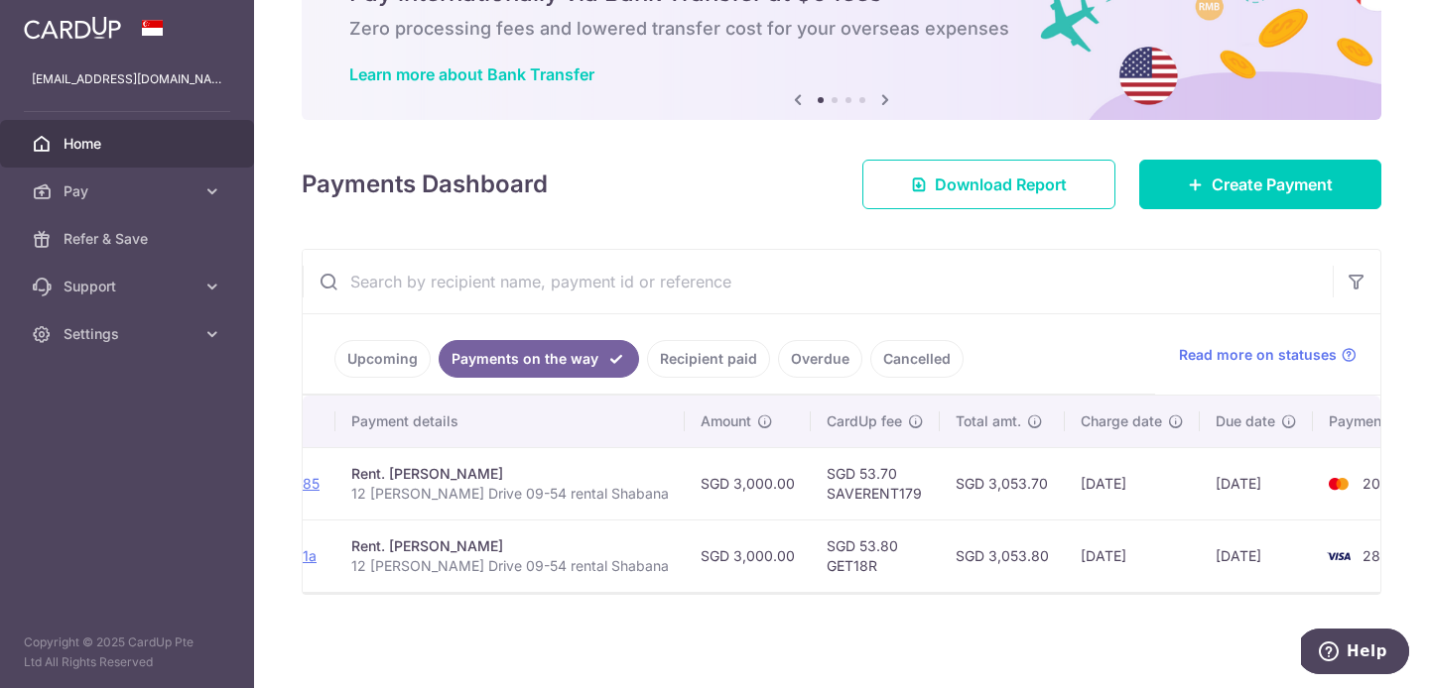
drag, startPoint x: 1144, startPoint y: 593, endPoint x: 920, endPoint y: 609, distance: 224.8
click at [920, 609] on div "× Pause Schedule Pause all future payments in this series Pause just this one p…" at bounding box center [841, 344] width 1175 height 688
click at [715, 352] on link "Recipient paid" at bounding box center [708, 359] width 123 height 38
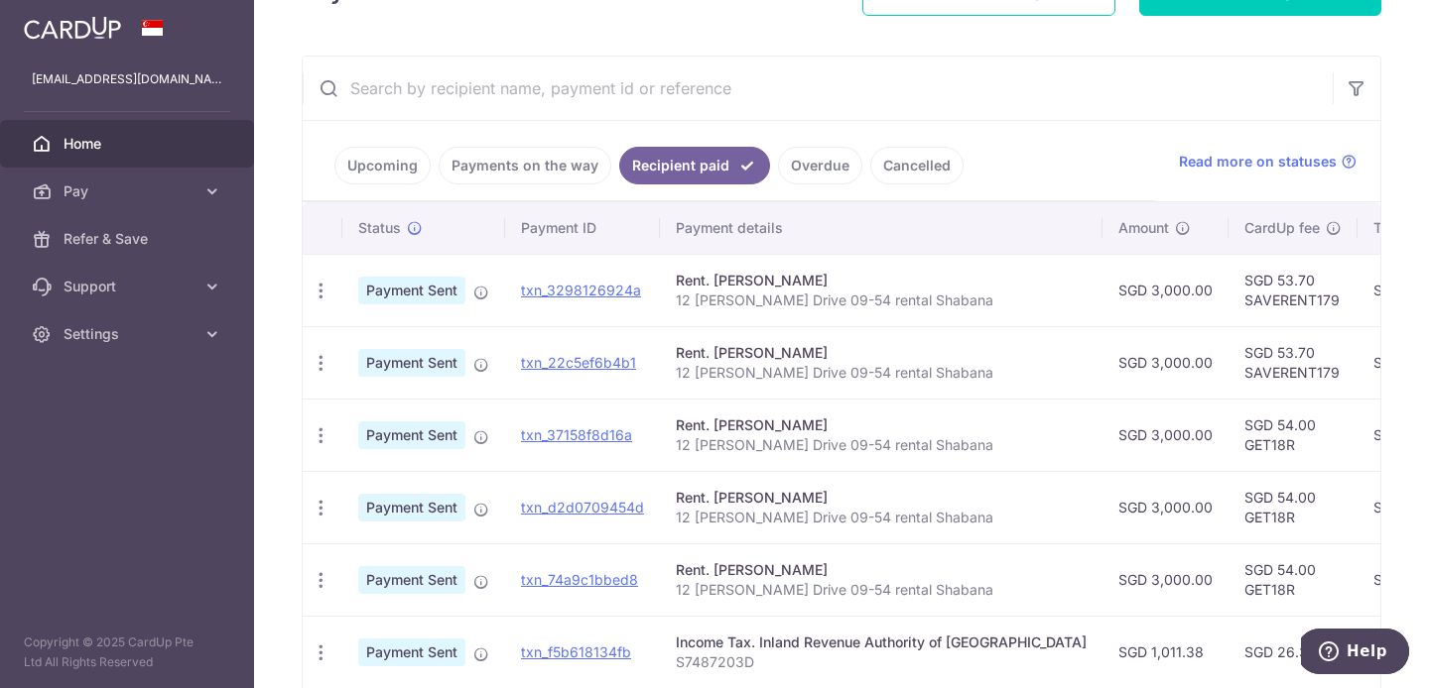
scroll to position [312, 0]
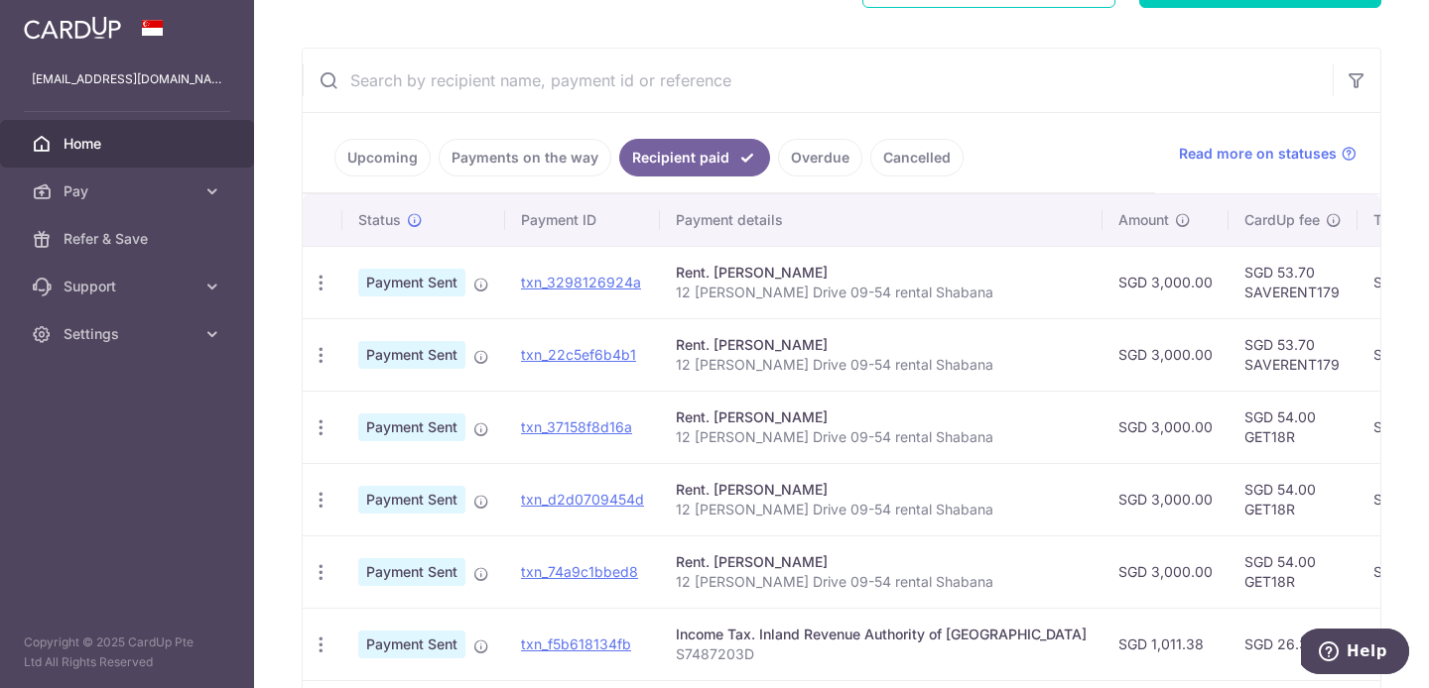
click at [379, 160] on link "Upcoming" at bounding box center [382, 158] width 96 height 38
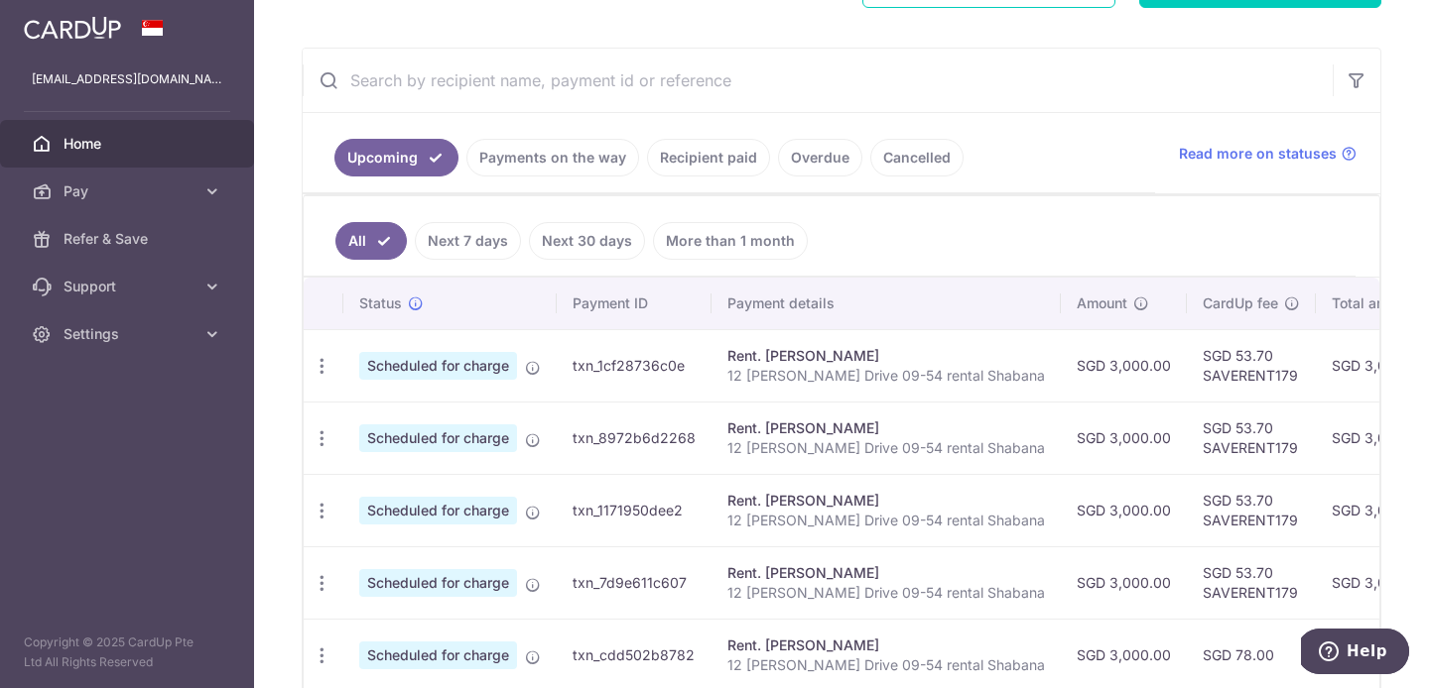
click at [681, 241] on link "More than 1 month" at bounding box center [730, 241] width 155 height 38
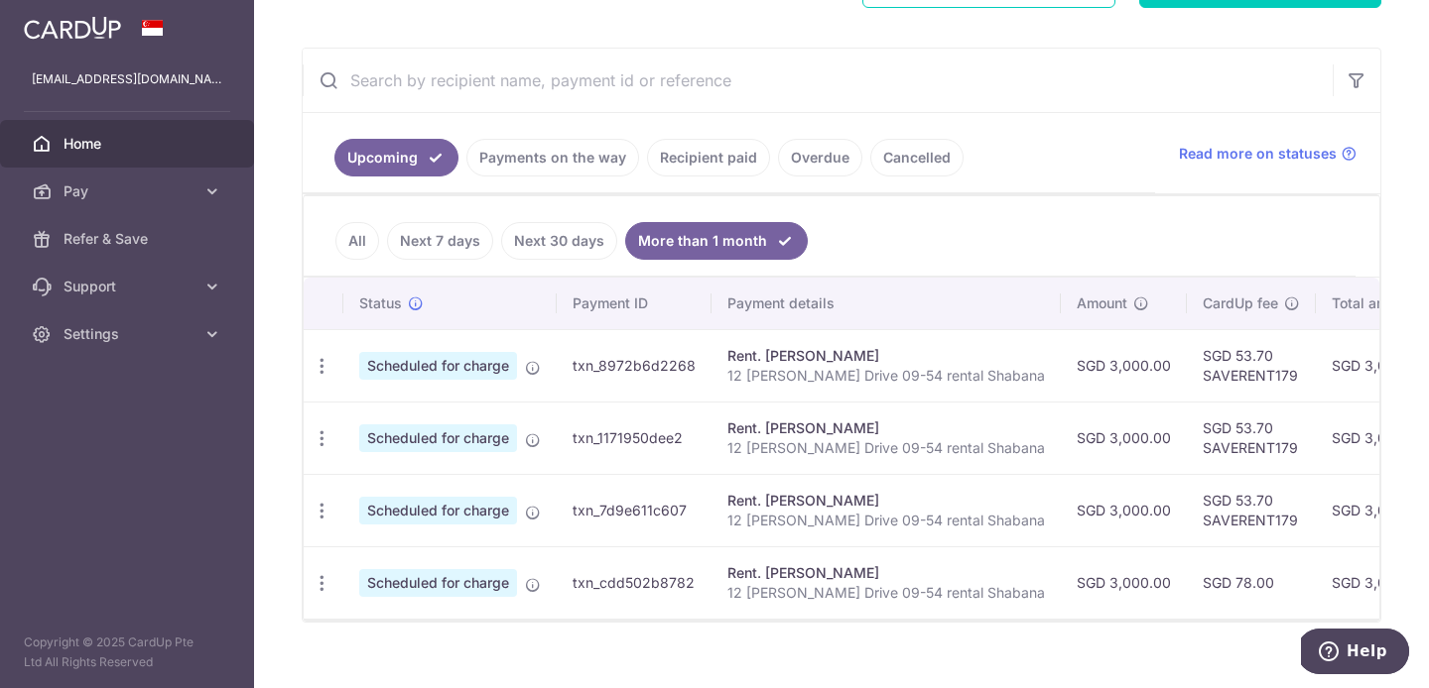
click at [443, 243] on link "Next 7 days" at bounding box center [440, 241] width 106 height 38
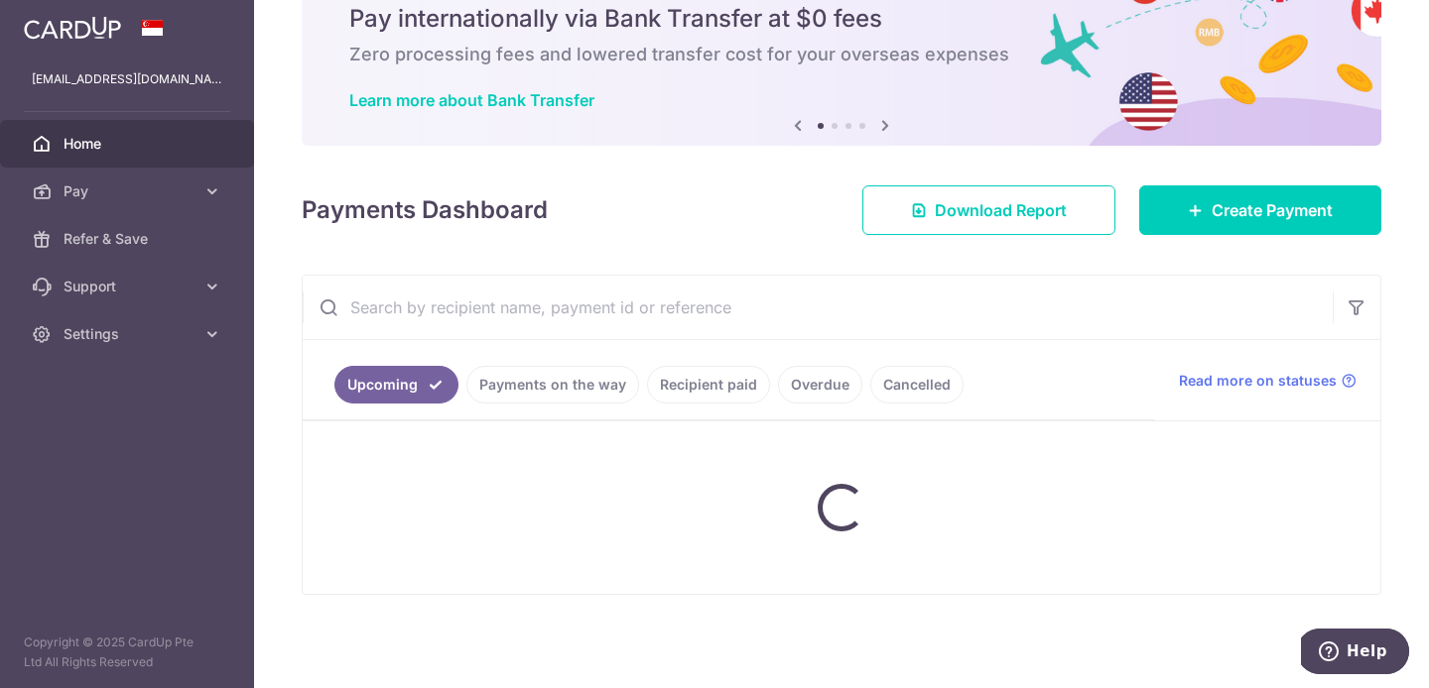
scroll to position [268, 0]
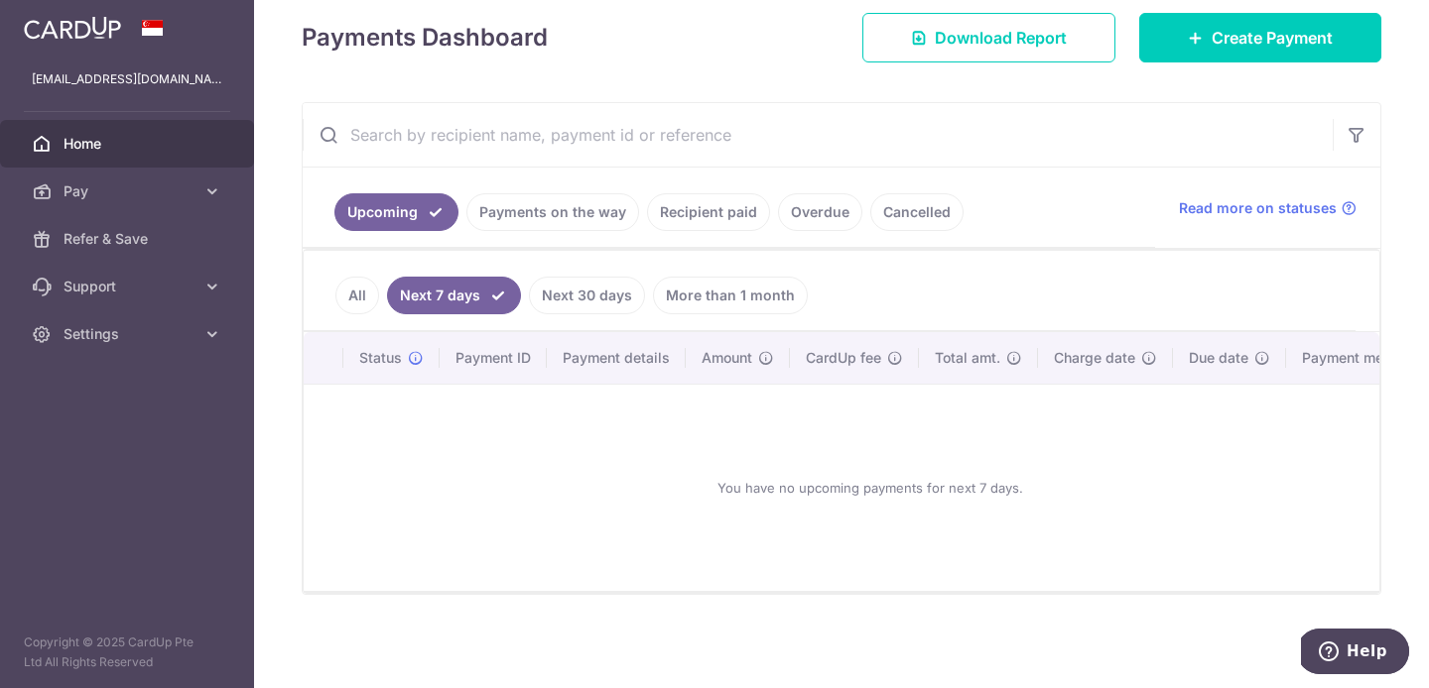
click at [346, 278] on link "All" at bounding box center [357, 296] width 44 height 38
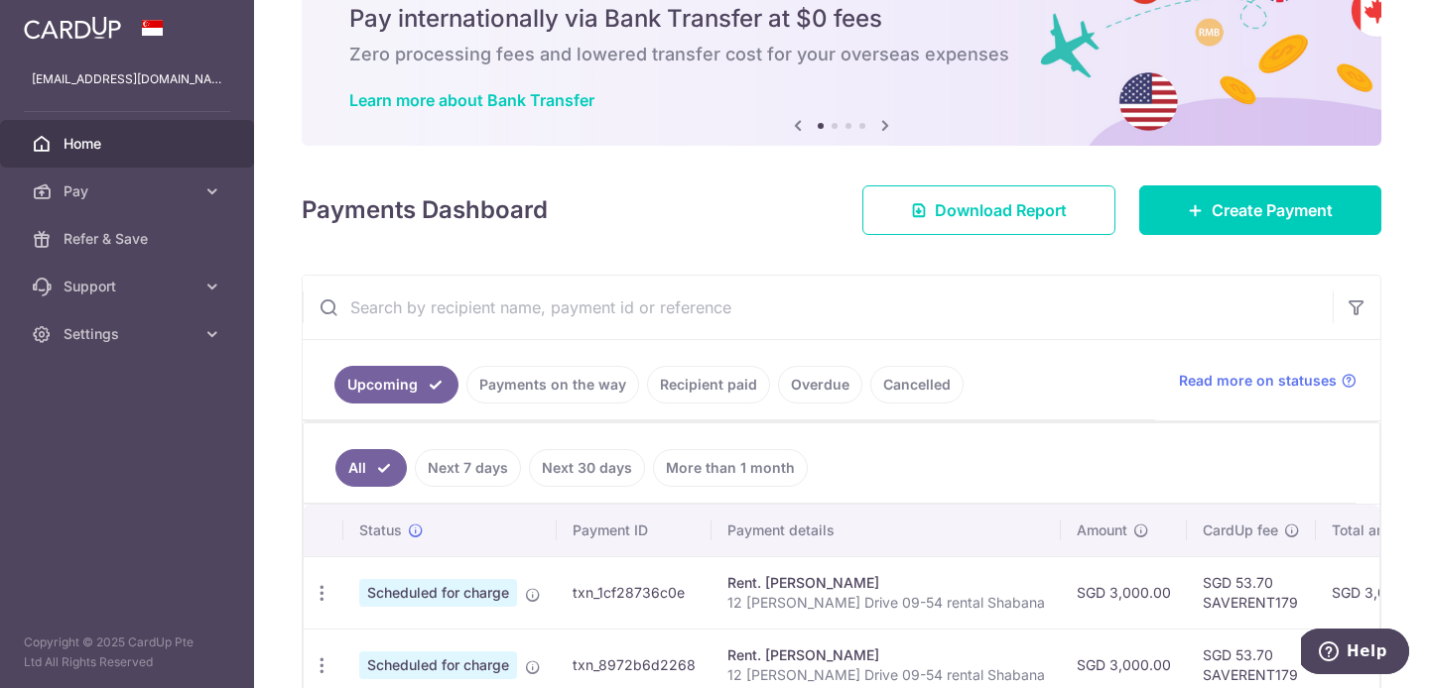
scroll to position [312, 0]
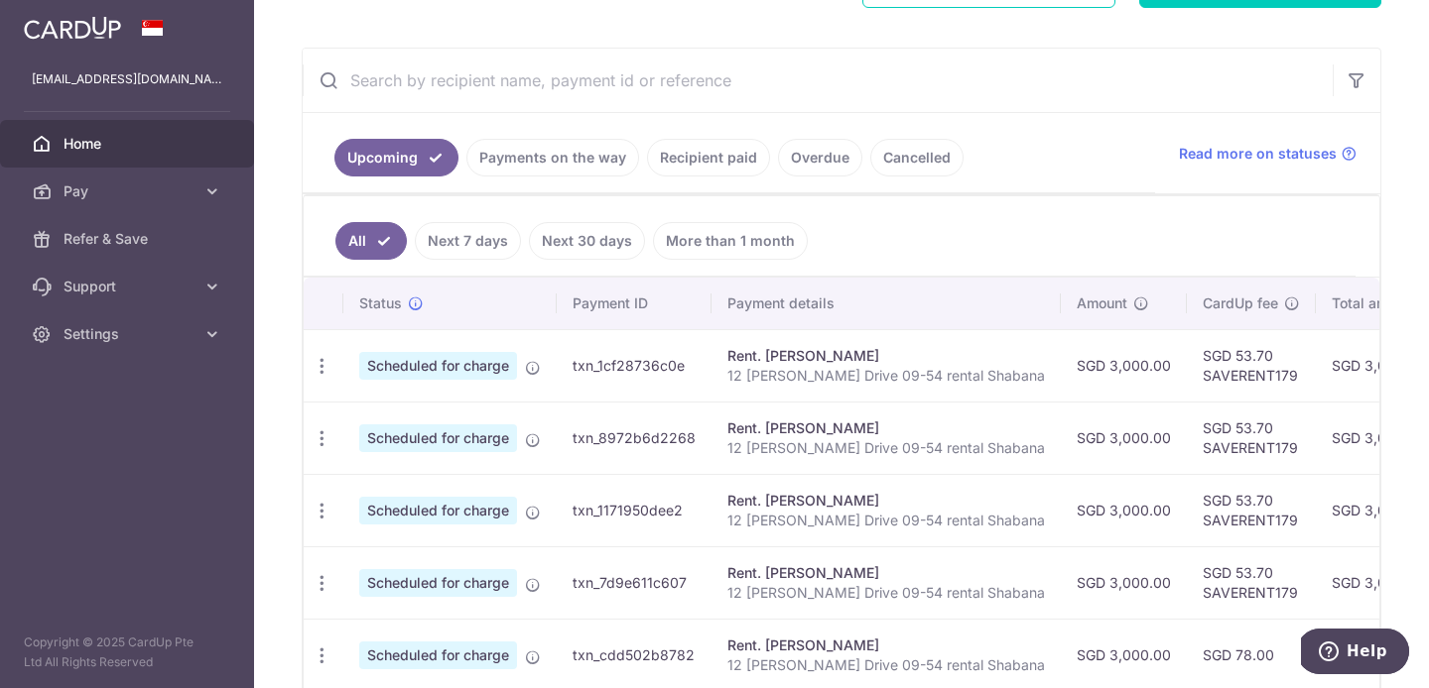
click at [560, 154] on link "Payments on the way" at bounding box center [552, 158] width 173 height 38
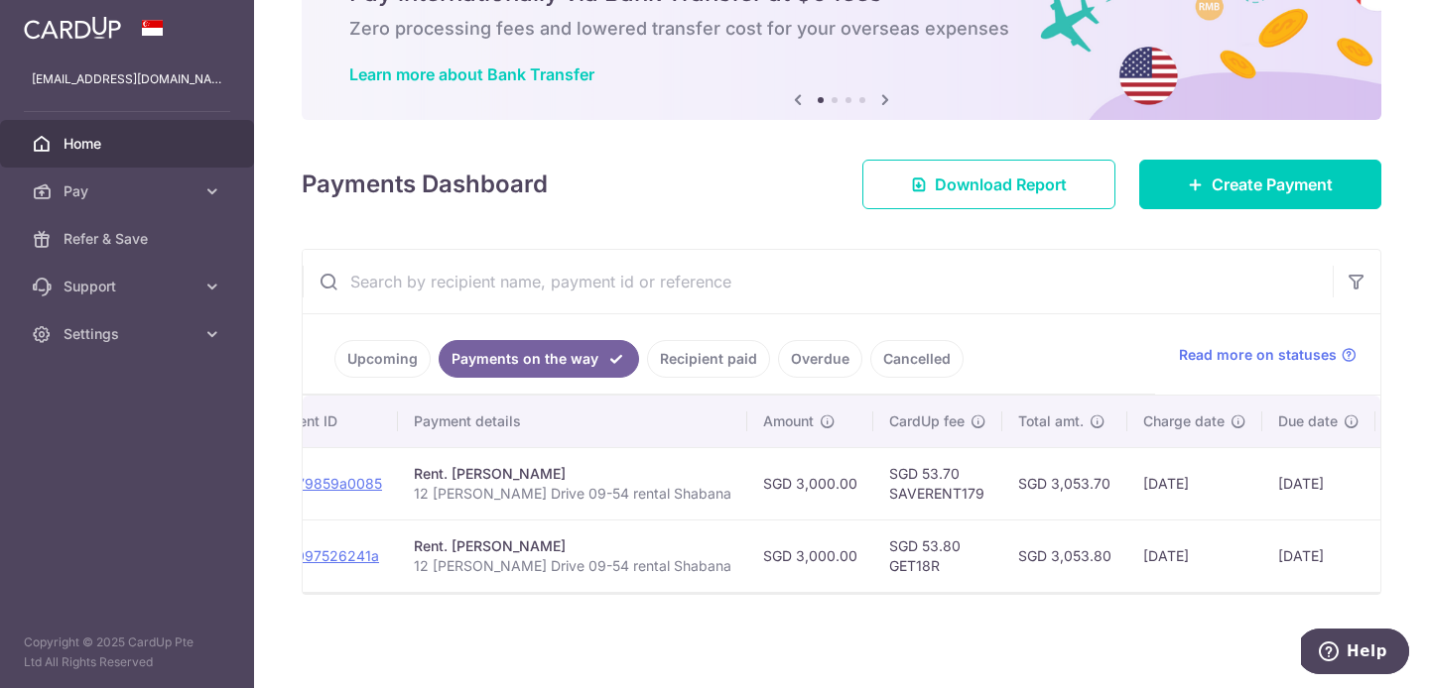
scroll to position [0, 346]
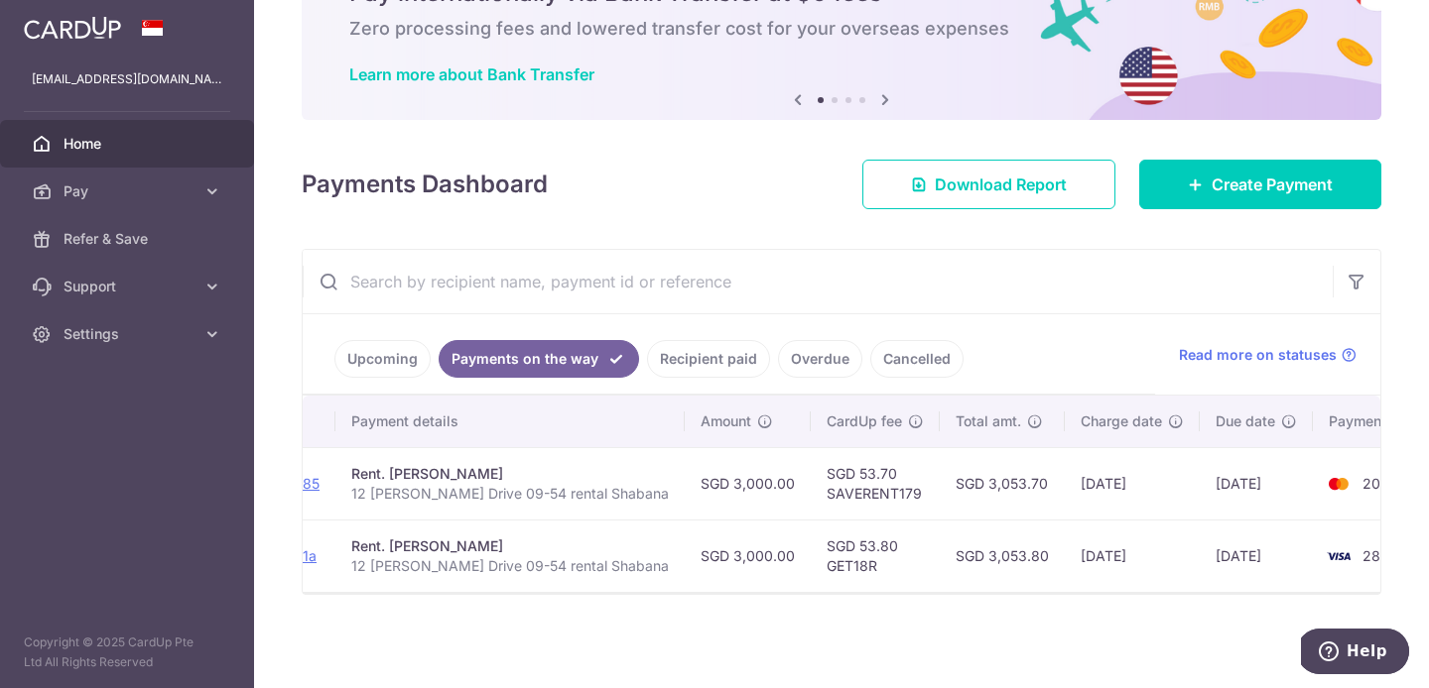
click at [921, 351] on link "Cancelled" at bounding box center [916, 359] width 93 height 38
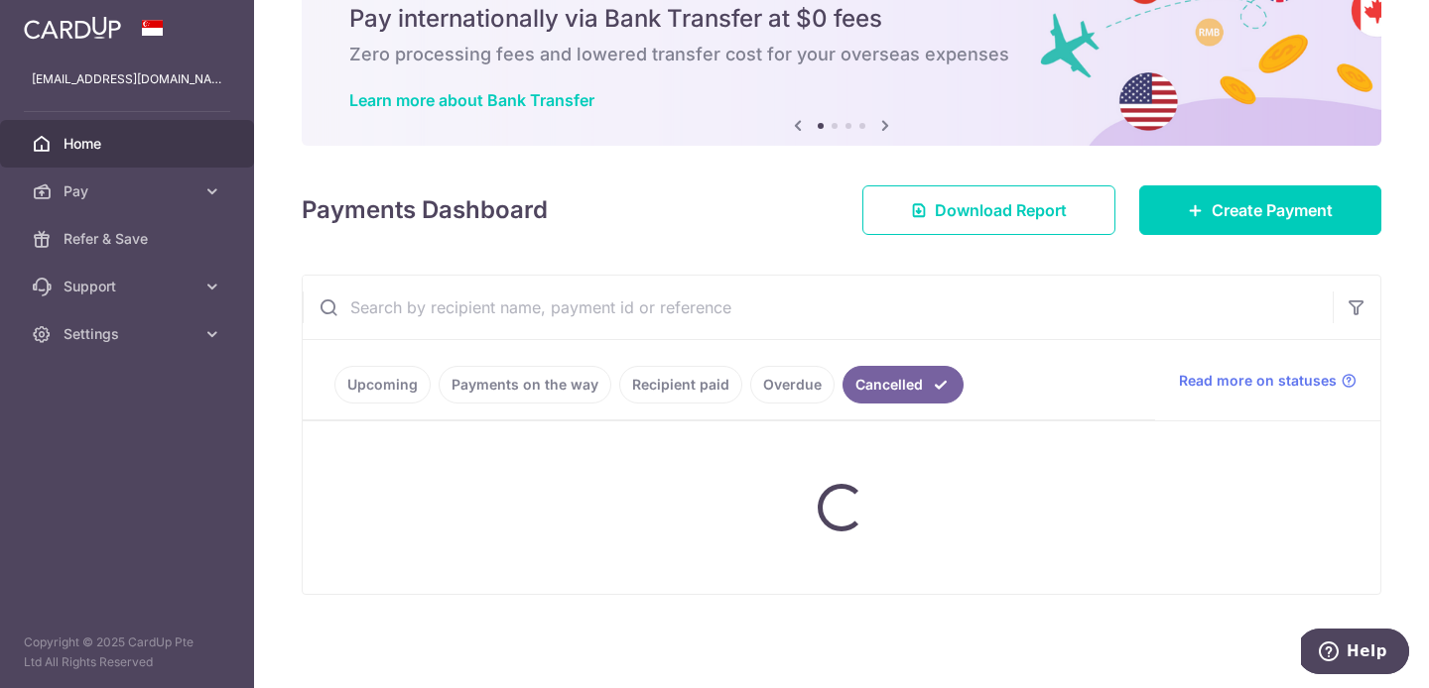
scroll to position [121, 0]
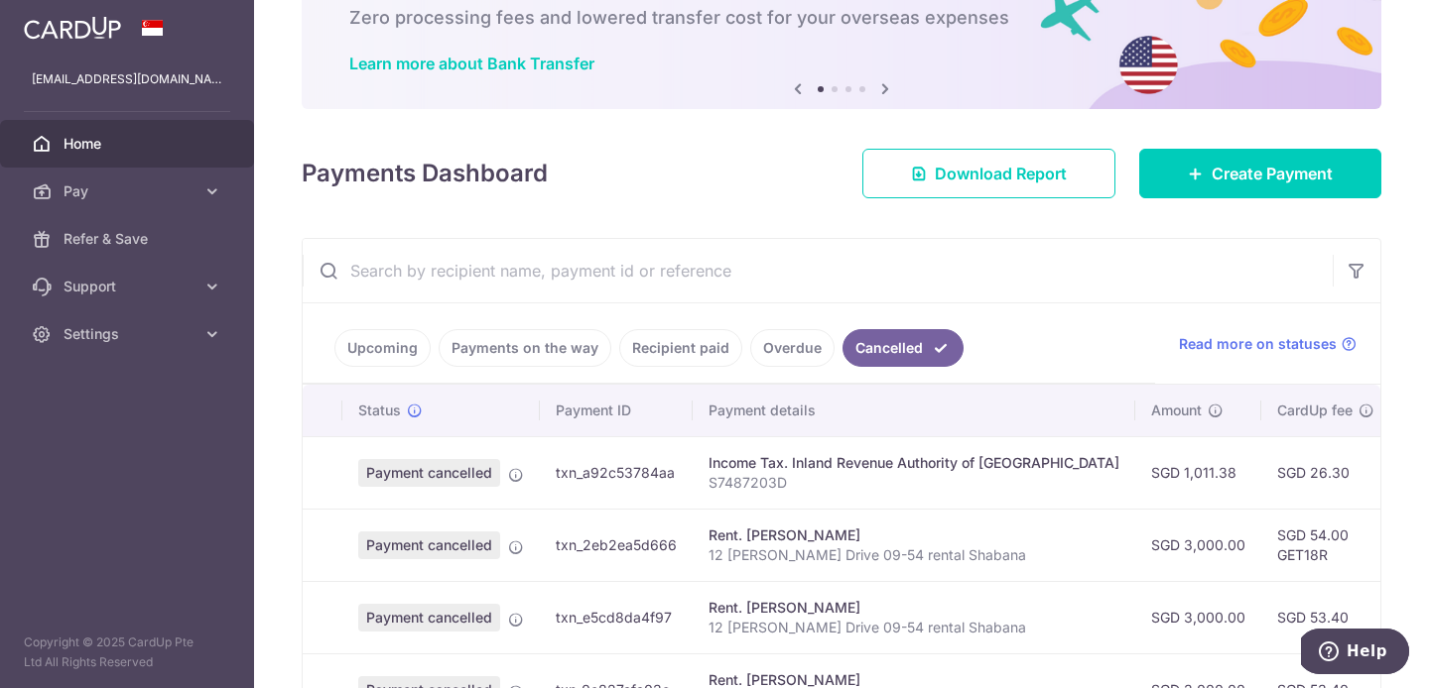
click at [517, 350] on link "Payments on the way" at bounding box center [524, 348] width 173 height 38
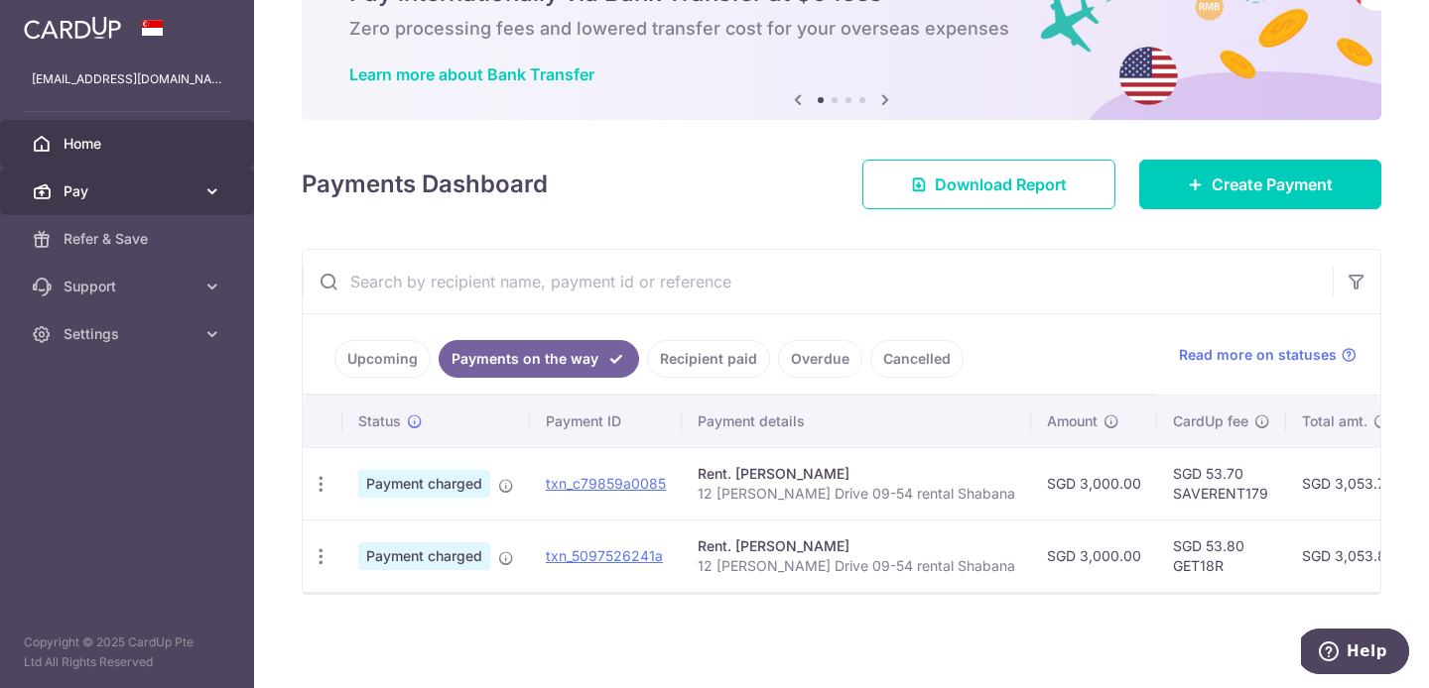
click at [90, 190] on span "Pay" at bounding box center [128, 192] width 131 height 20
